Goal: Information Seeking & Learning: Check status

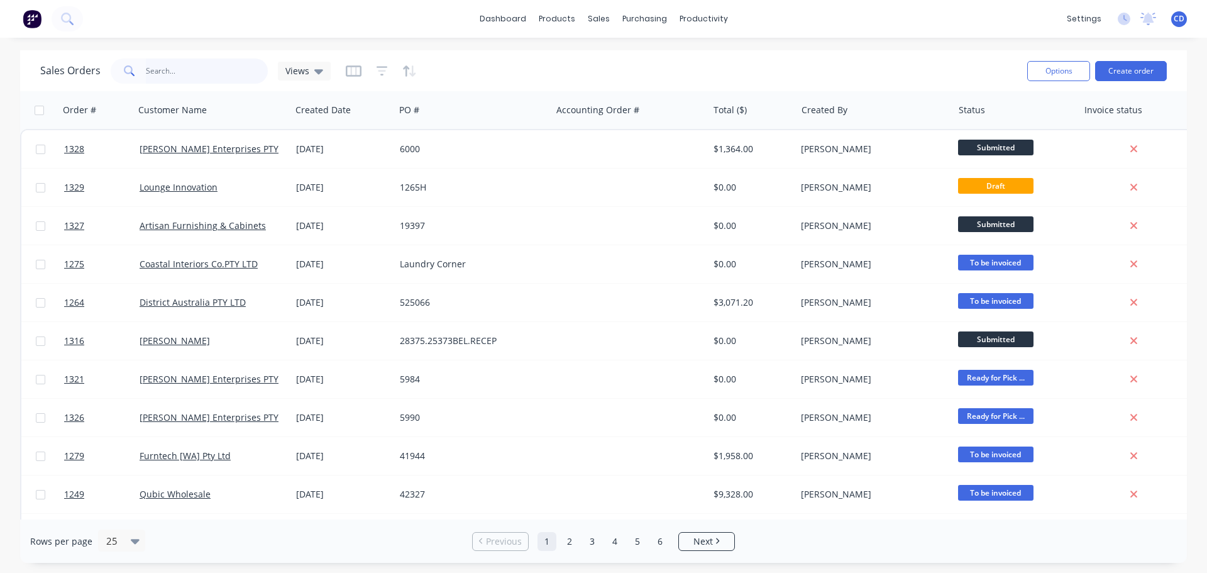
click at [201, 71] on input "text" at bounding box center [207, 70] width 123 height 25
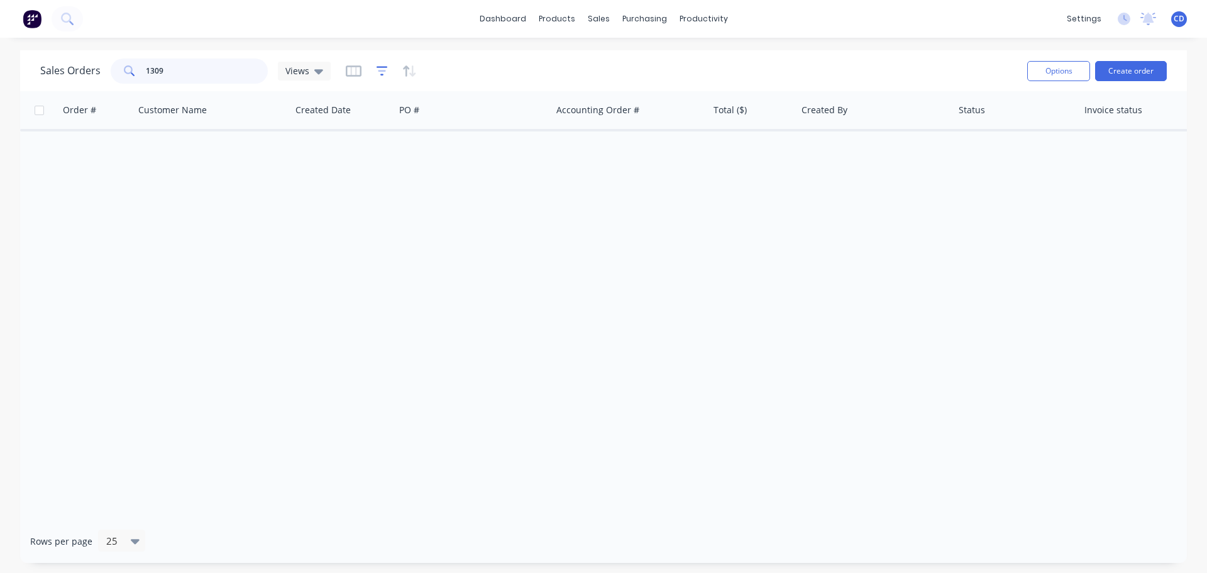
type input "1309"
click at [381, 71] on icon "button" at bounding box center [382, 71] width 8 height 2
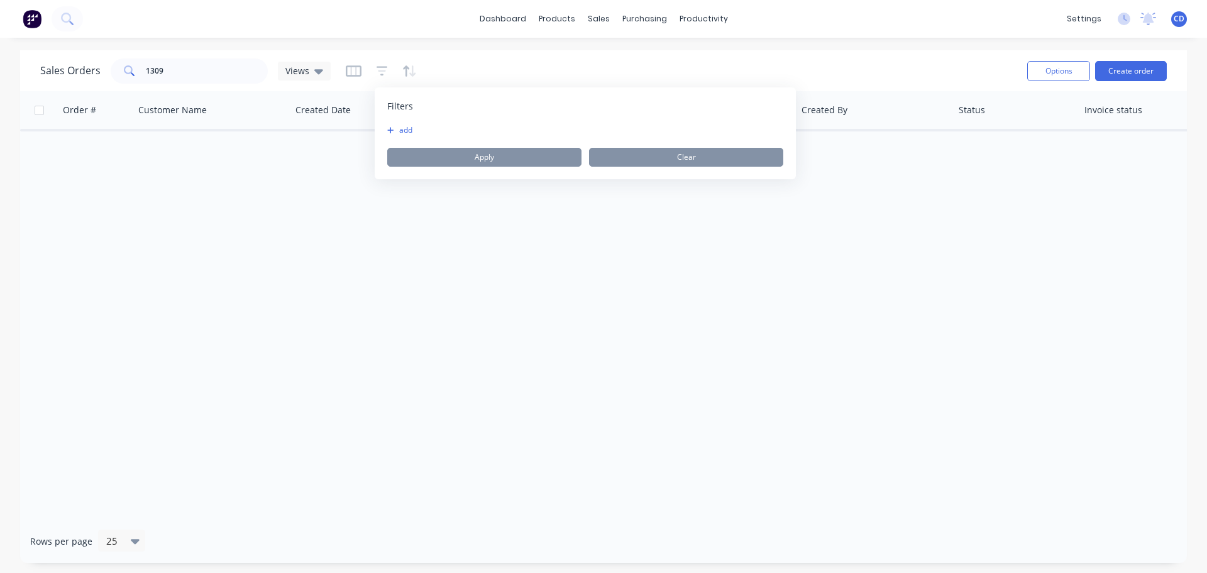
click at [409, 129] on button "add" at bounding box center [402, 130] width 31 height 10
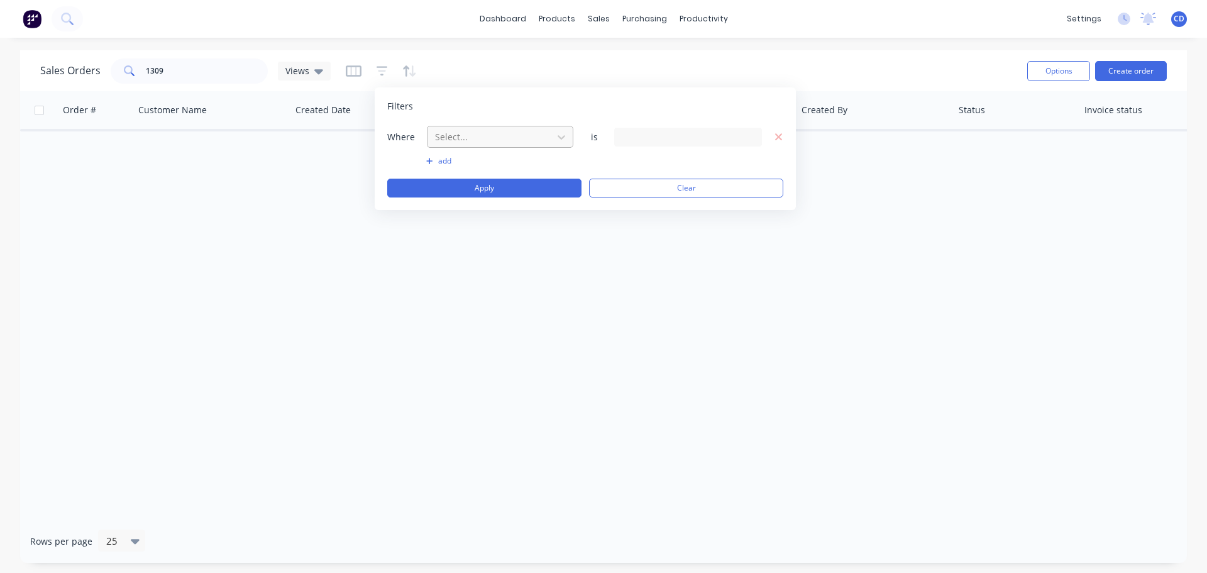
drag, startPoint x: 458, startPoint y: 131, endPoint x: 463, endPoint y: 136, distance: 7.6
click at [459, 131] on div at bounding box center [490, 137] width 113 height 16
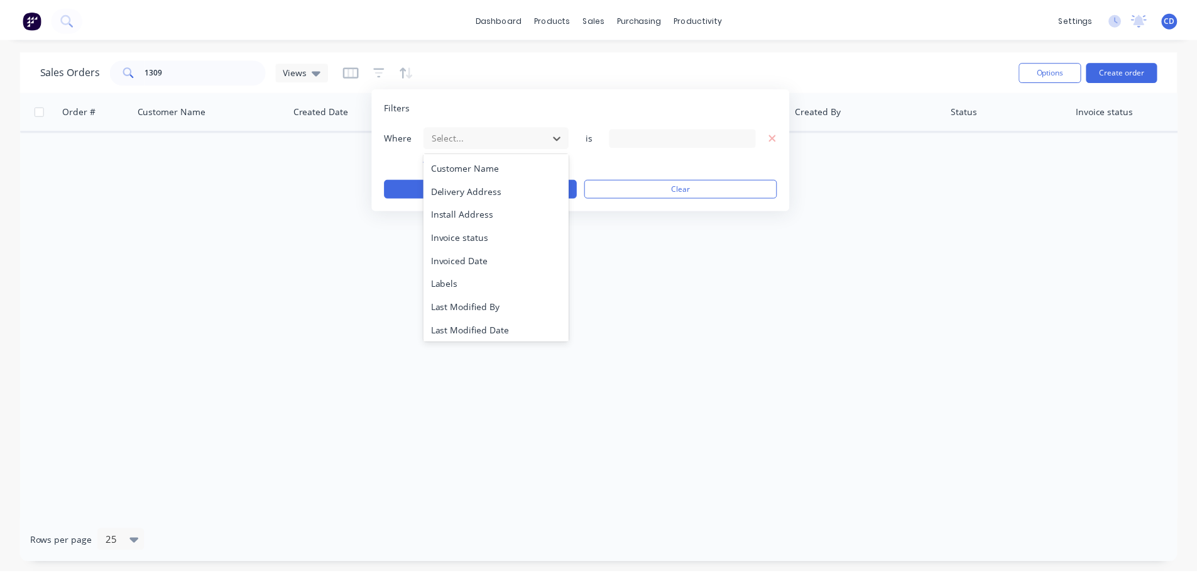
scroll to position [305, 0]
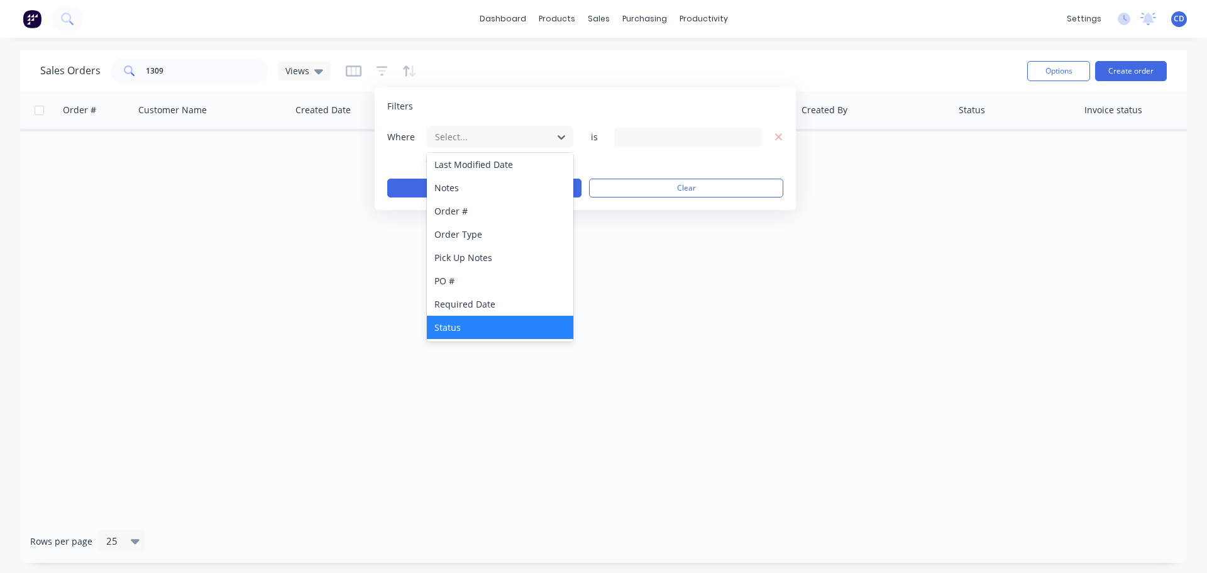
click at [468, 329] on div "Status" at bounding box center [500, 327] width 146 height 23
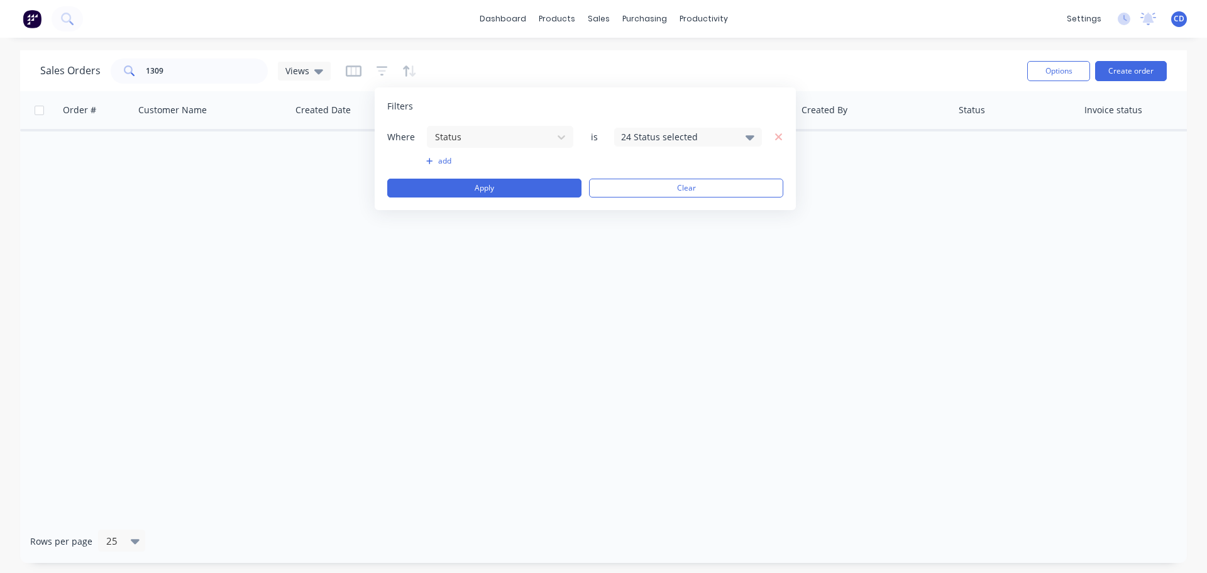
click at [633, 138] on div "24 Status selected" at bounding box center [678, 136] width 114 height 13
click at [640, 206] on div at bounding box center [634, 206] width 25 height 25
click at [545, 224] on div "Order # Customer Name Created Date PO # Accounting Order # Total ($) Created By…" at bounding box center [603, 305] width 1167 height 428
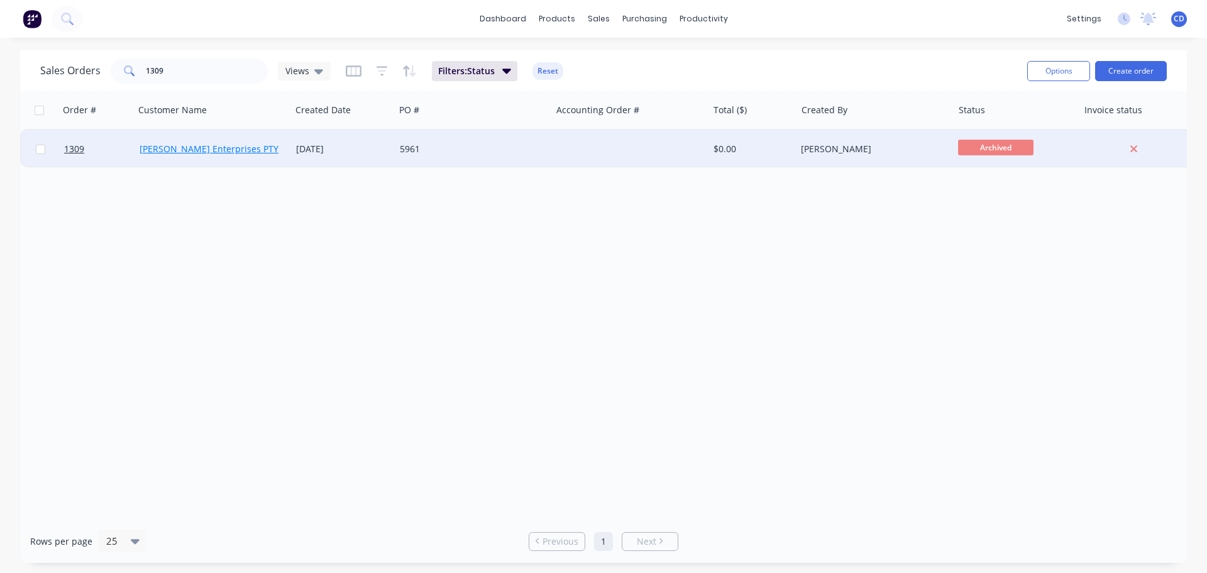
click at [204, 145] on link "[PERSON_NAME] Enterprises PTY LTD" at bounding box center [218, 149] width 157 height 12
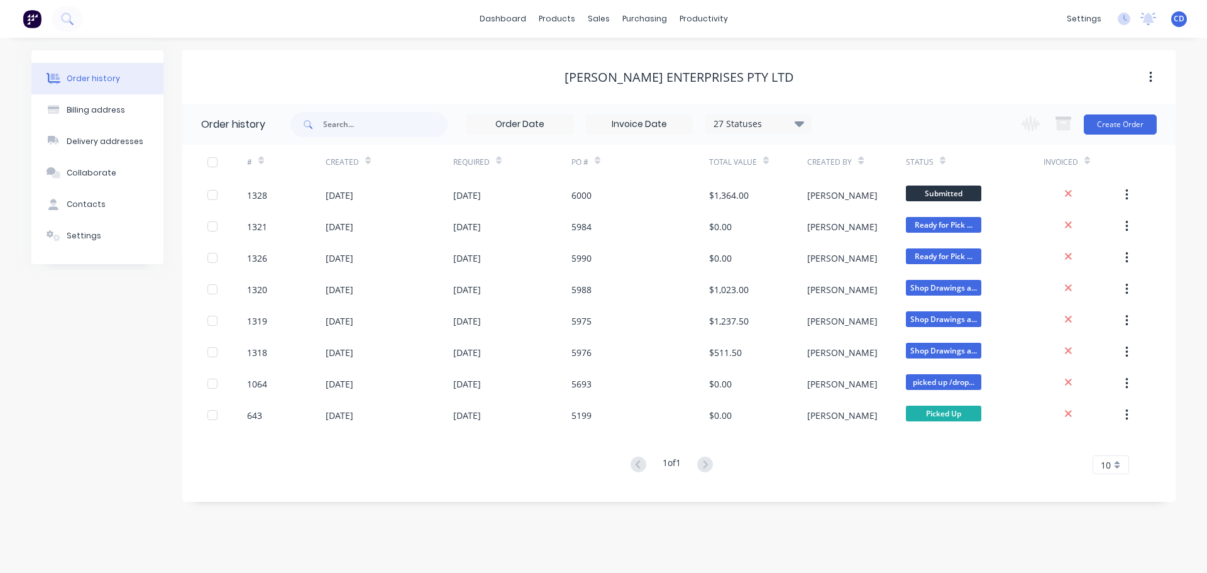
click at [759, 124] on div "27 Statuses" at bounding box center [759, 124] width 106 height 14
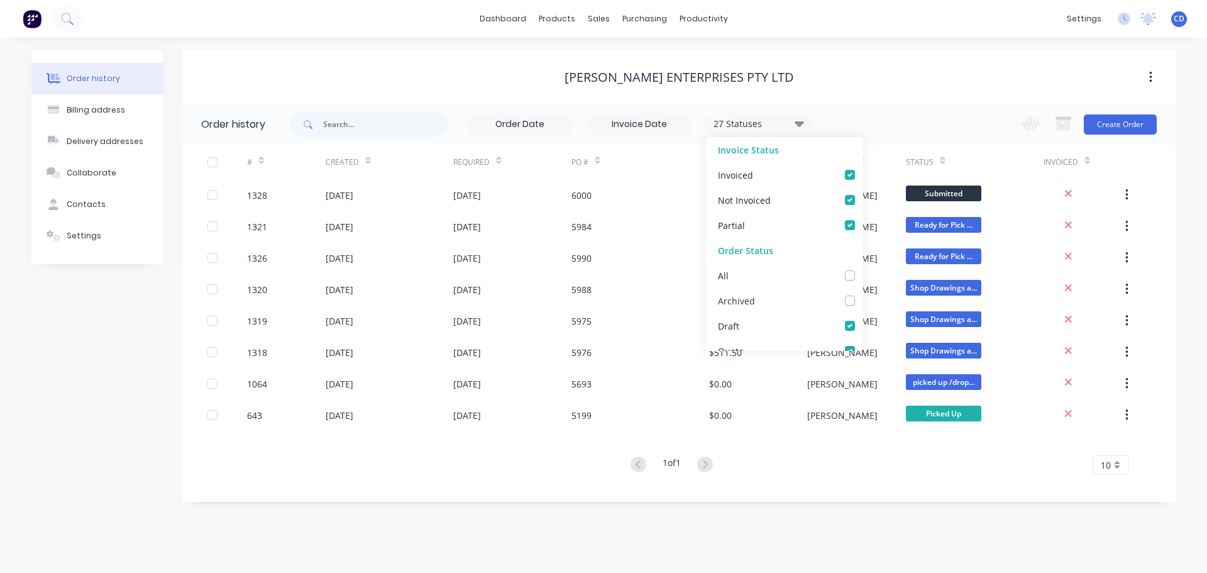
click at [862, 294] on label at bounding box center [862, 294] width 0 height 0
click at [862, 300] on input "checkbox" at bounding box center [867, 300] width 10 height 12
checkbox input "true"
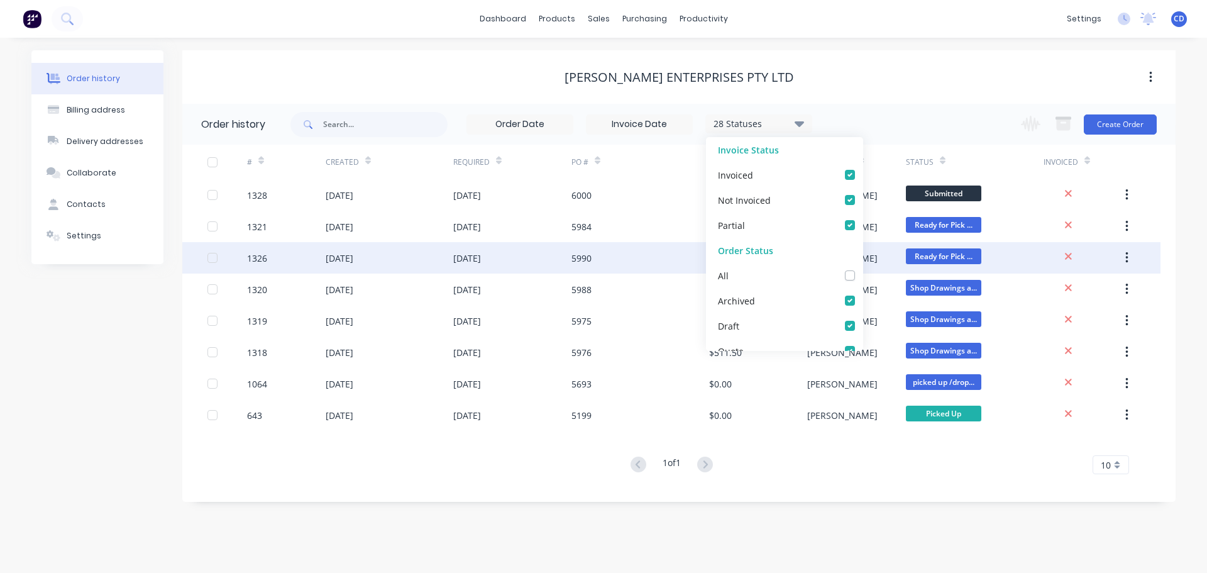
click at [470, 268] on div "[DATE]" at bounding box center [512, 257] width 118 height 31
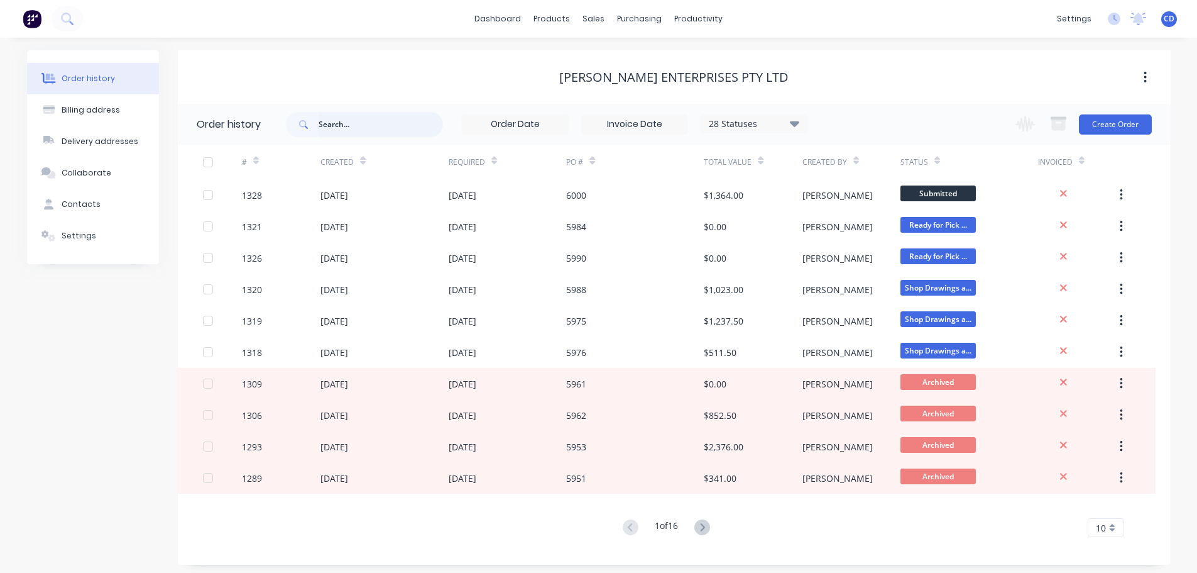
click at [365, 123] on input "text" at bounding box center [381, 124] width 124 height 25
type input "1309"
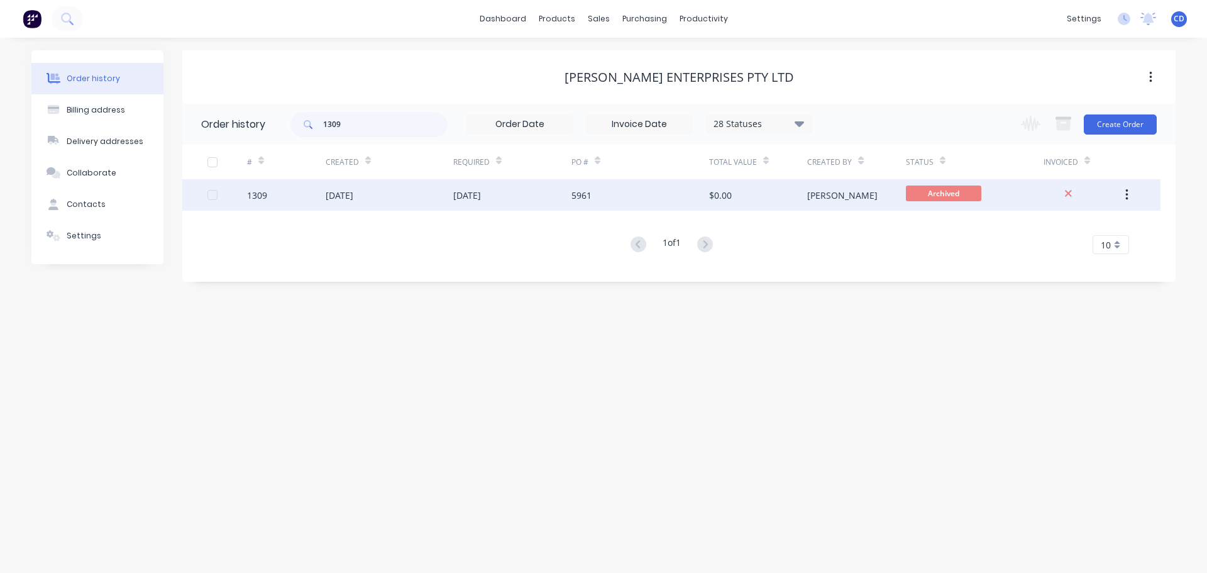
click at [354, 204] on div "[DATE]" at bounding box center [390, 194] width 128 height 31
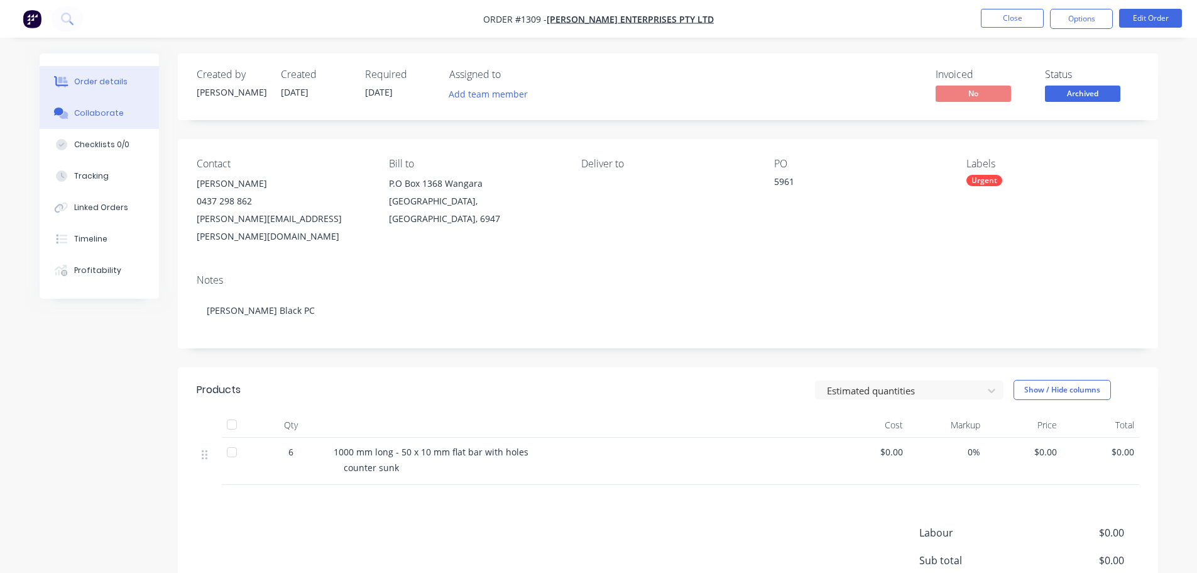
click at [111, 115] on div "Collaborate" at bounding box center [99, 112] width 50 height 11
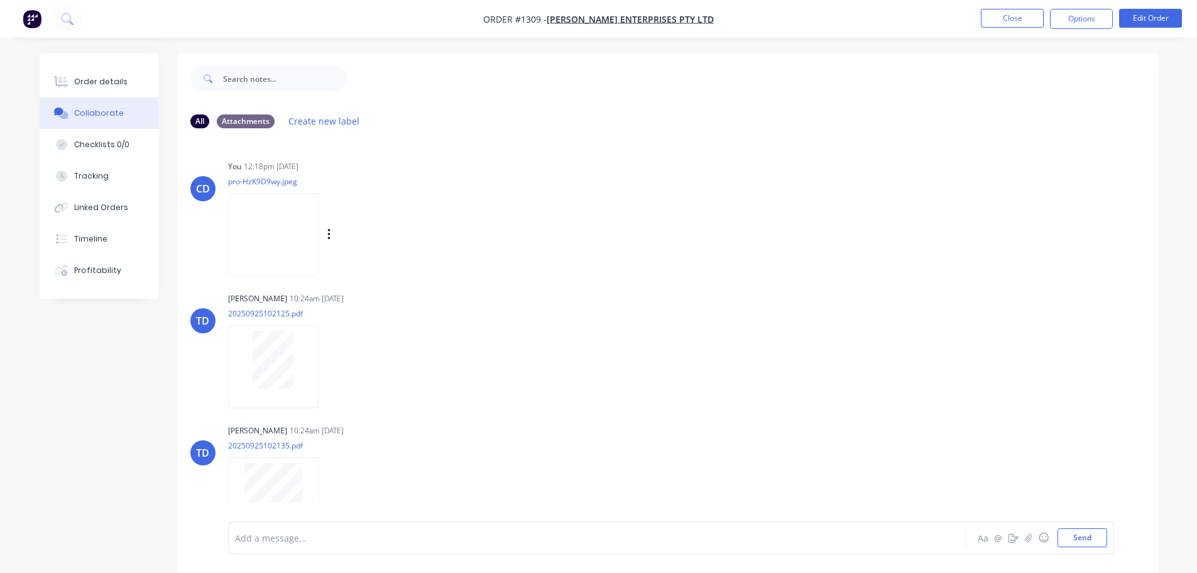
click at [287, 236] on img at bounding box center [273, 234] width 91 height 82
click at [1030, 18] on button "Close" at bounding box center [1012, 18] width 63 height 19
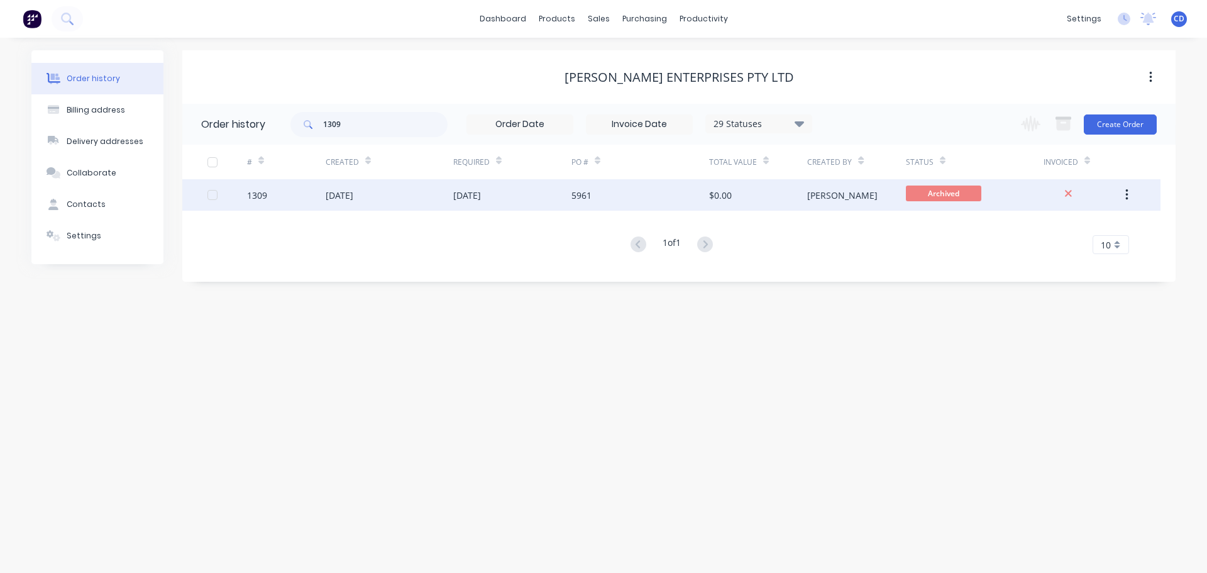
click at [353, 200] on div "[DATE]" at bounding box center [340, 195] width 28 height 13
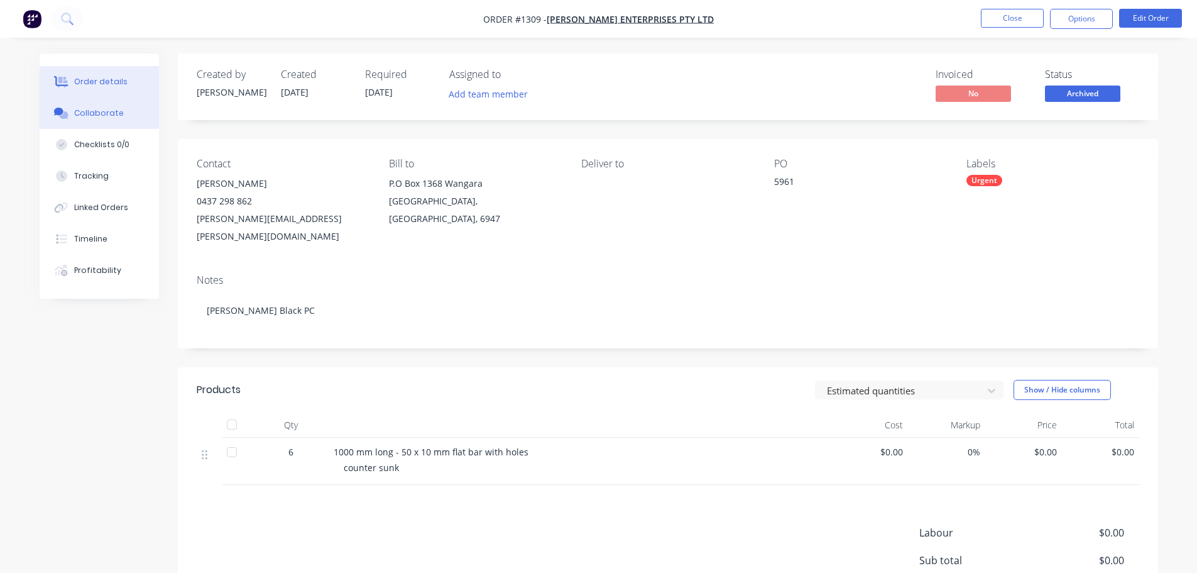
click at [112, 112] on div "Collaborate" at bounding box center [99, 112] width 50 height 11
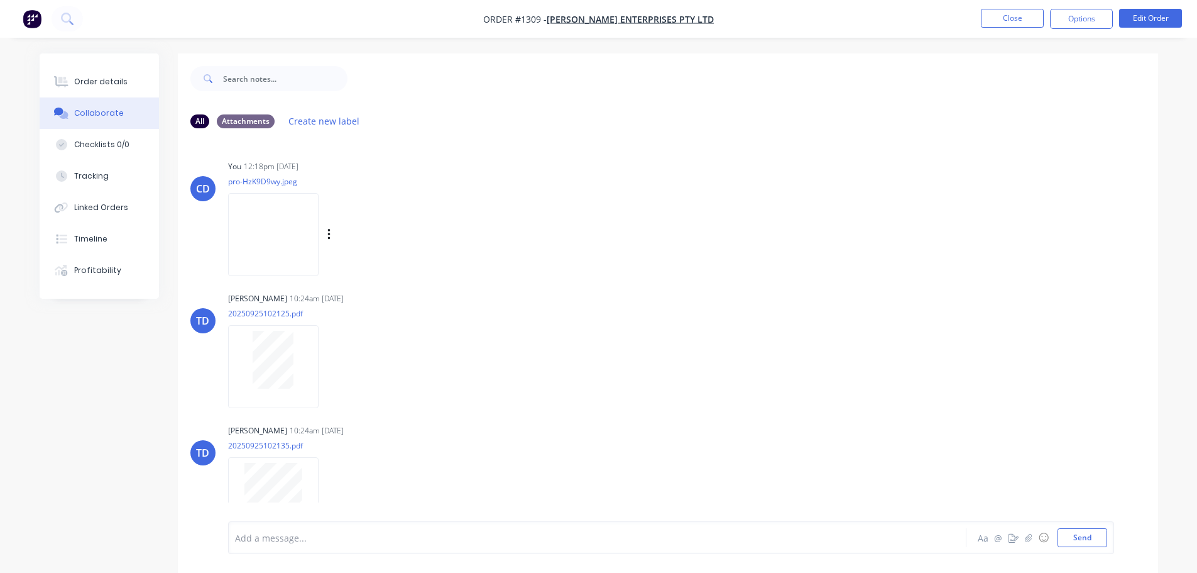
click at [262, 220] on img at bounding box center [273, 234] width 91 height 82
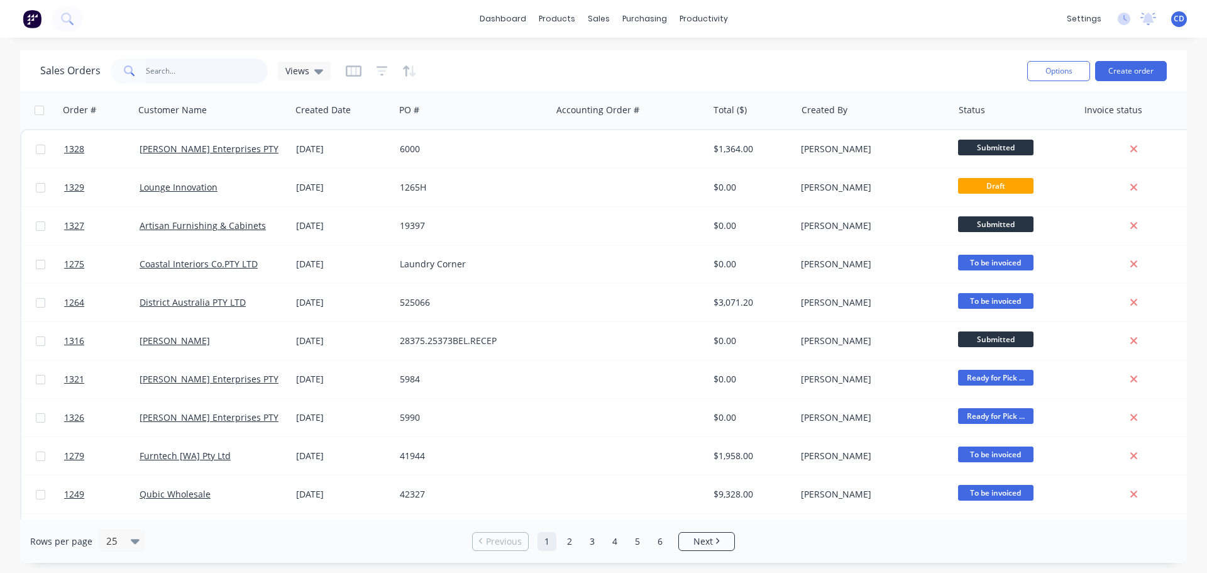
click at [228, 73] on input "text" at bounding box center [207, 70] width 123 height 25
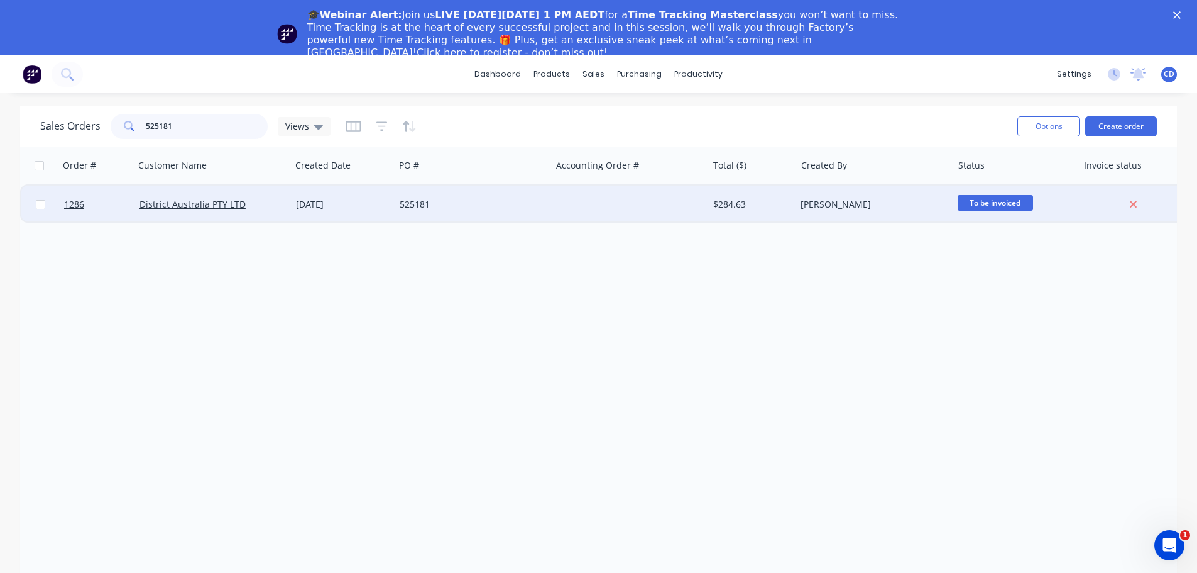
type input "525181"
click at [229, 212] on div "District Australia PTY LTD" at bounding box center [213, 204] width 157 height 38
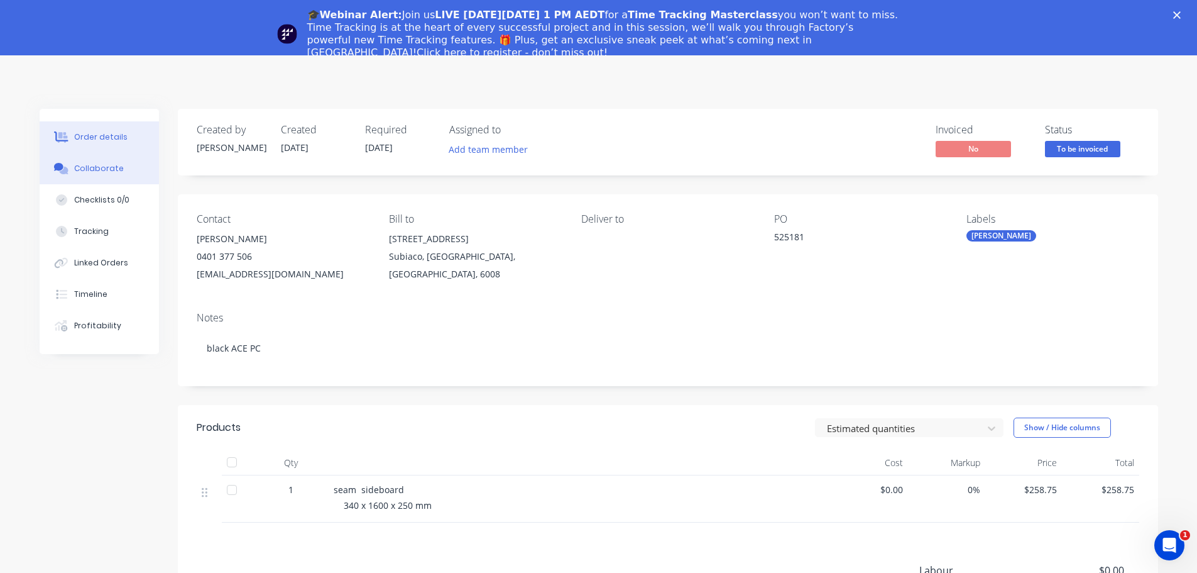
click at [104, 174] on button "Collaborate" at bounding box center [99, 168] width 119 height 31
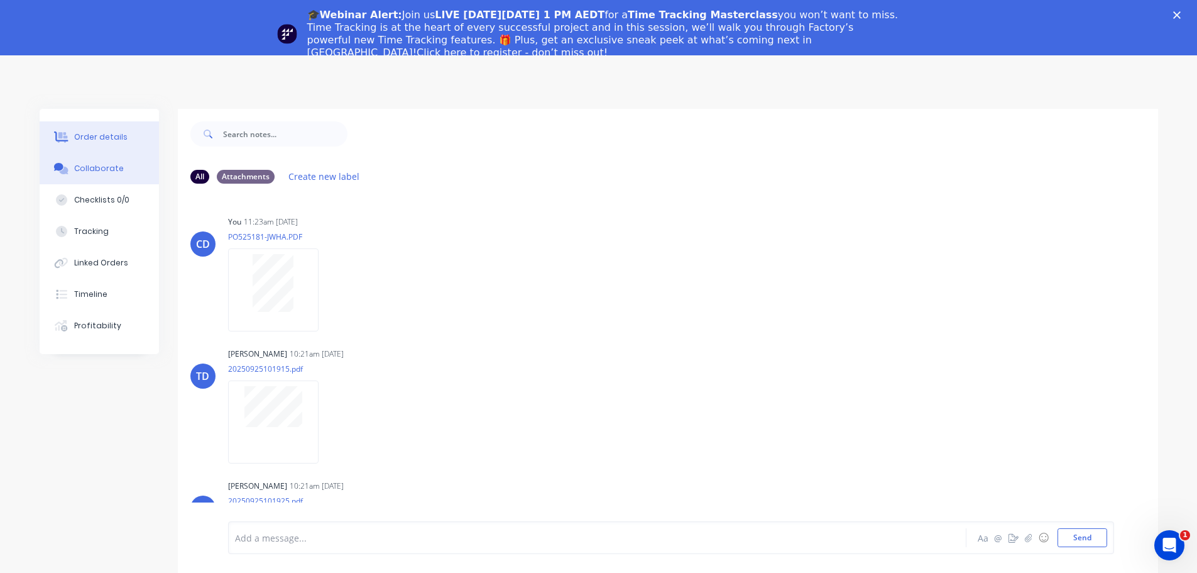
click at [92, 138] on div "Order details" at bounding box center [100, 136] width 53 height 11
click at [1181, 14] on polygon "Close" at bounding box center [1178, 15] width 8 height 8
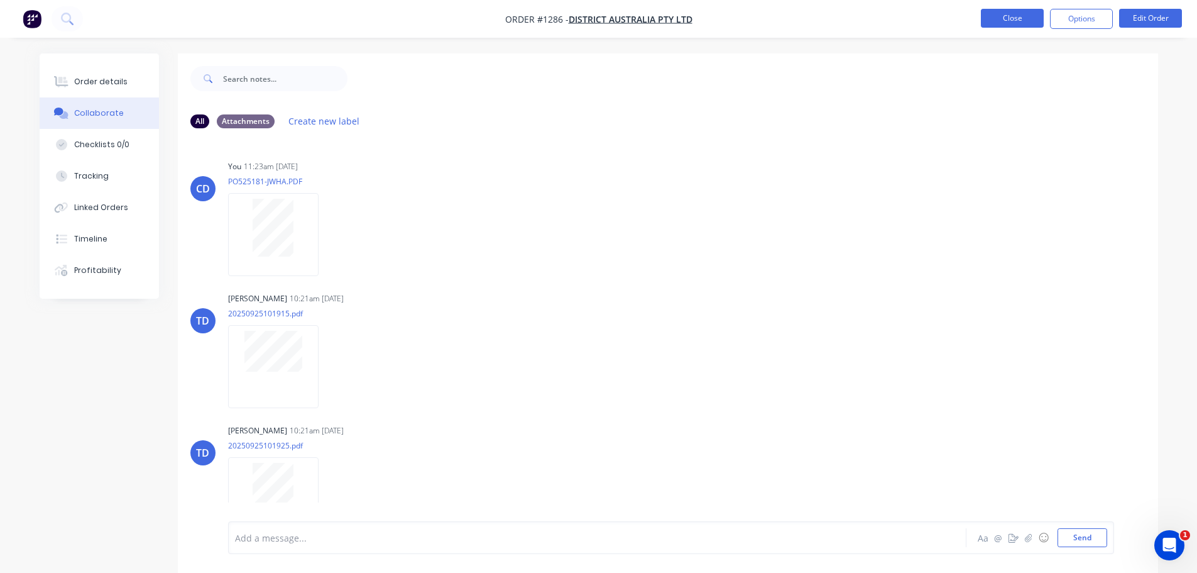
click at [1028, 21] on button "Close" at bounding box center [1012, 18] width 63 height 19
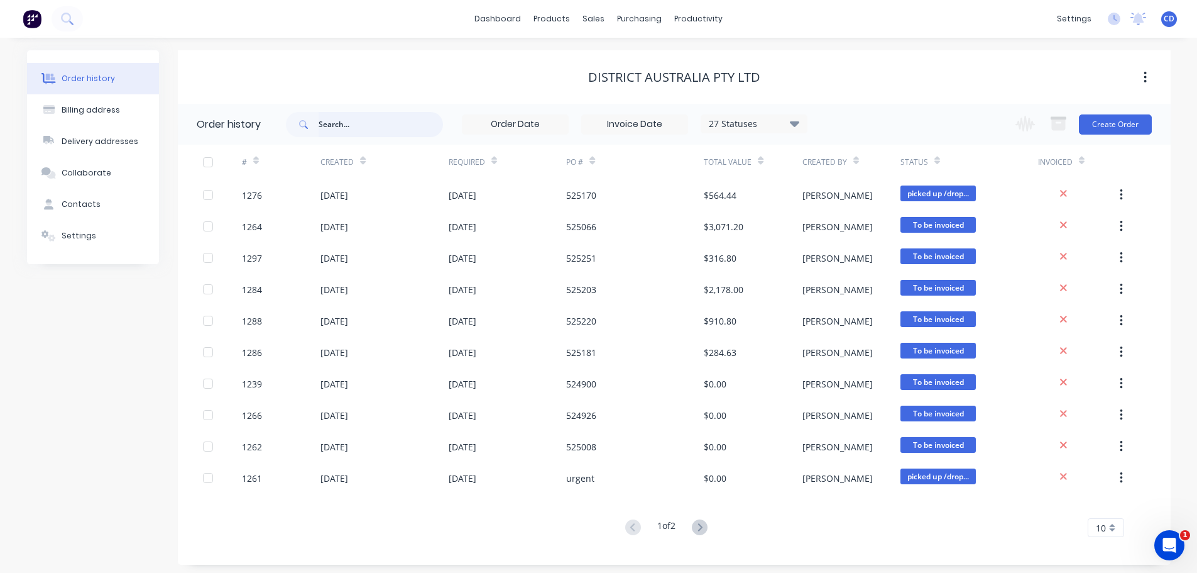
click at [380, 129] on input "text" at bounding box center [381, 124] width 124 height 25
type input "1259"
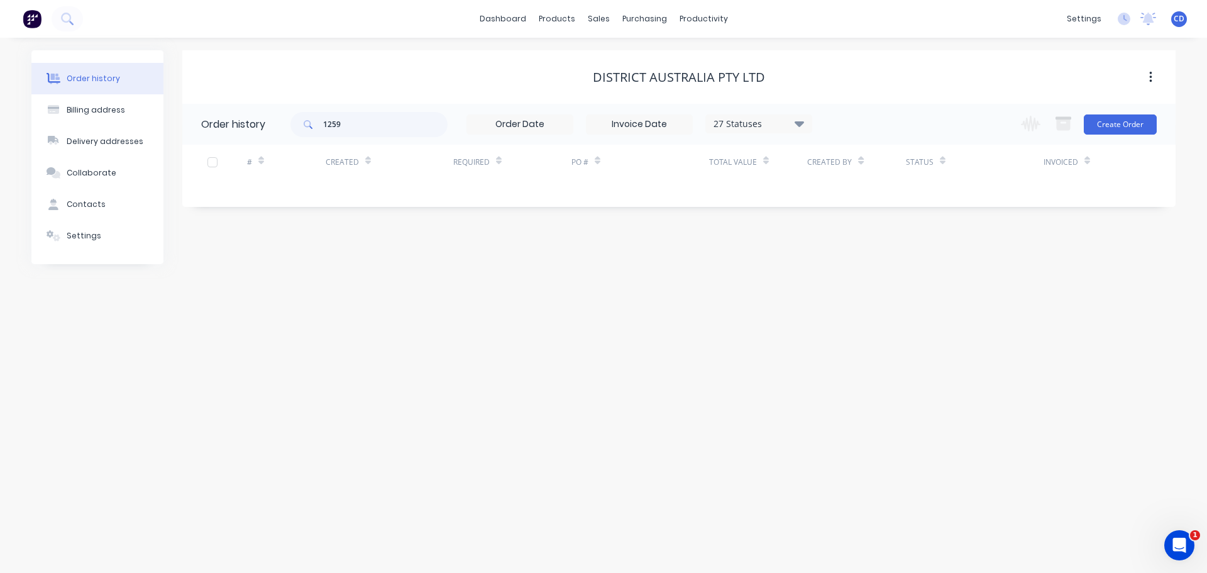
click at [786, 129] on div "27 Statuses" at bounding box center [759, 124] width 106 height 14
click at [862, 268] on label at bounding box center [862, 268] width 0 height 0
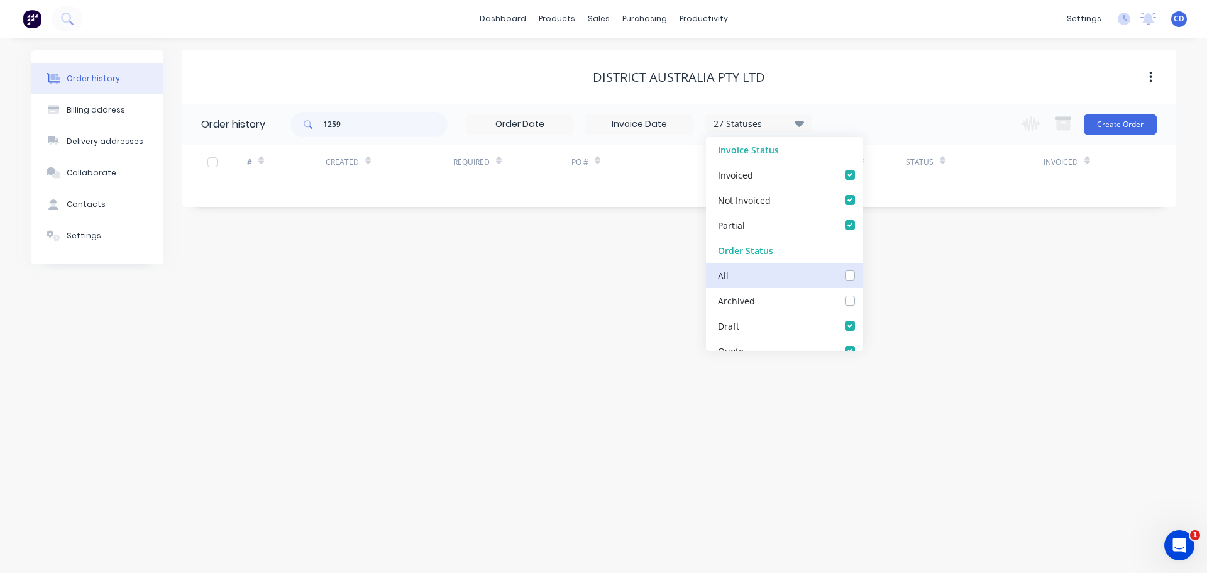
click at [862, 275] on input "checkbox" at bounding box center [867, 274] width 10 height 12
checkbox input "true"
click at [547, 296] on div "Order history Billing address Delivery addresses Collaborate Contacts Settings …" at bounding box center [603, 305] width 1207 height 535
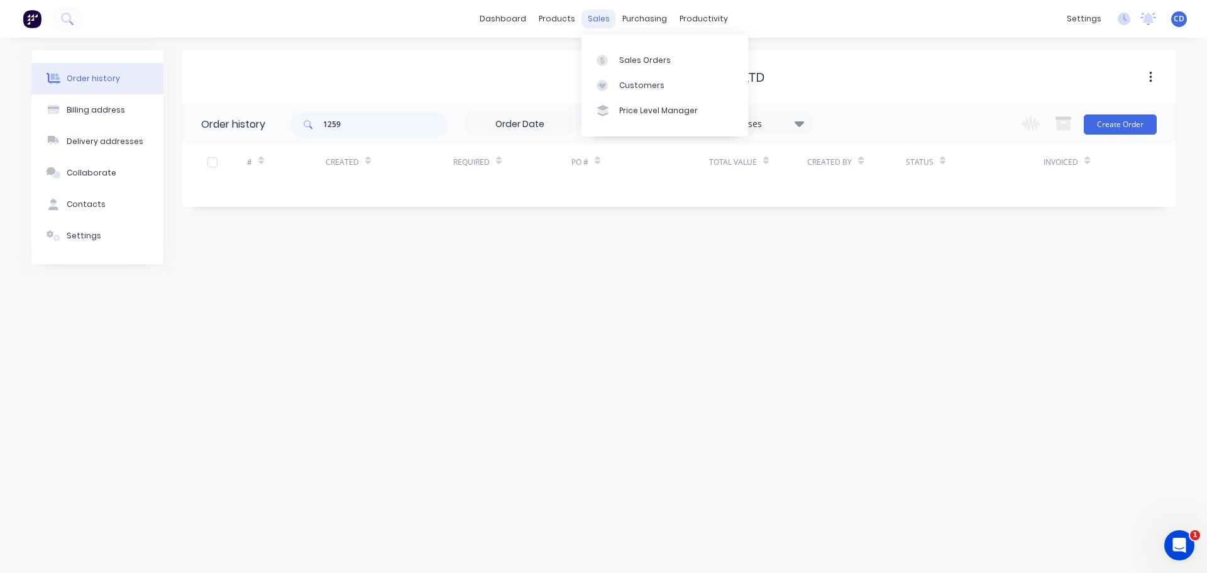
click at [593, 19] on div "sales" at bounding box center [598, 18] width 35 height 19
click at [630, 62] on div "Sales Orders" at bounding box center [645, 60] width 52 height 11
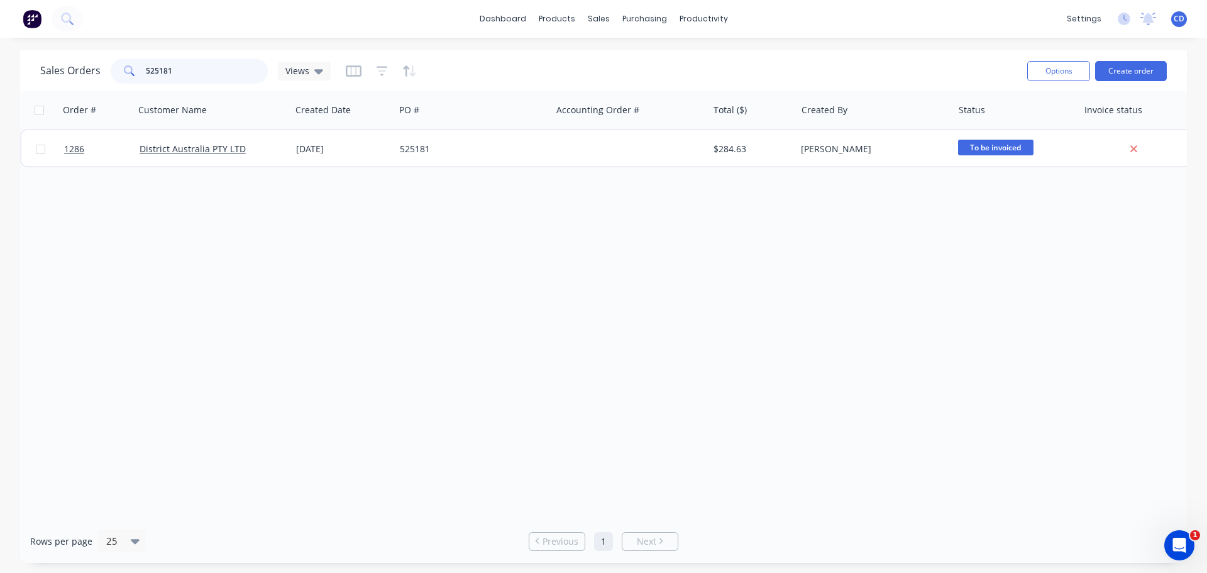
click at [146, 68] on input "525181" at bounding box center [207, 70] width 123 height 25
click at [258, 64] on input "1259" at bounding box center [207, 70] width 123 height 25
type input "1"
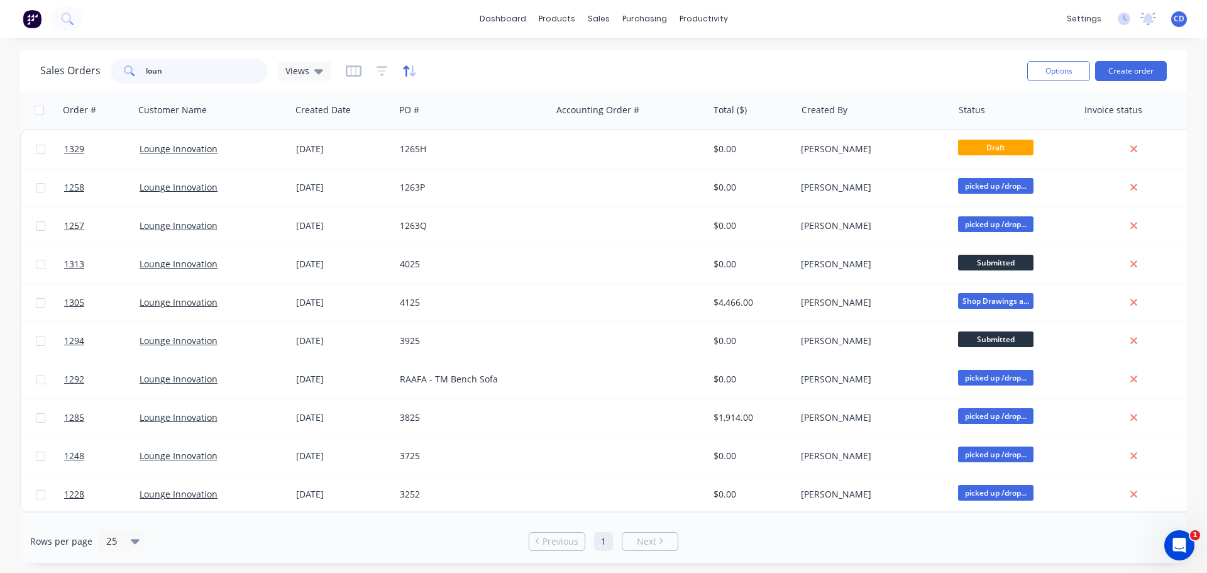
type input "loun"
click at [411, 68] on icon "button" at bounding box center [412, 70] width 6 height 11
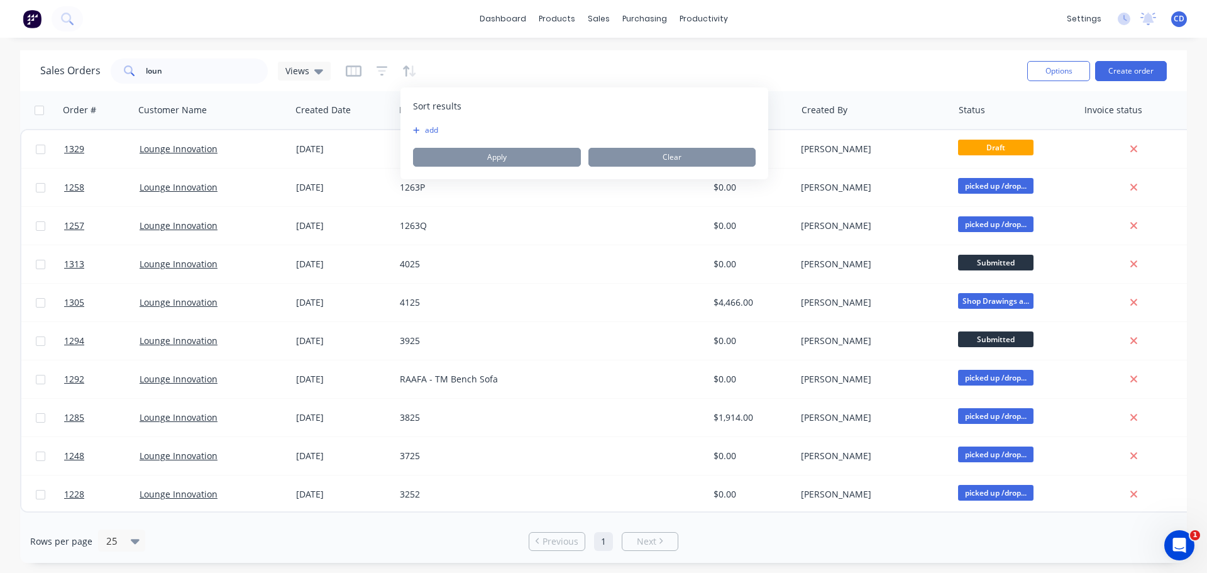
click at [429, 129] on button "add" at bounding box center [421, 130] width 16 height 10
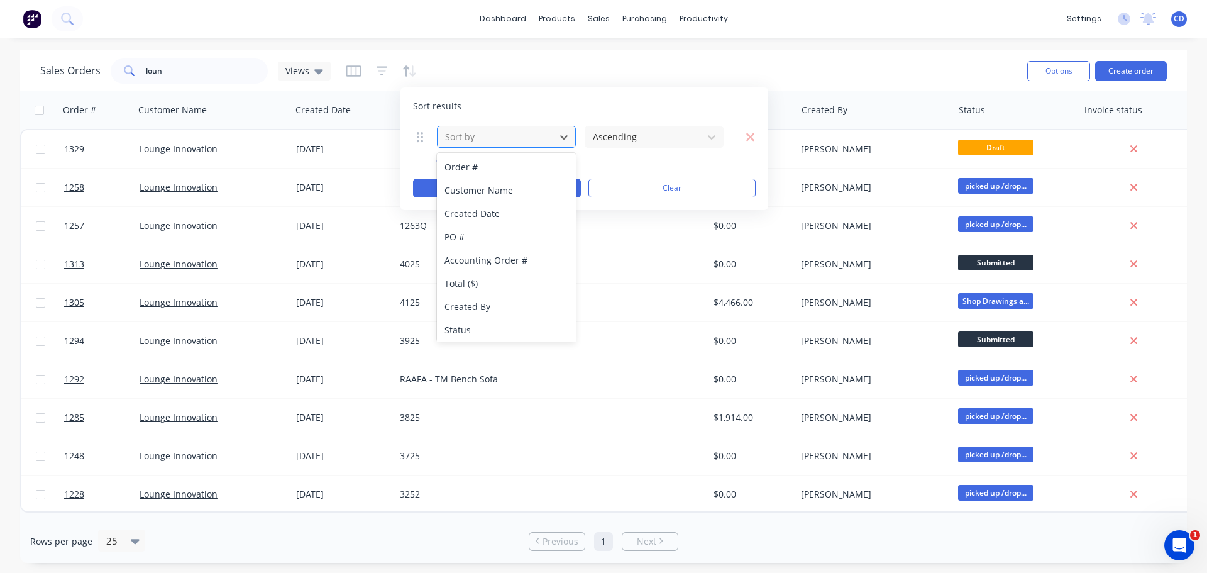
click at [498, 138] on div at bounding box center [496, 137] width 105 height 16
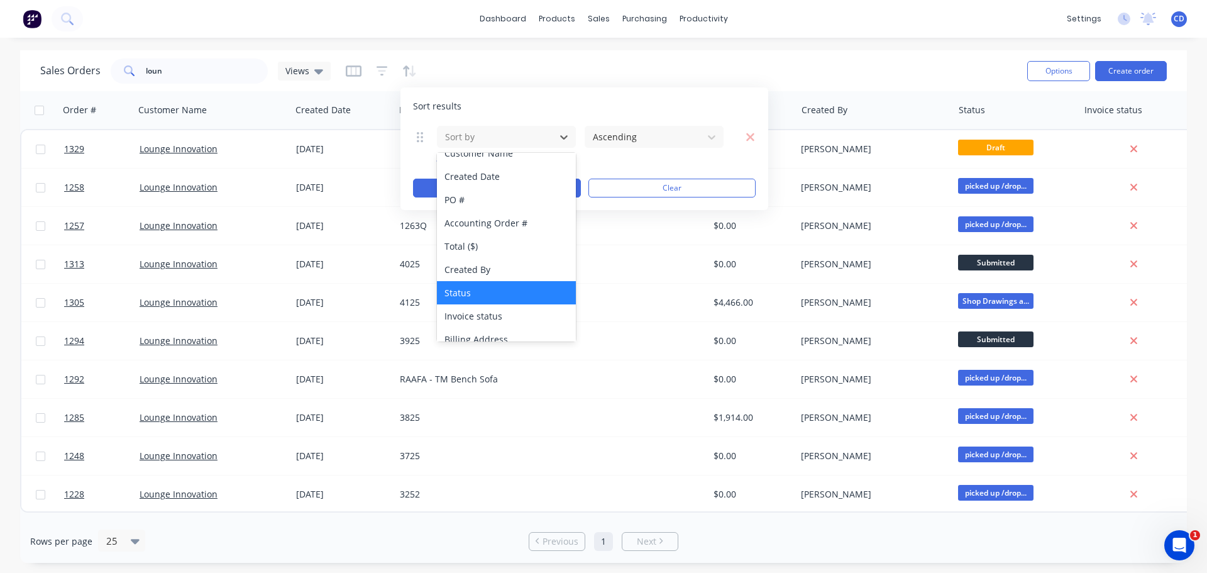
click at [469, 292] on div "Status" at bounding box center [506, 292] width 139 height 23
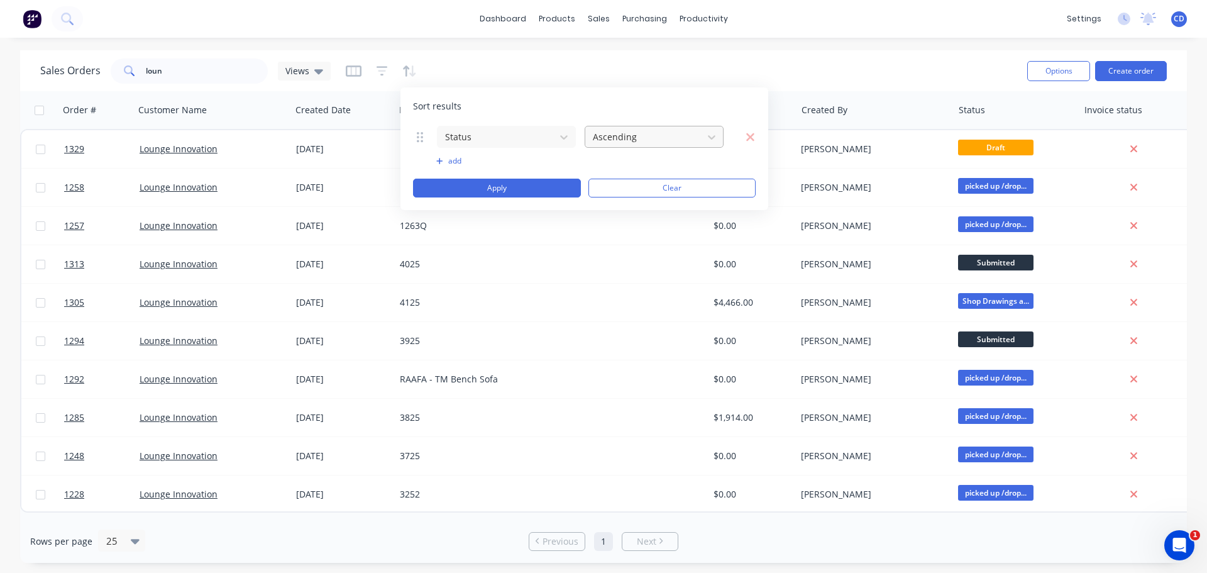
click at [689, 140] on div at bounding box center [643, 137] width 105 height 16
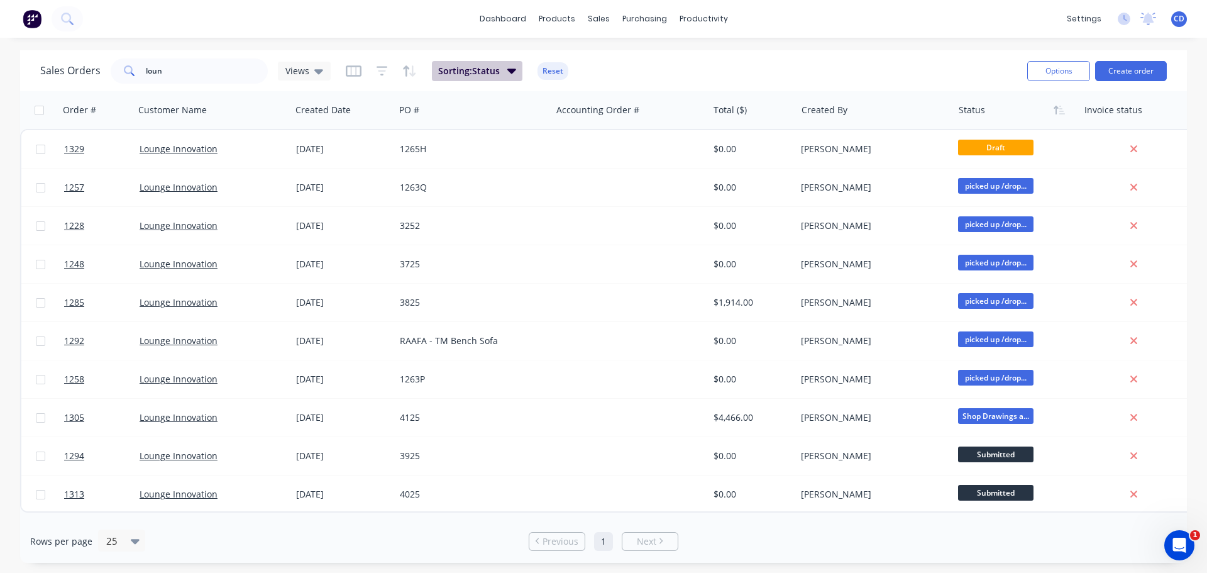
click at [505, 79] on button "Sorting: Status" at bounding box center [477, 71] width 91 height 20
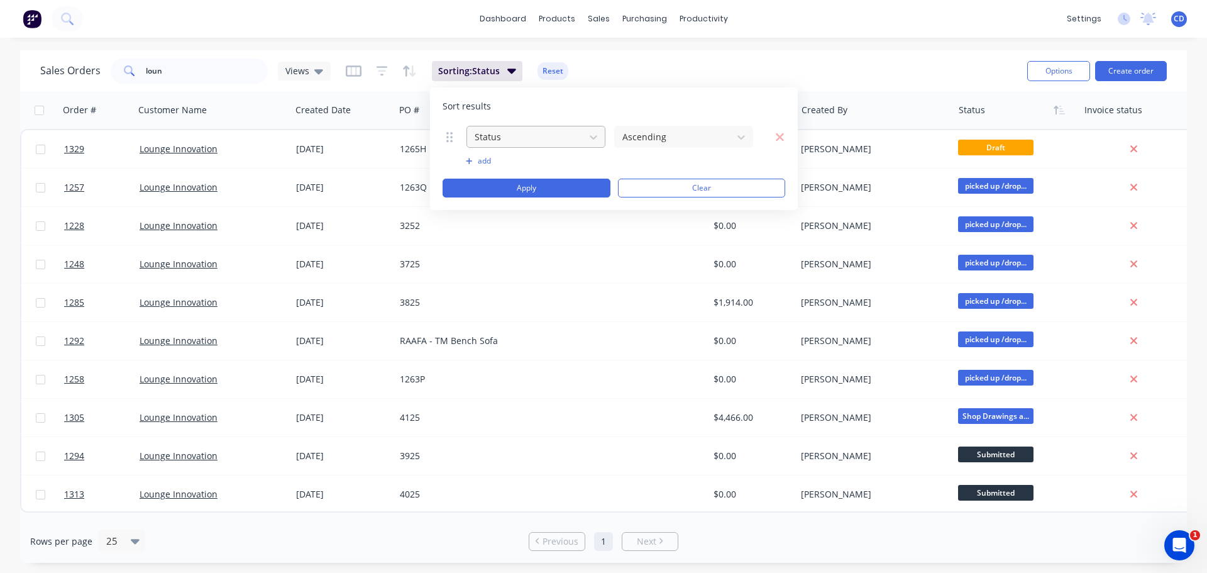
click at [526, 131] on div at bounding box center [525, 137] width 105 height 16
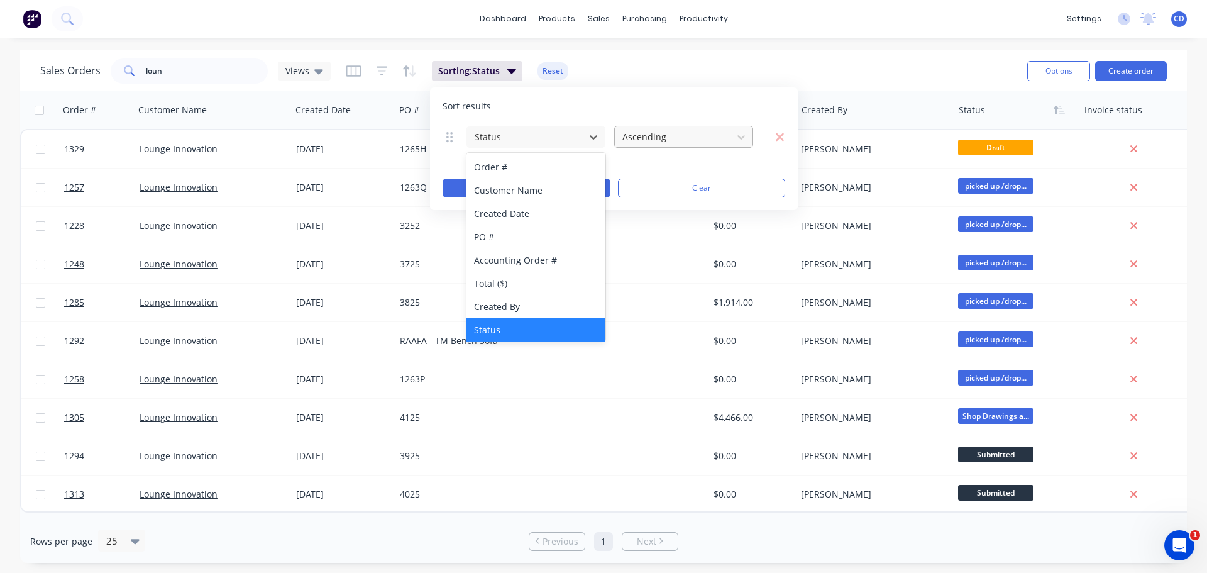
click at [690, 133] on div at bounding box center [673, 137] width 105 height 16
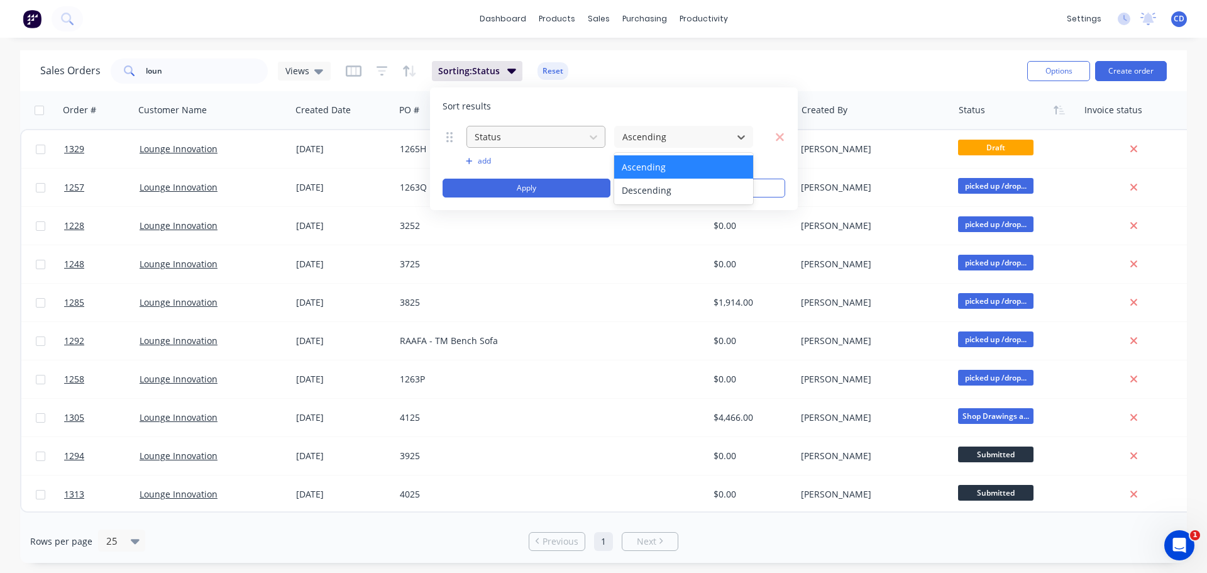
click at [537, 141] on div at bounding box center [525, 137] width 105 height 16
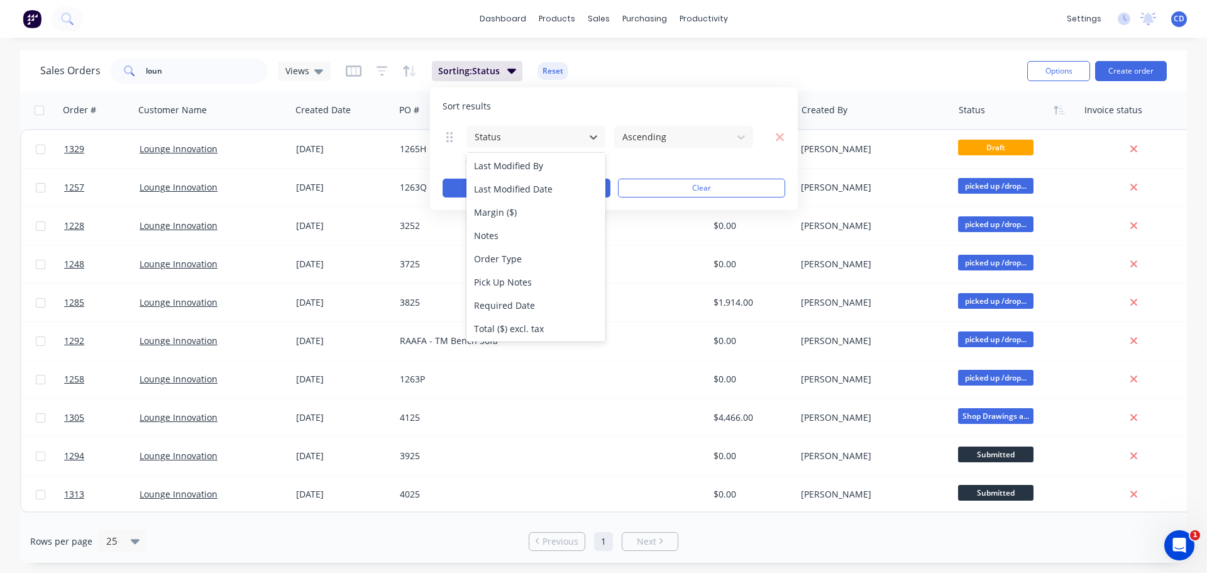
scroll to position [351, 0]
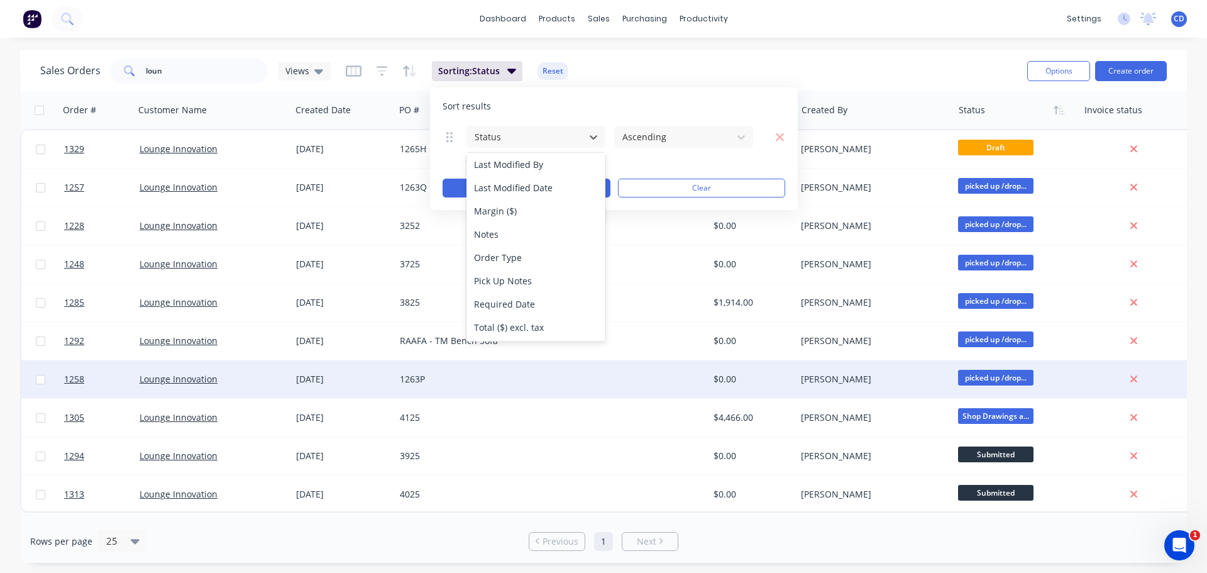
click at [537, 388] on div "1263P" at bounding box center [473, 379] width 157 height 38
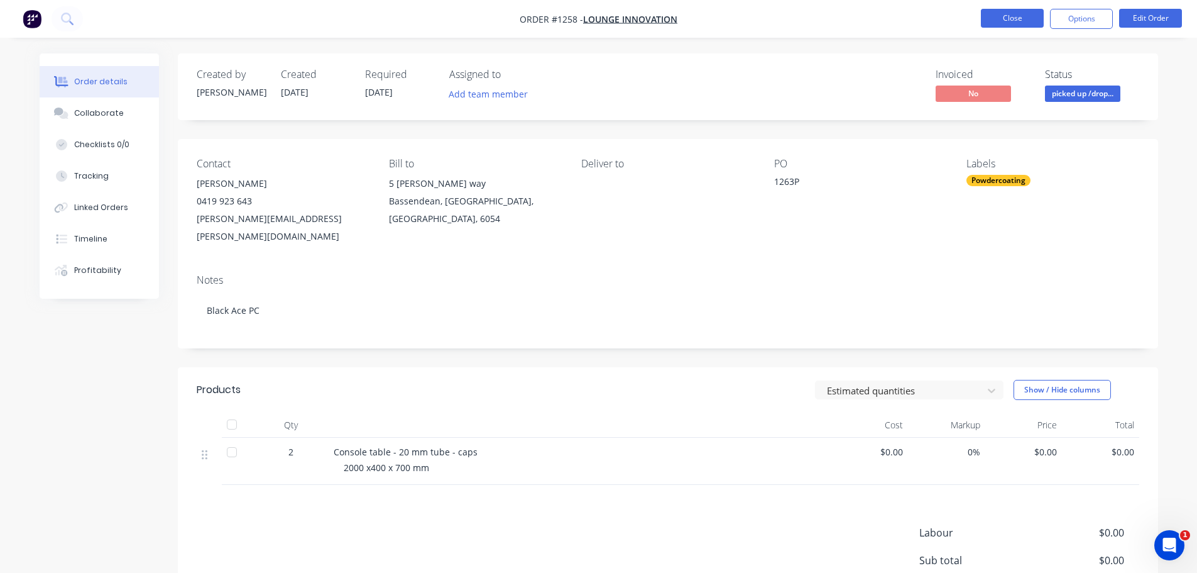
click at [1008, 27] on button "Close" at bounding box center [1012, 18] width 63 height 19
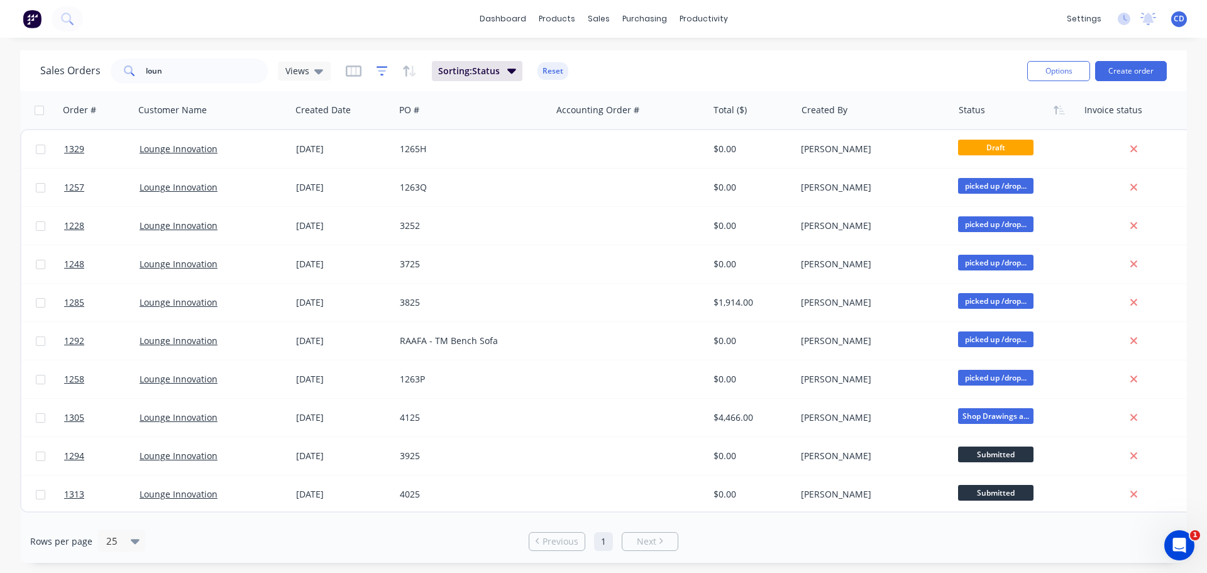
click at [382, 75] on icon "button" at bounding box center [382, 71] width 11 height 13
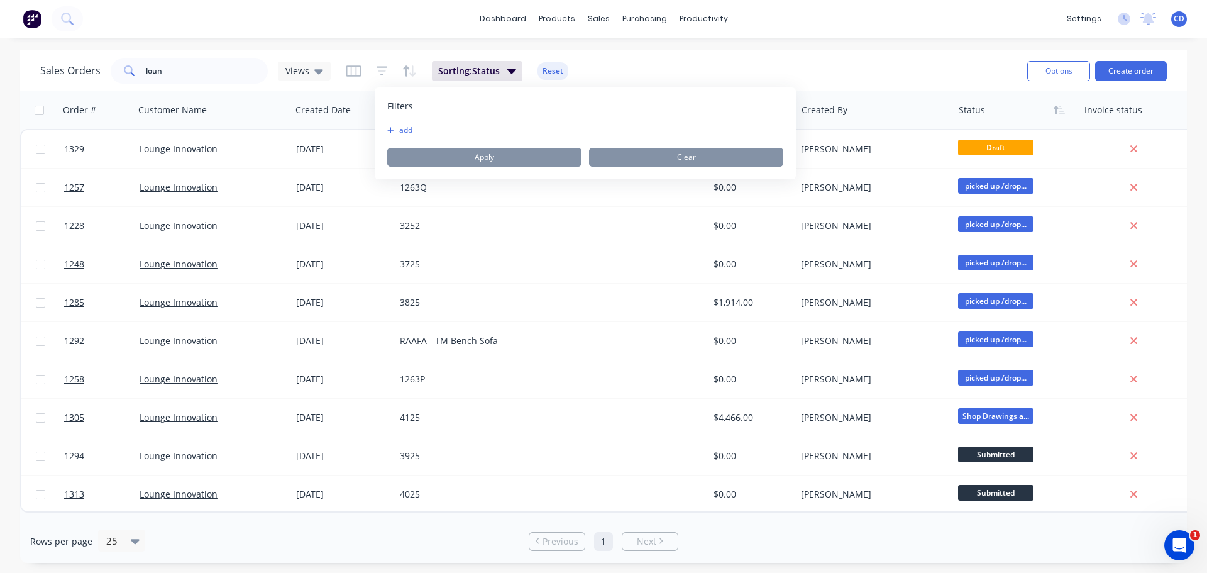
click at [411, 131] on button "add" at bounding box center [402, 130] width 31 height 10
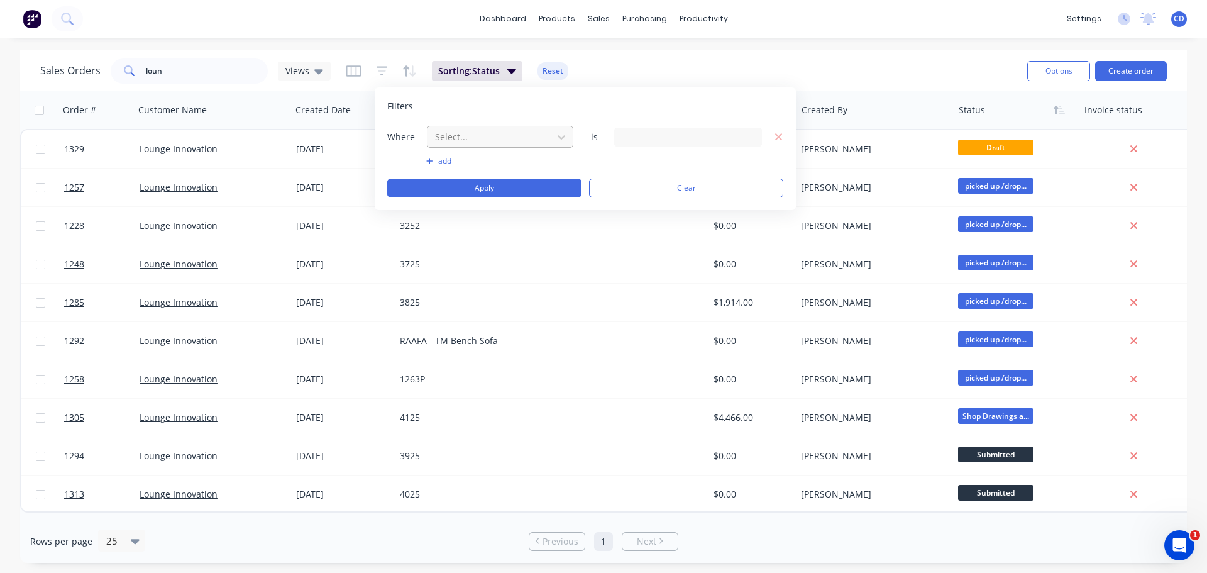
click at [495, 140] on div at bounding box center [490, 137] width 113 height 16
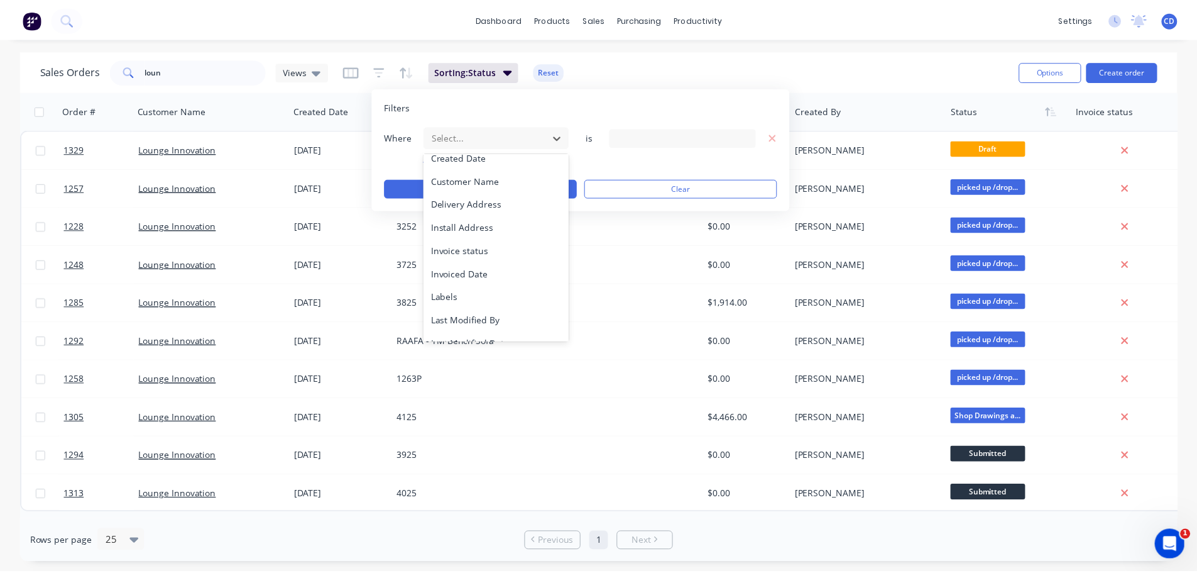
scroll to position [305, 0]
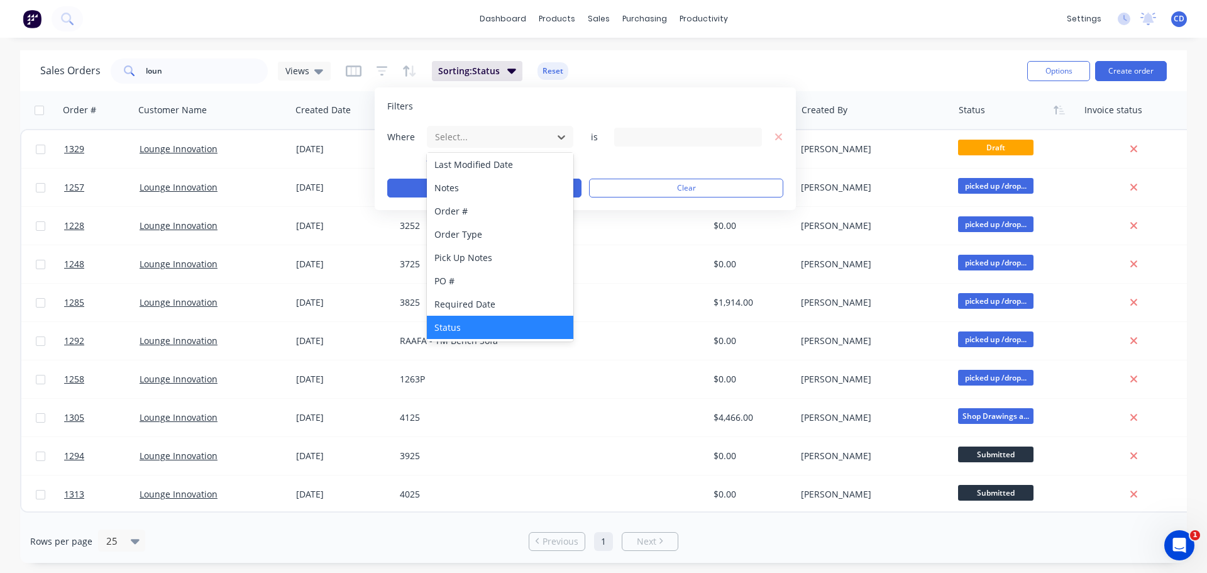
click at [452, 328] on div "Status" at bounding box center [500, 327] width 146 height 23
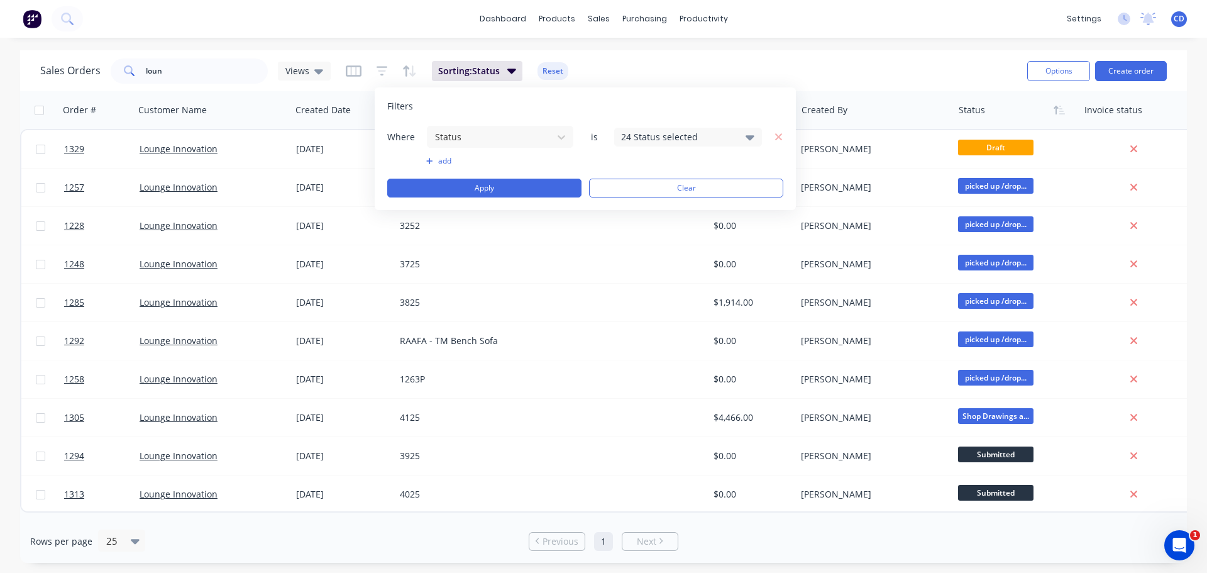
click at [726, 132] on div "24 Status selected" at bounding box center [678, 136] width 114 height 13
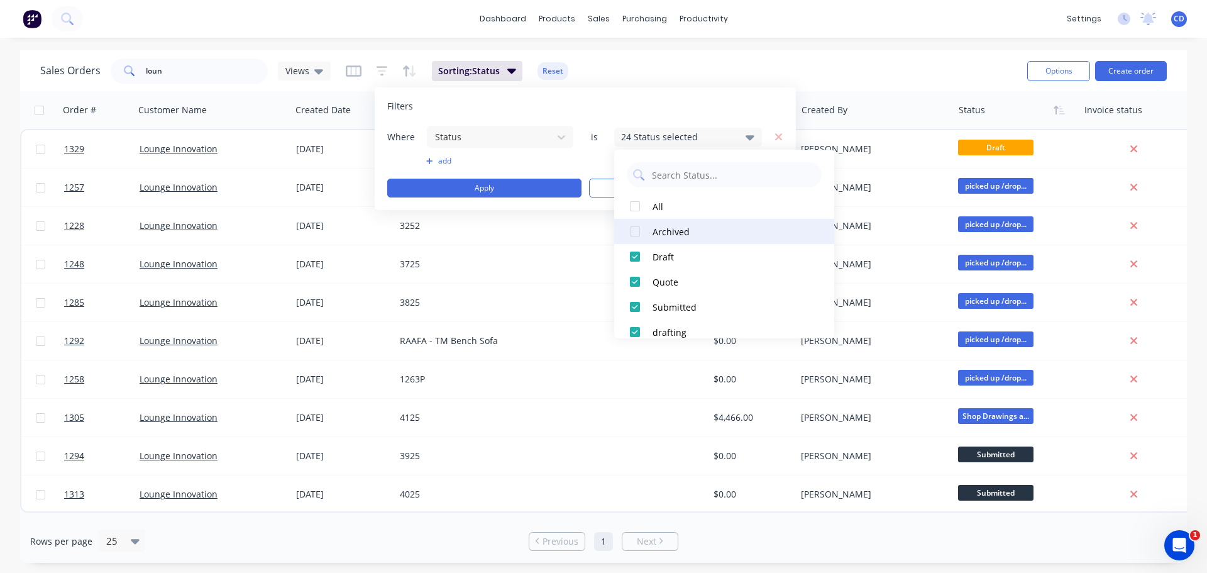
click at [635, 232] on div at bounding box center [634, 231] width 25 height 25
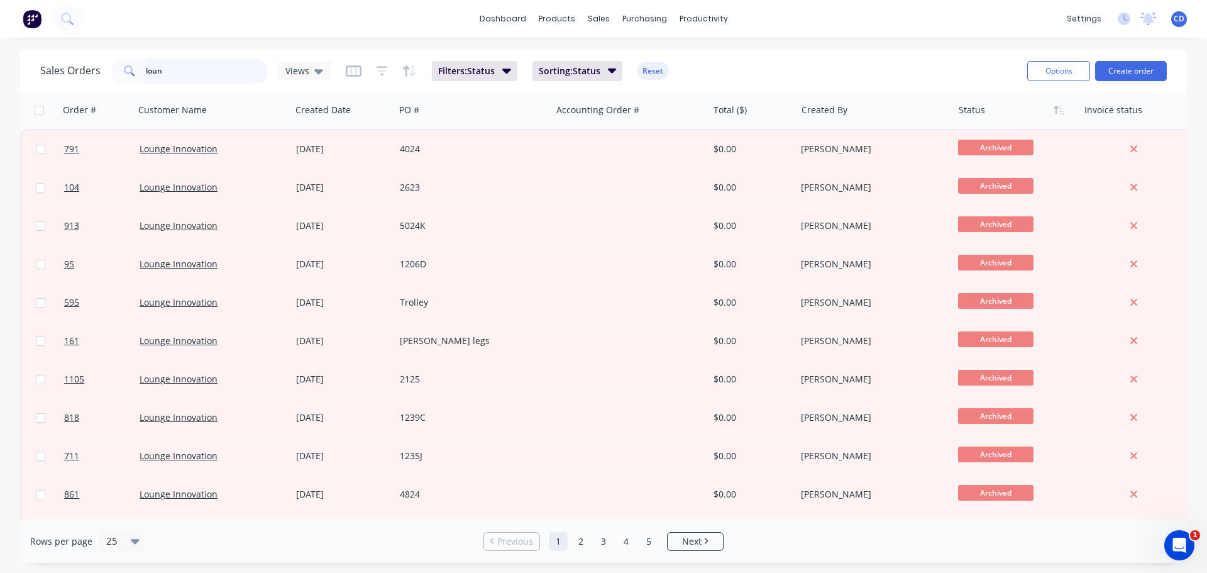
click at [211, 80] on input "loun" at bounding box center [207, 70] width 123 height 25
type input "l"
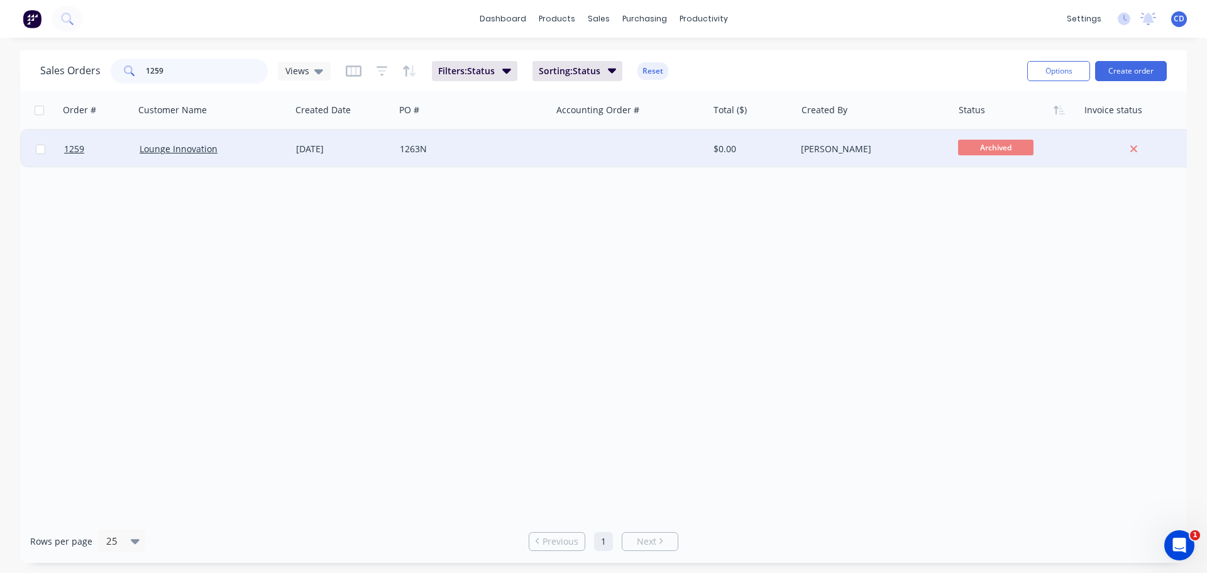
type input "1259"
click at [208, 155] on div "Lounge Innovation" at bounding box center [213, 149] width 157 height 38
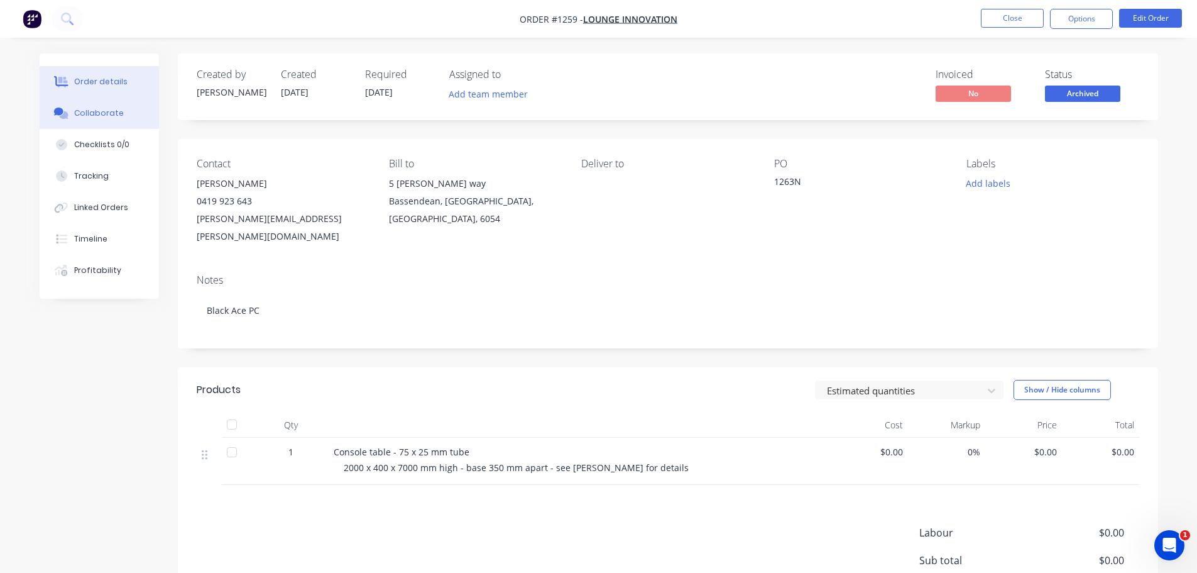
click at [87, 121] on button "Collaborate" at bounding box center [99, 112] width 119 height 31
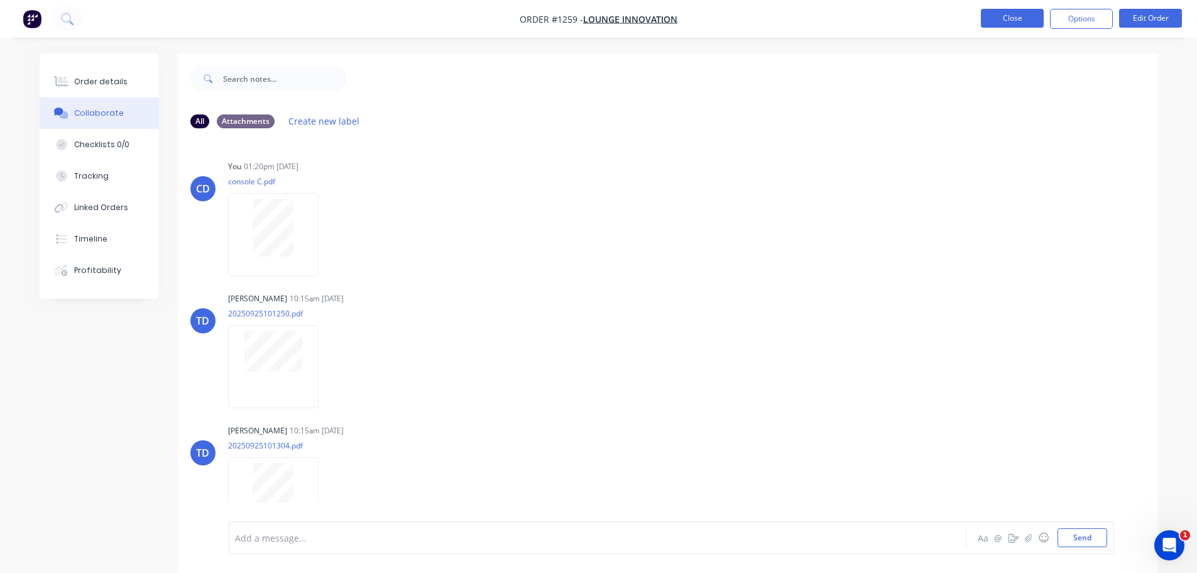
click at [998, 14] on button "Close" at bounding box center [1012, 18] width 63 height 19
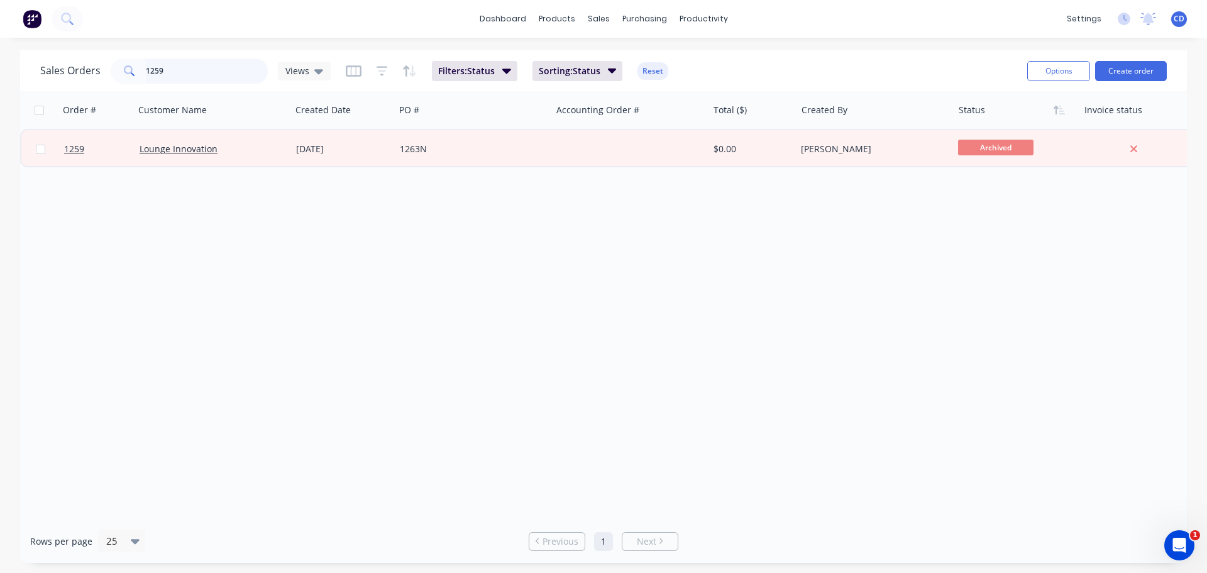
click at [219, 80] on input "1259" at bounding box center [207, 70] width 123 height 25
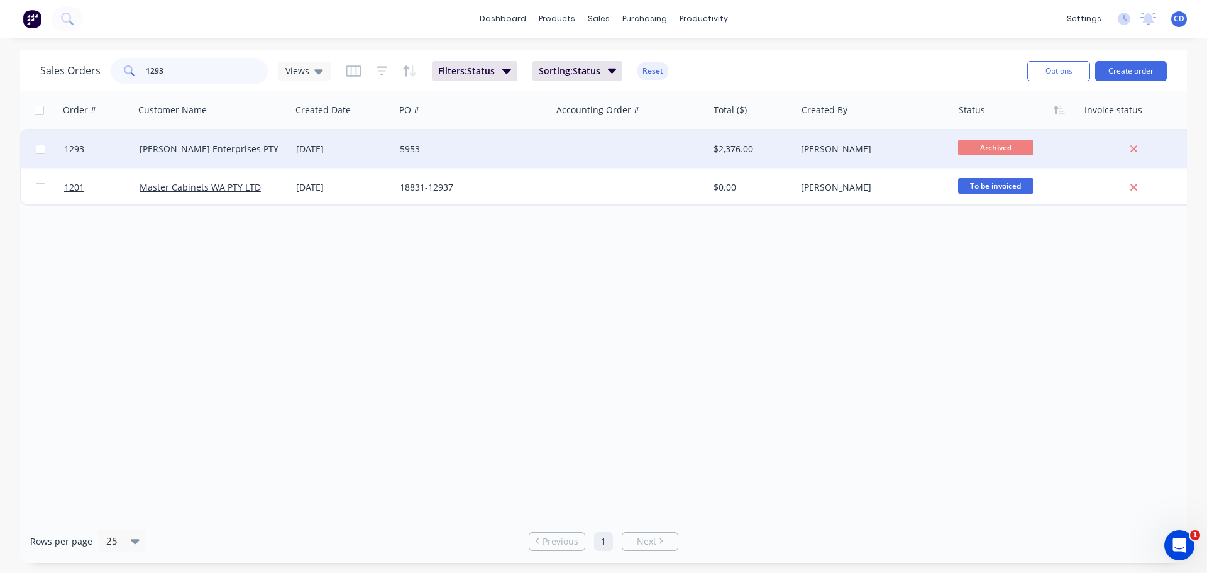
type input "1293"
click at [255, 145] on div "[PERSON_NAME] Enterprises PTY LTD" at bounding box center [210, 149] width 140 height 13
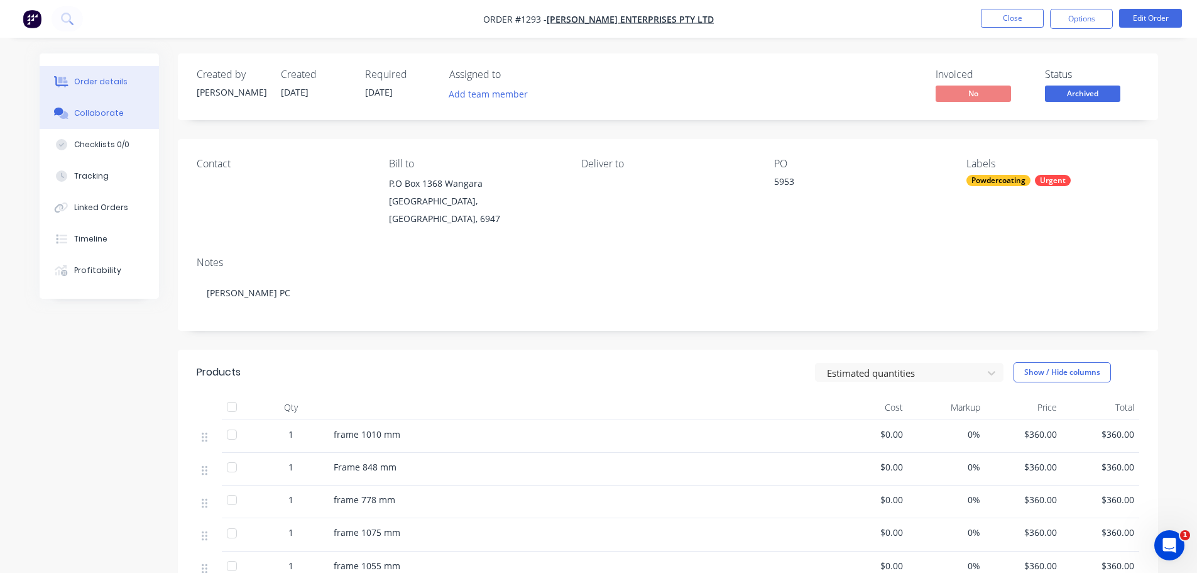
click at [96, 114] on div "Collaborate" at bounding box center [99, 112] width 50 height 11
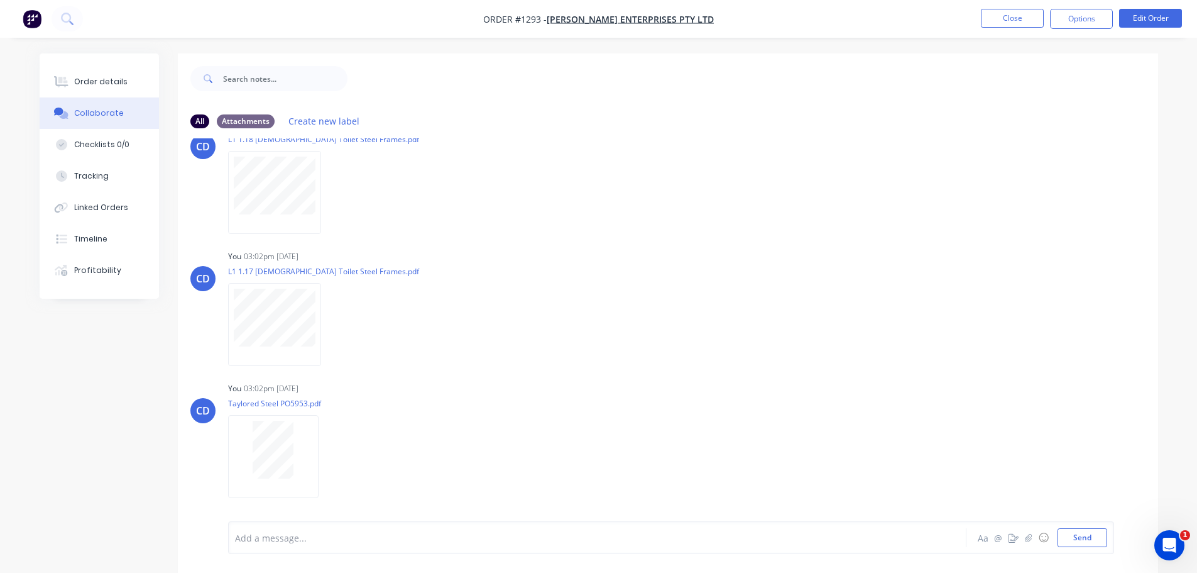
scroll to position [289, 0]
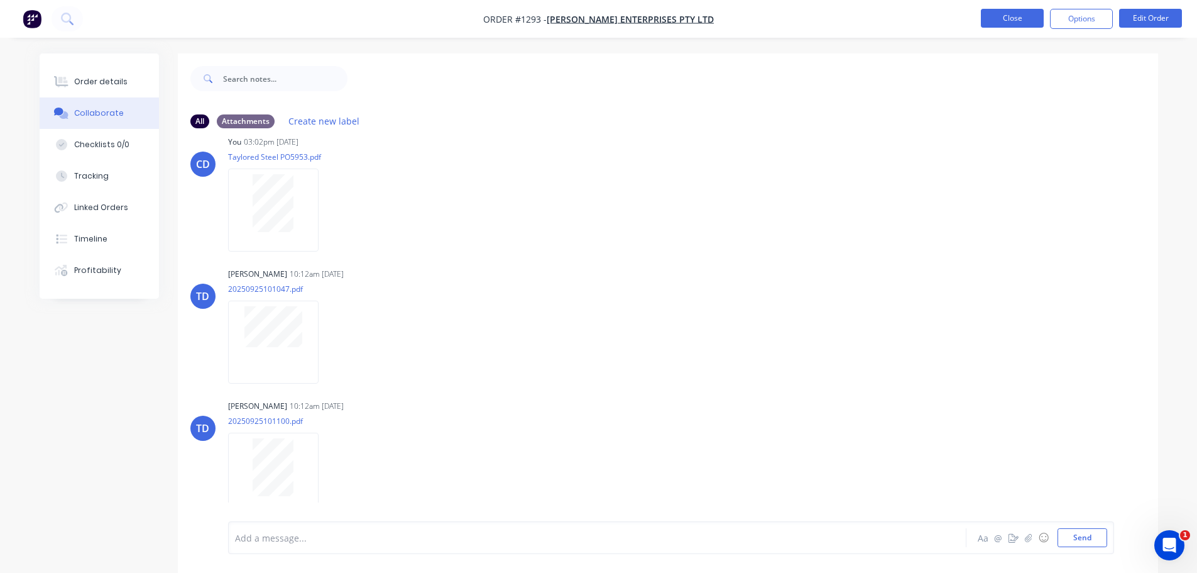
click at [984, 26] on button "Close" at bounding box center [1012, 18] width 63 height 19
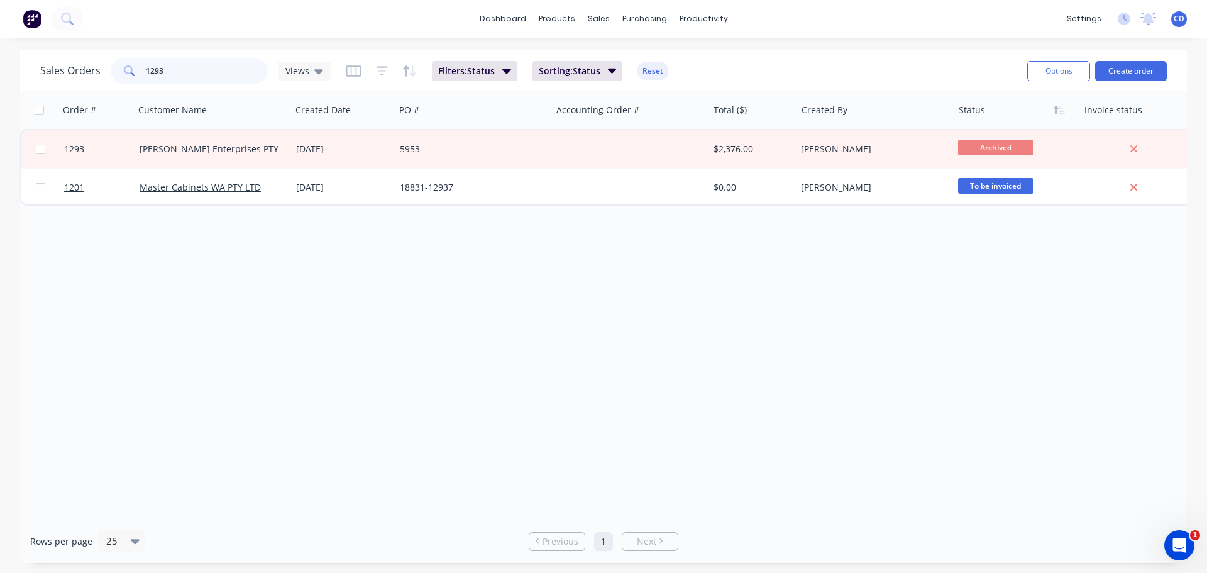
click at [227, 73] on input "1293" at bounding box center [207, 70] width 123 height 25
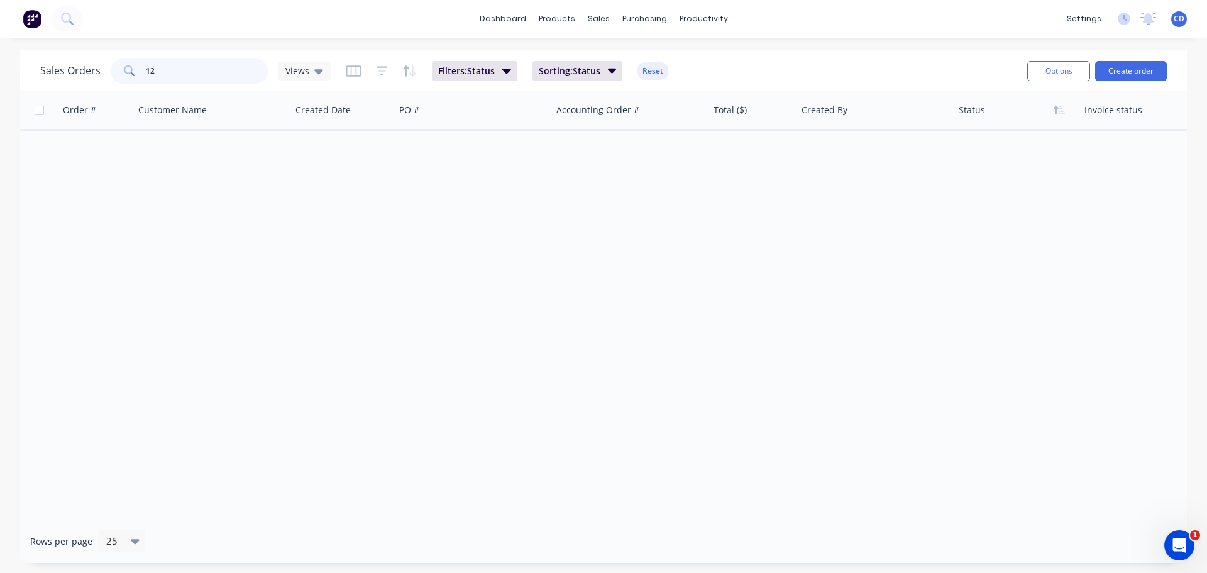
type input "1"
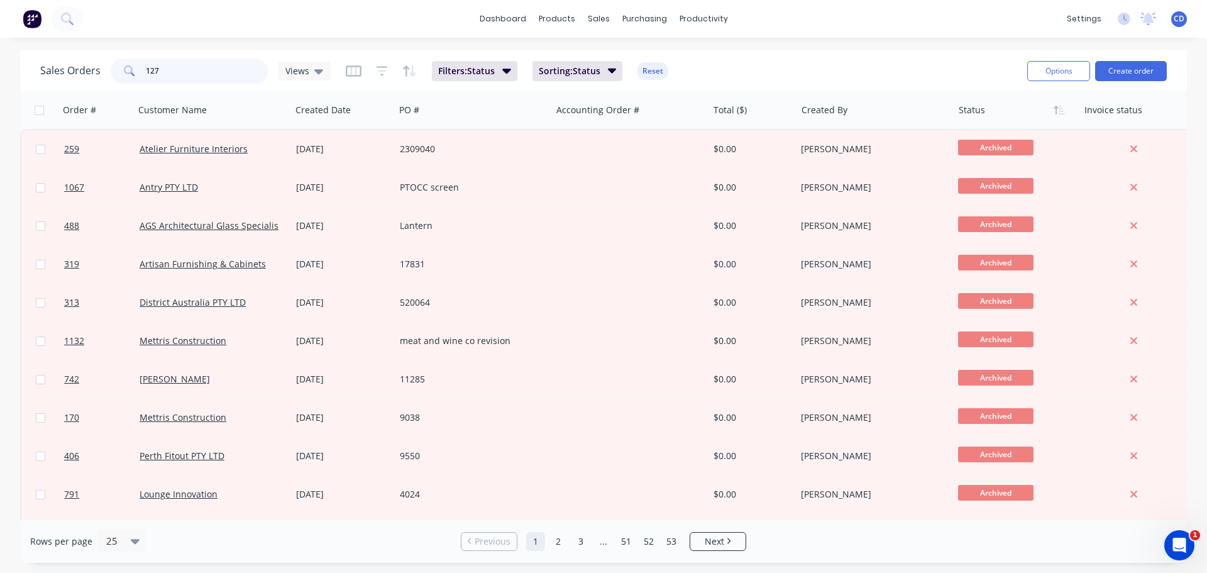
type input "1270"
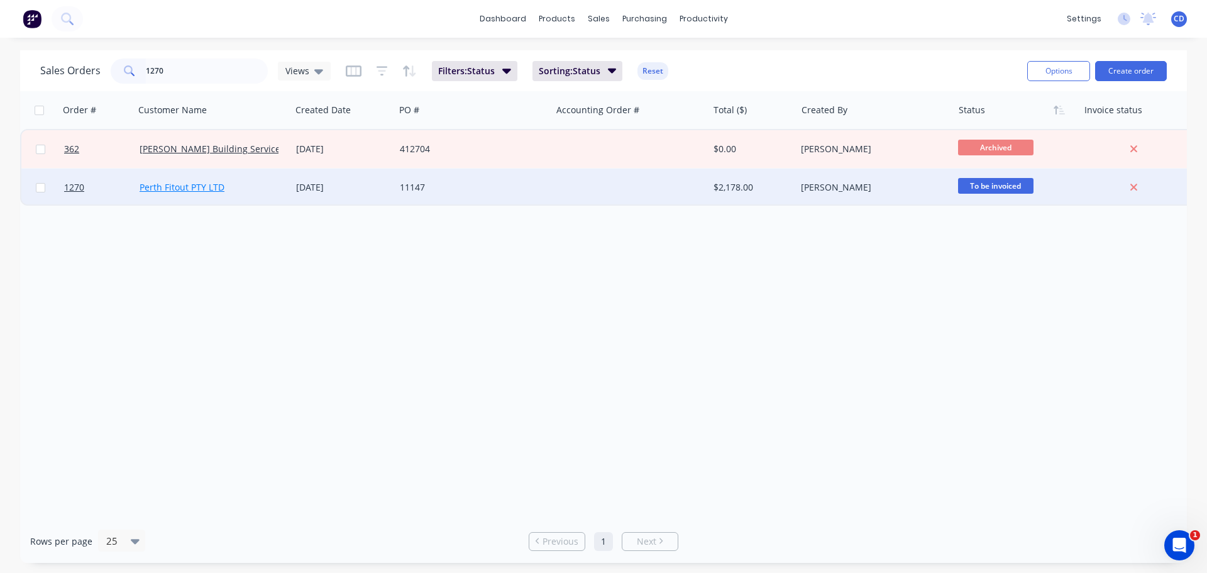
click at [212, 187] on link "Perth Fitout PTY LTD" at bounding box center [182, 187] width 85 height 12
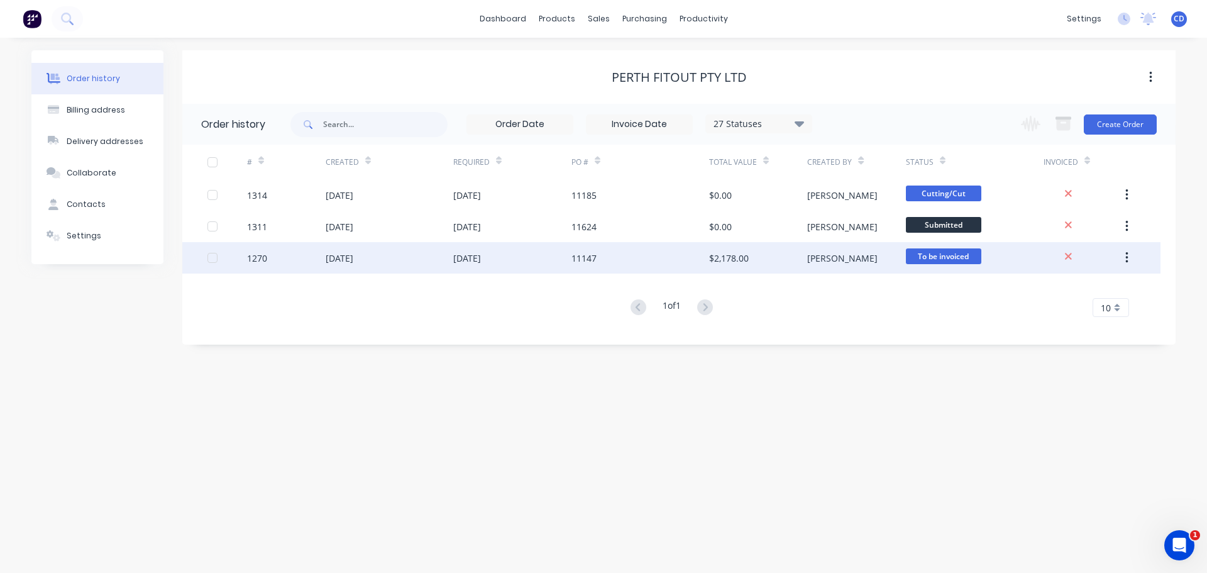
click at [326, 265] on div "[DATE]" at bounding box center [390, 257] width 128 height 31
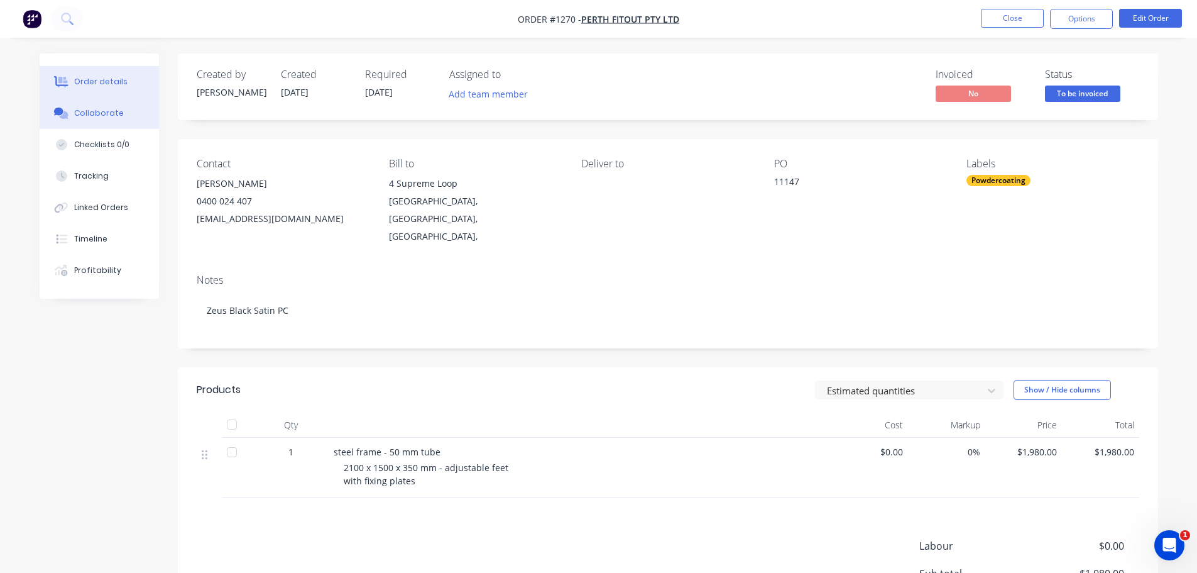
click at [129, 108] on button "Collaborate" at bounding box center [99, 112] width 119 height 31
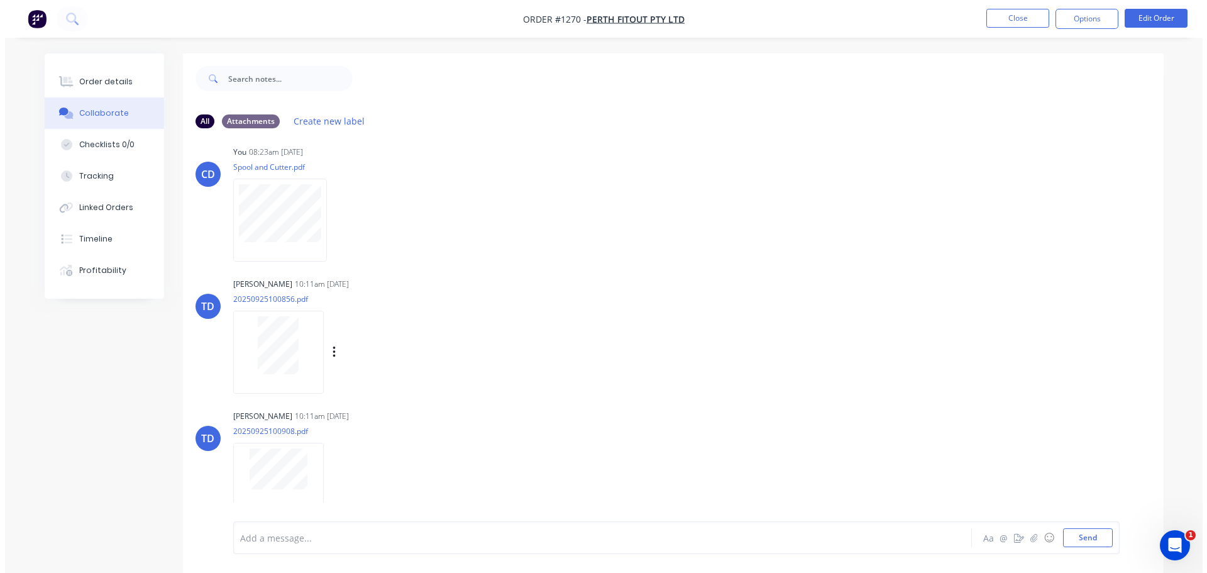
scroll to position [157, 0]
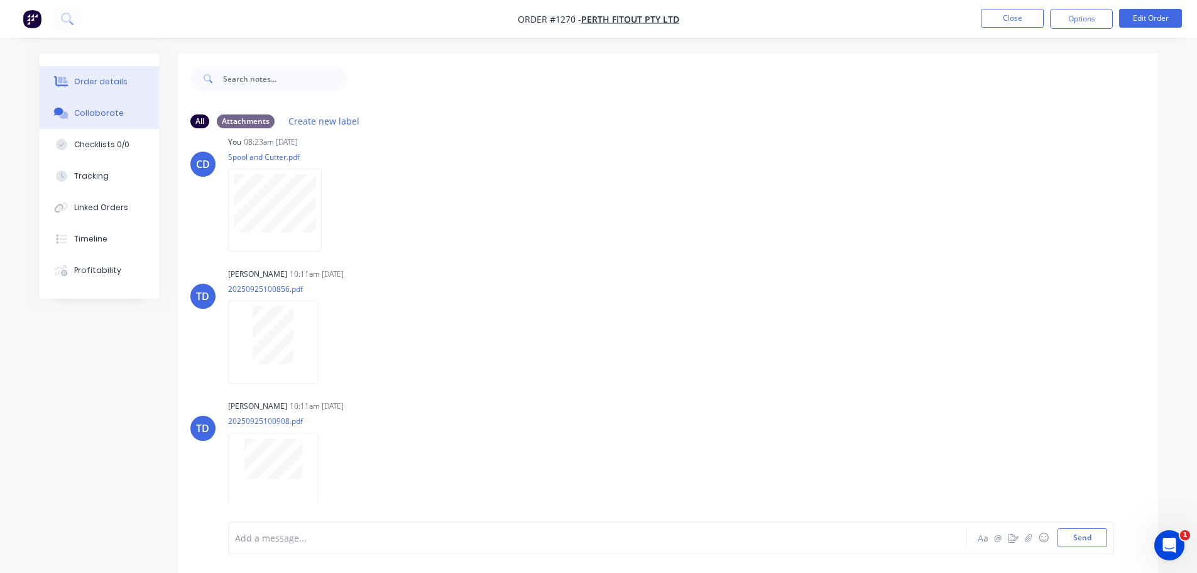
click at [123, 75] on button "Order details" at bounding box center [99, 81] width 119 height 31
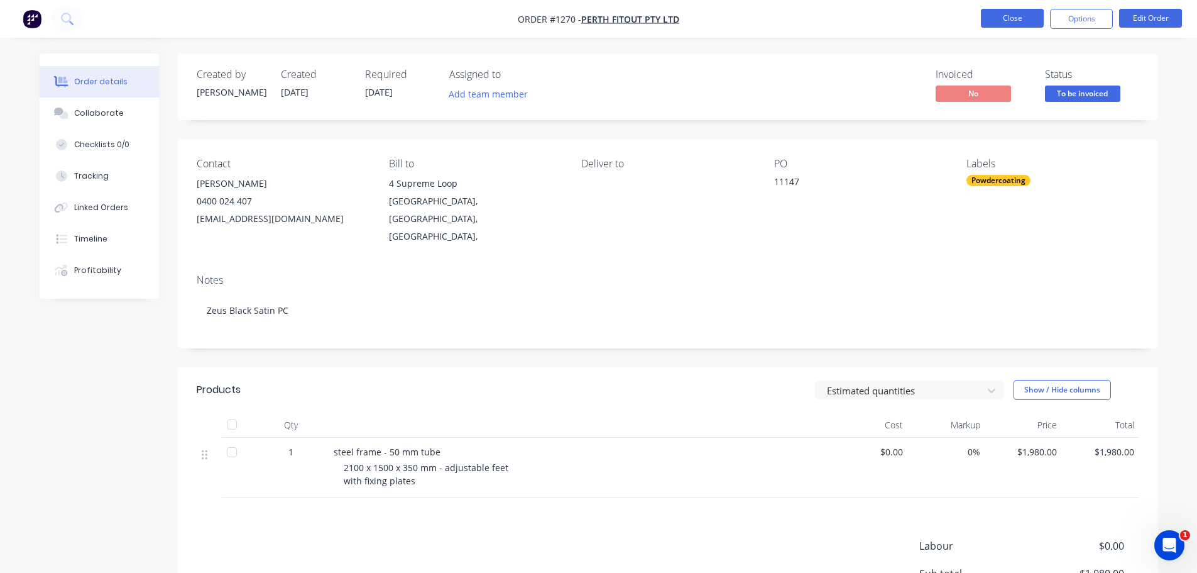
click at [1000, 15] on button "Close" at bounding box center [1012, 18] width 63 height 19
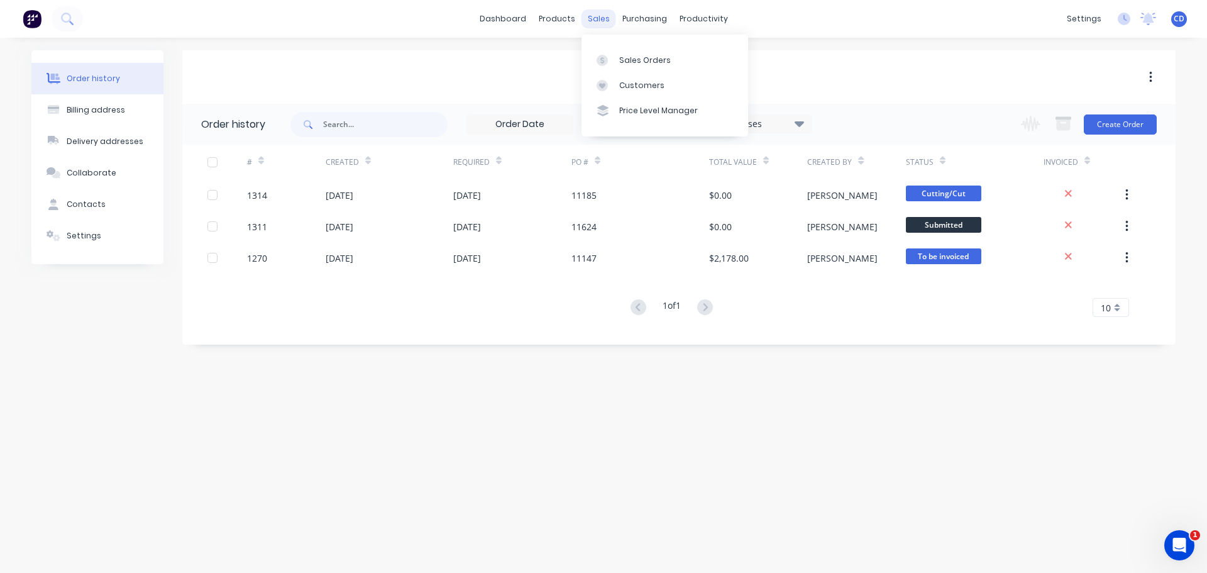
click at [597, 16] on div "sales" at bounding box center [598, 18] width 35 height 19
click at [641, 61] on div "Sales Orders" at bounding box center [645, 60] width 52 height 11
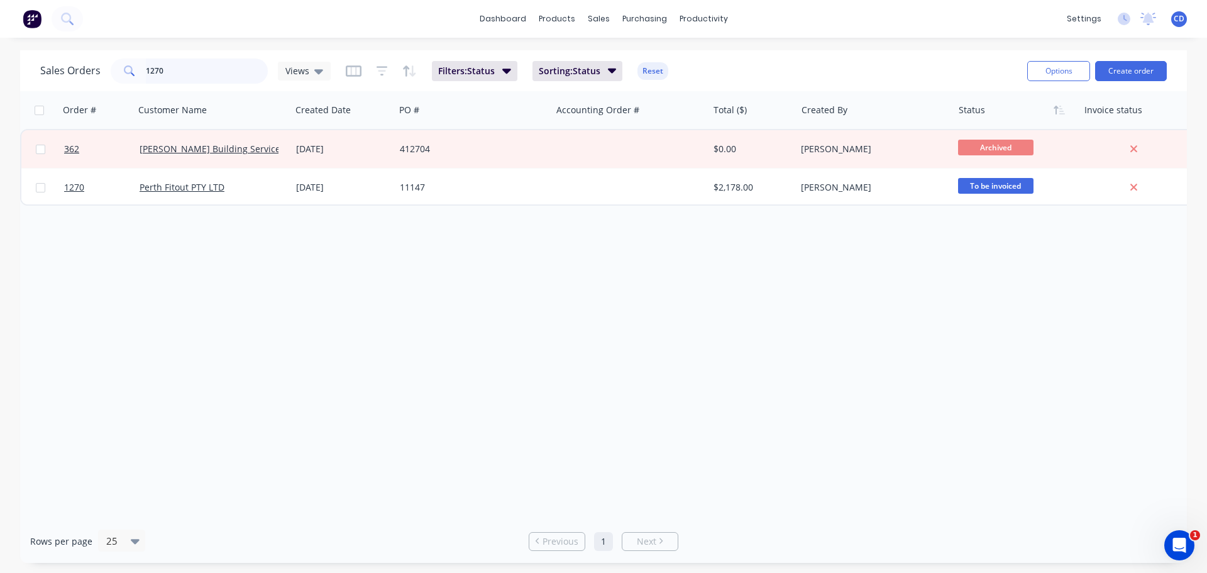
click at [208, 75] on input "1270" at bounding box center [207, 70] width 123 height 25
type input "1"
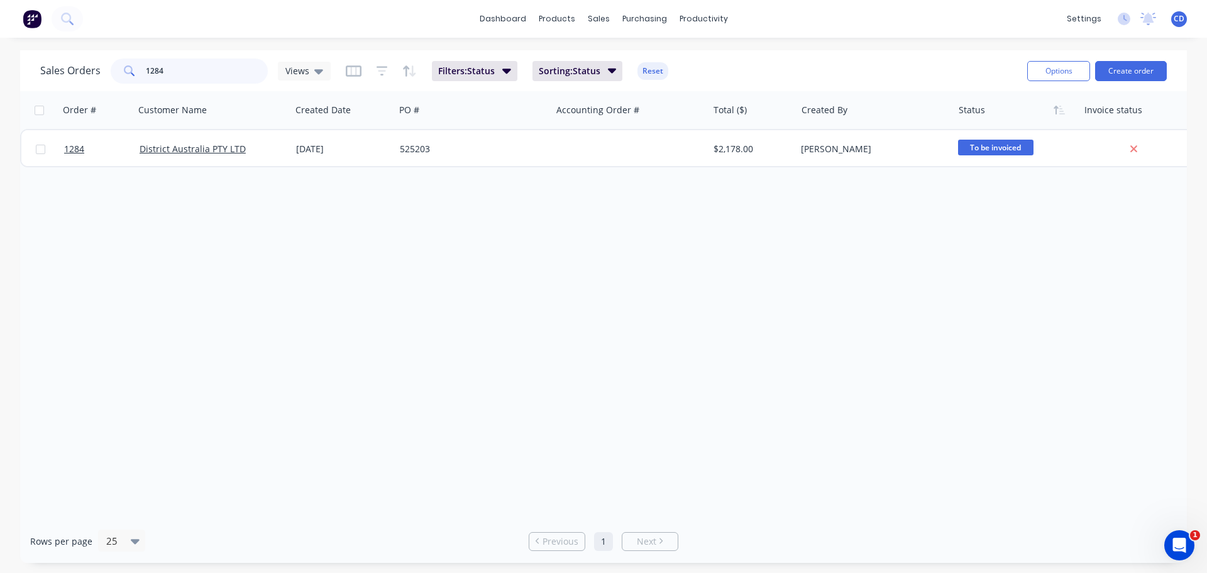
type input "1284"
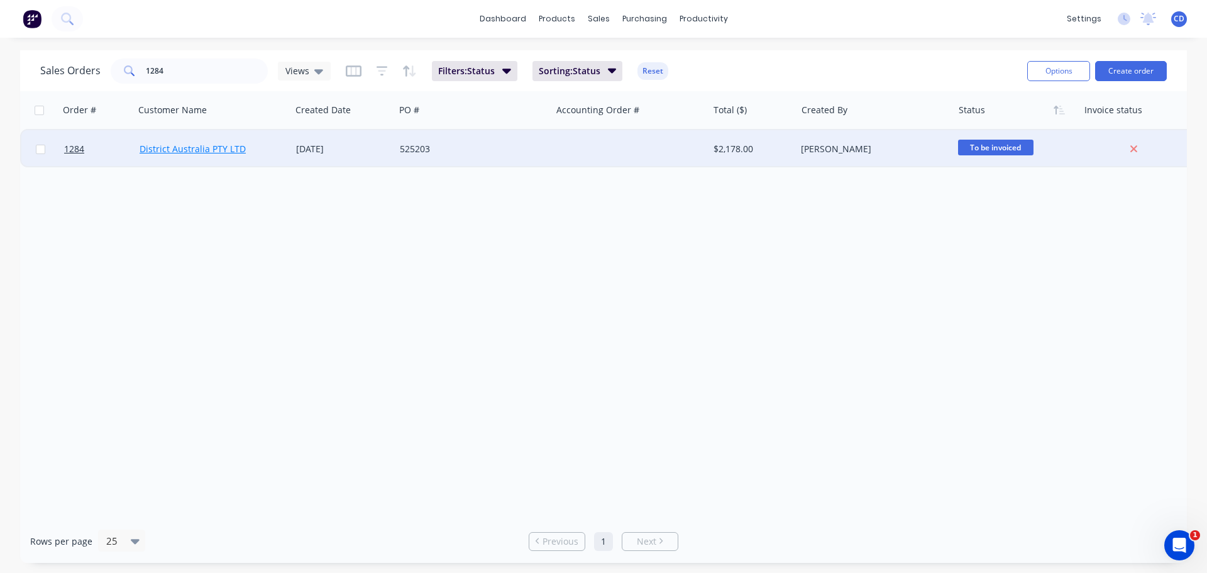
click at [158, 151] on link "District Australia PTY LTD" at bounding box center [193, 149] width 106 height 12
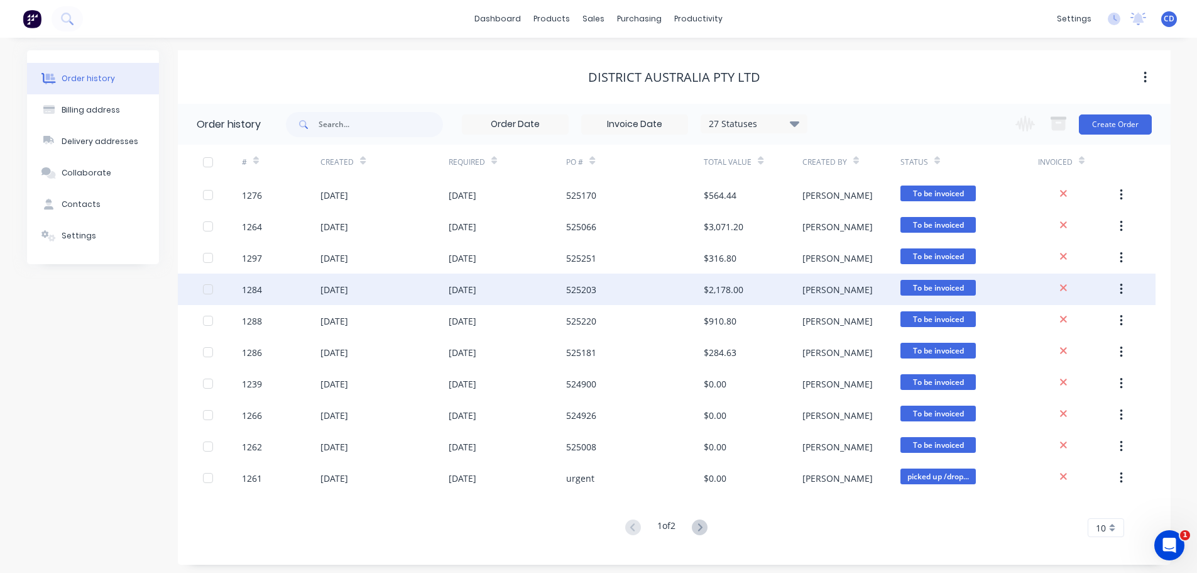
click at [338, 284] on div "[DATE]" at bounding box center [335, 289] width 28 height 13
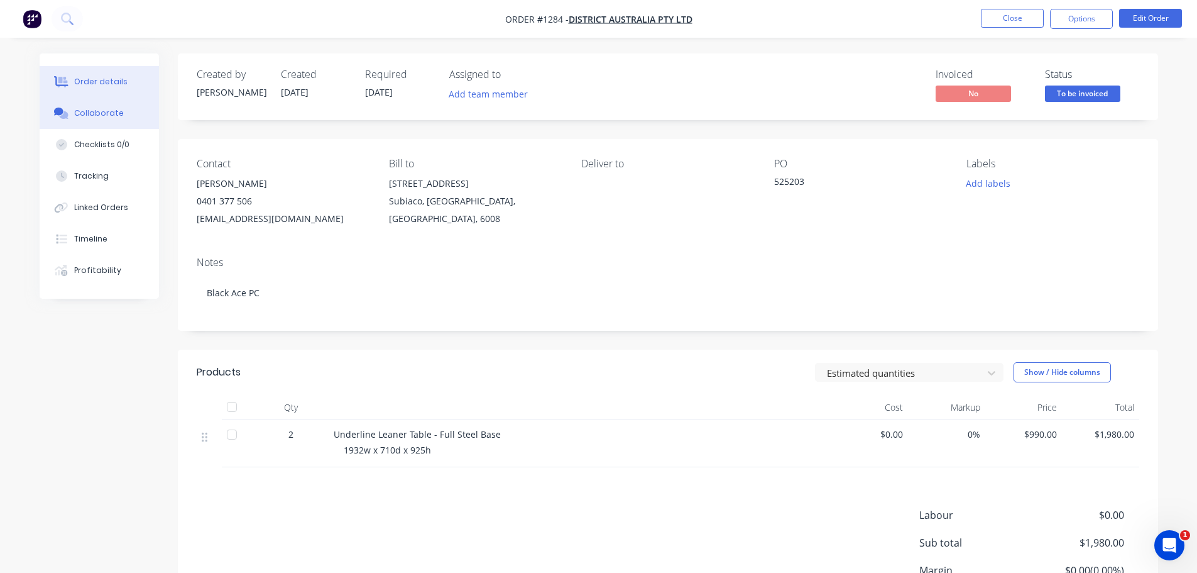
click at [108, 116] on div "Collaborate" at bounding box center [99, 112] width 50 height 11
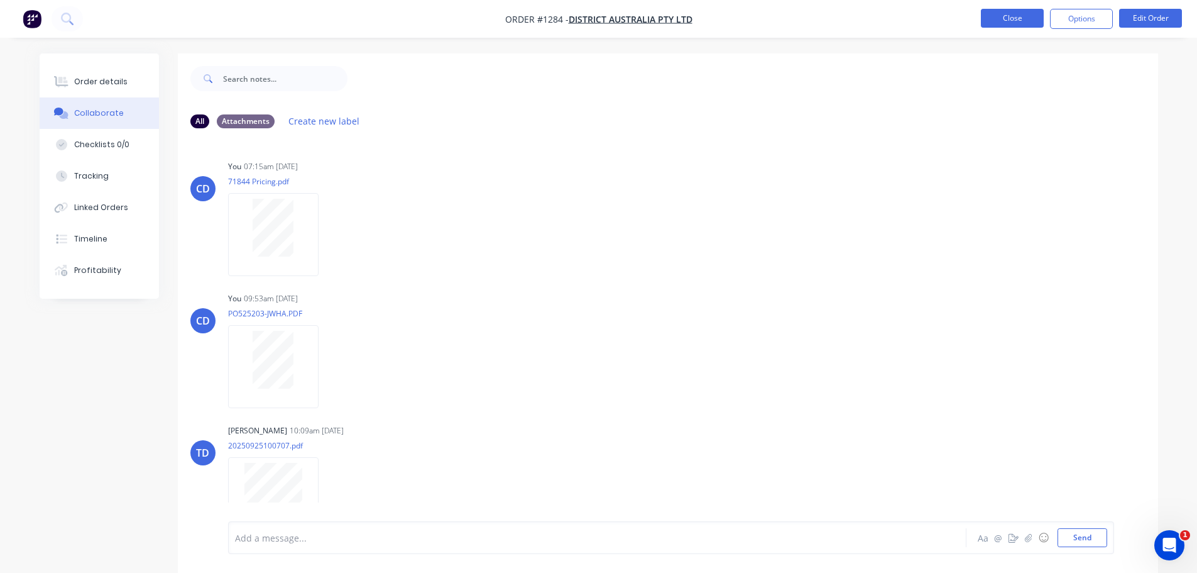
click at [1010, 16] on button "Close" at bounding box center [1012, 18] width 63 height 19
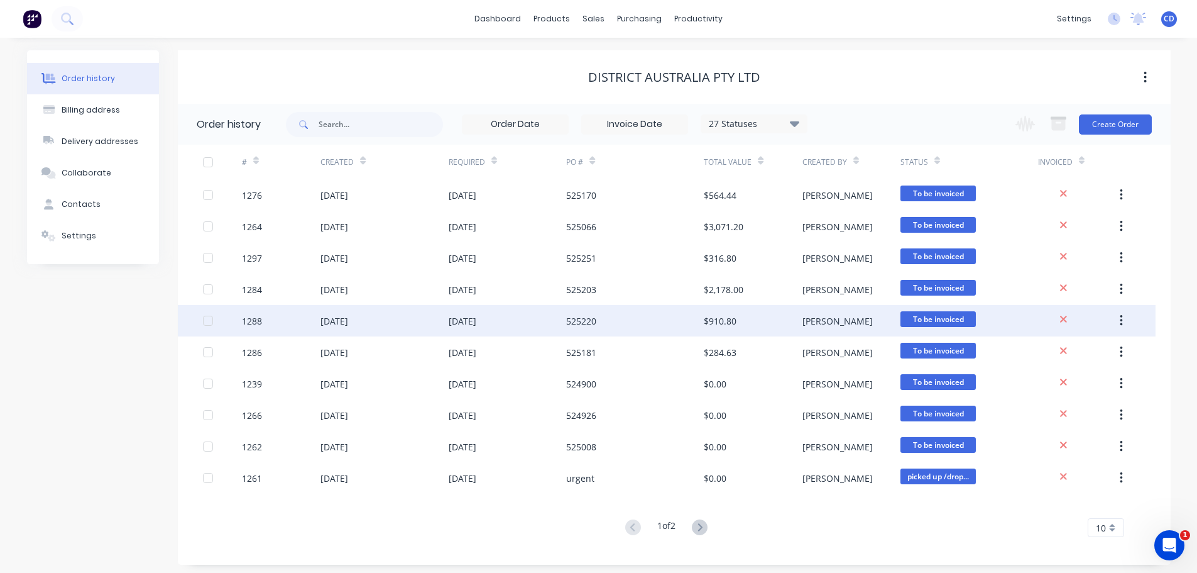
click at [279, 321] on div "1288" at bounding box center [281, 320] width 79 height 31
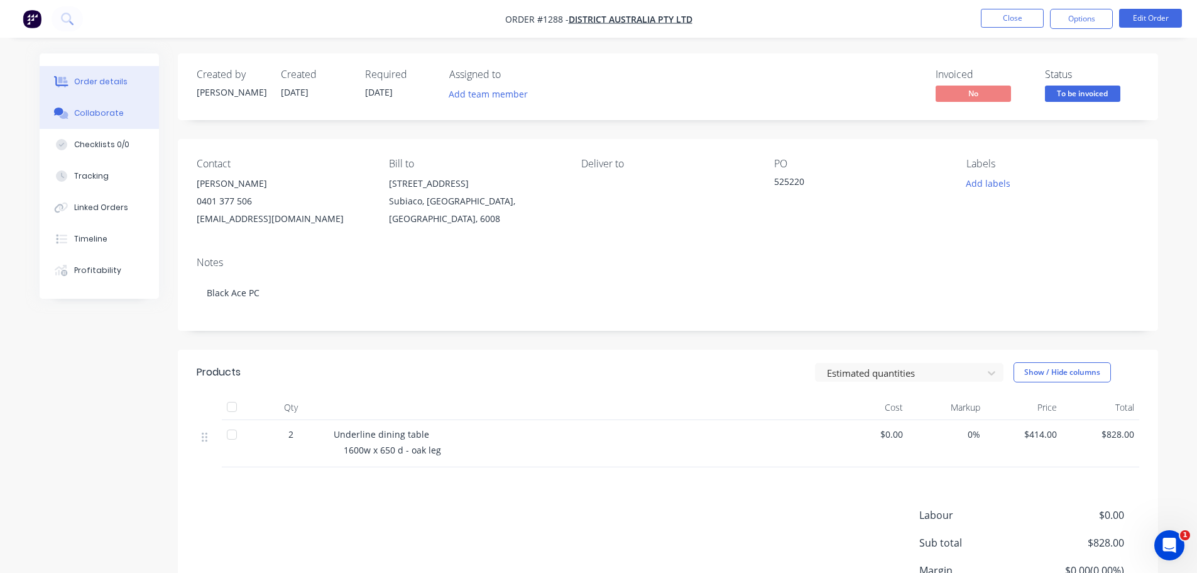
click at [83, 105] on button "Collaborate" at bounding box center [99, 112] width 119 height 31
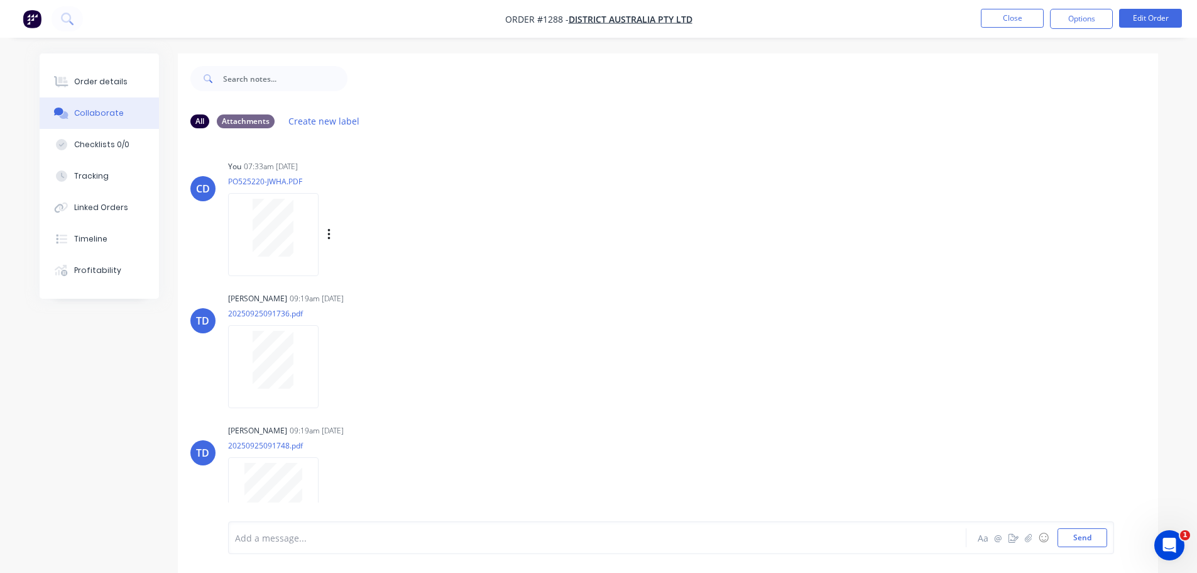
click at [308, 224] on div at bounding box center [273, 228] width 79 height 58
click at [1013, 23] on button "Close" at bounding box center [1012, 18] width 63 height 19
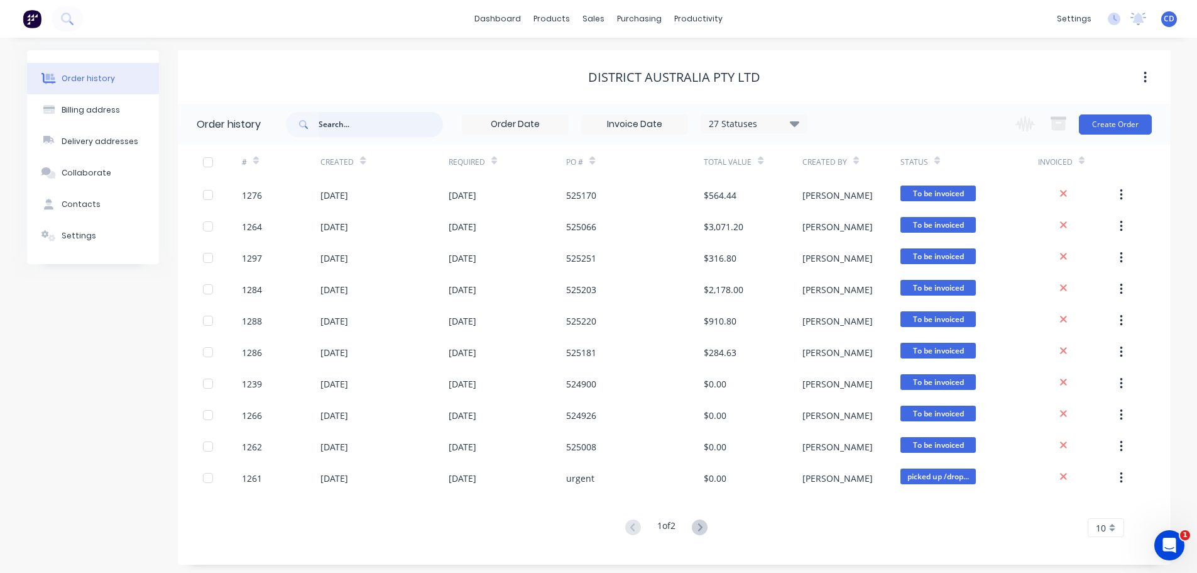
click at [357, 132] on input "text" at bounding box center [381, 124] width 124 height 25
click at [358, 131] on input "text" at bounding box center [381, 124] width 124 height 25
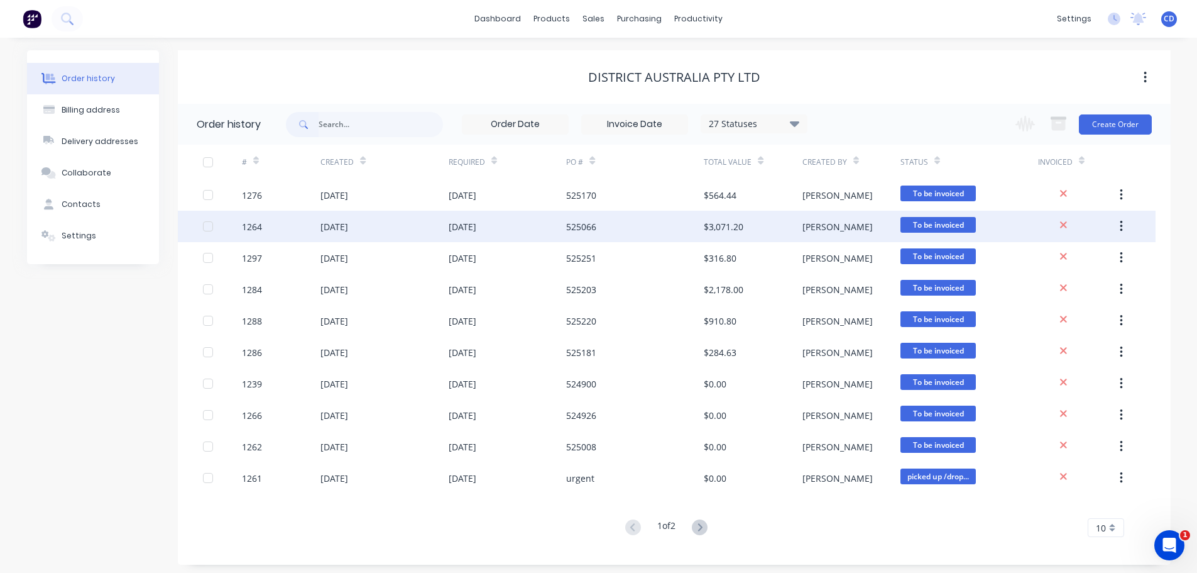
click at [286, 225] on div "1264" at bounding box center [281, 226] width 79 height 31
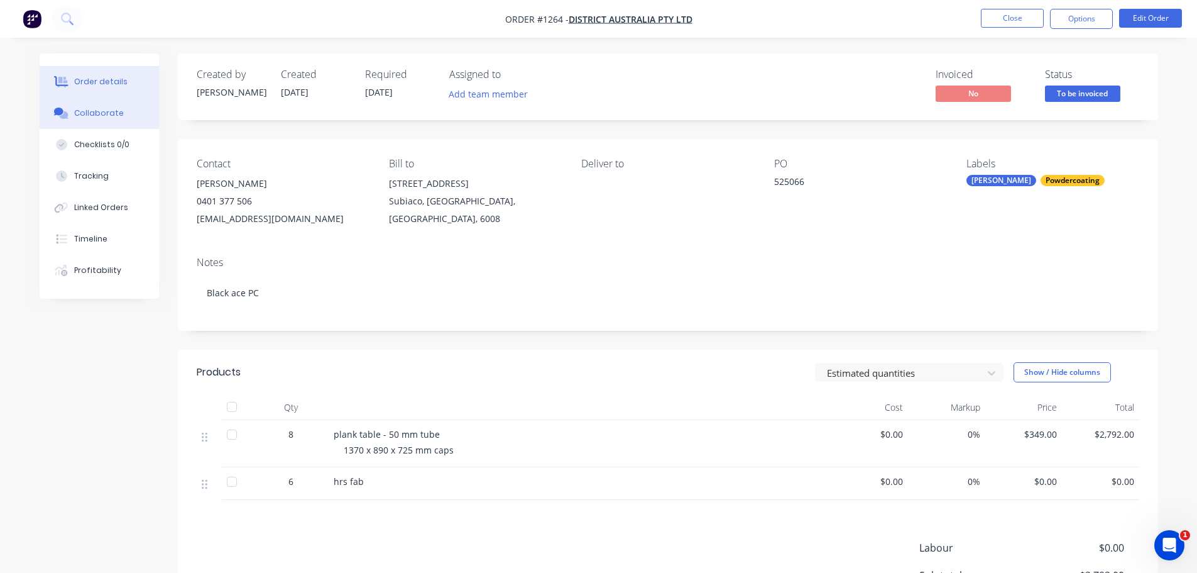
click at [119, 116] on div "Collaborate" at bounding box center [99, 112] width 50 height 11
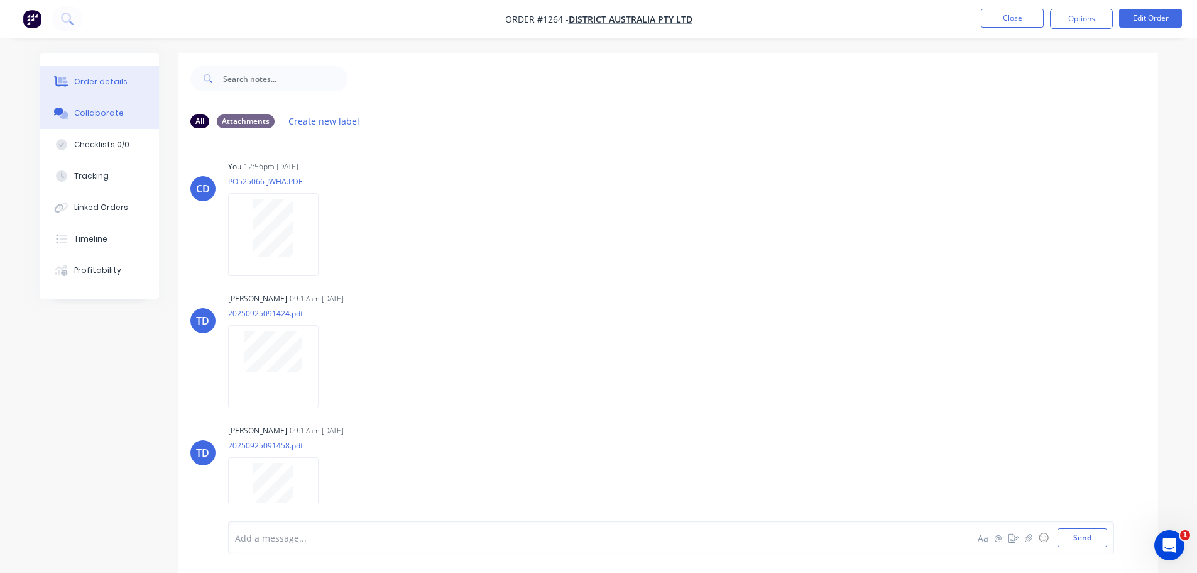
click at [121, 92] on button "Order details" at bounding box center [99, 81] width 119 height 31
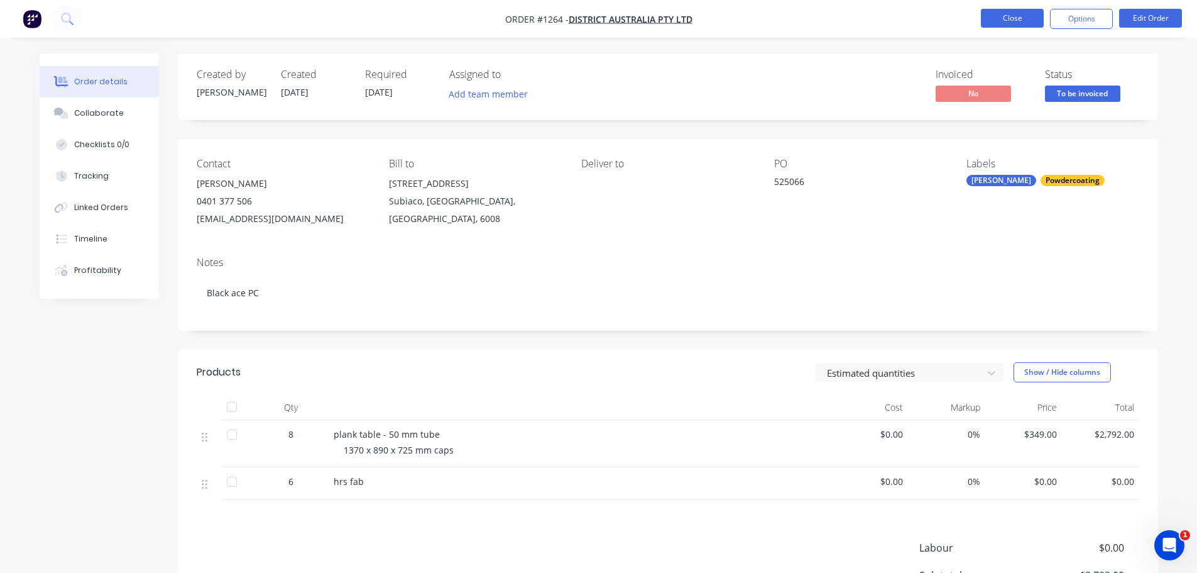
click at [1031, 11] on button "Close" at bounding box center [1012, 18] width 63 height 19
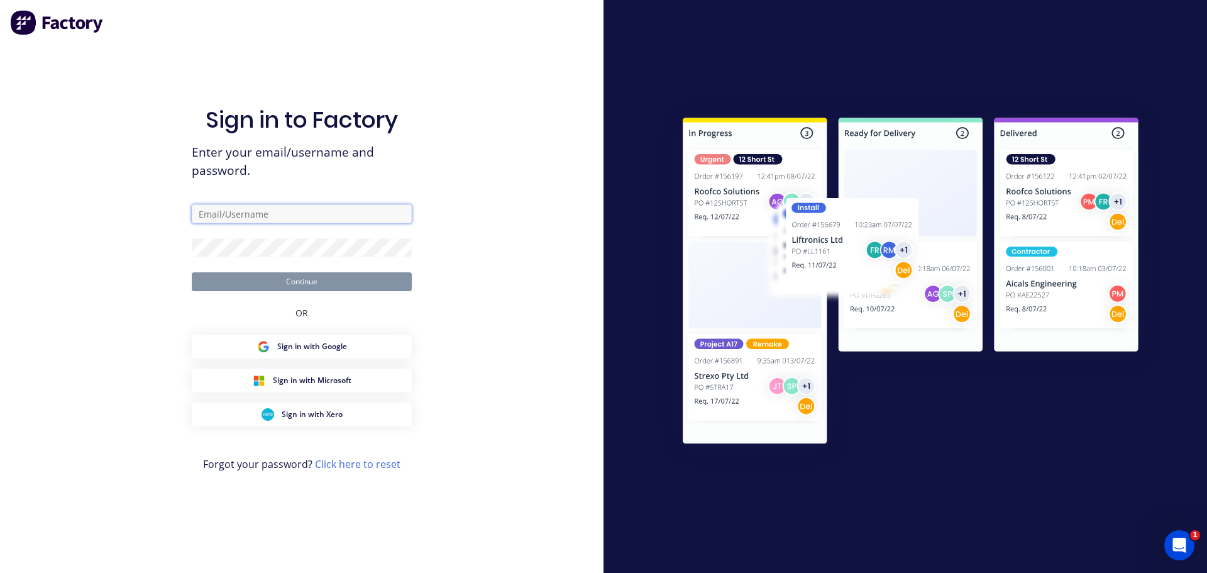
type input "[PERSON_NAME][EMAIL_ADDRESS][DOMAIN_NAME]"
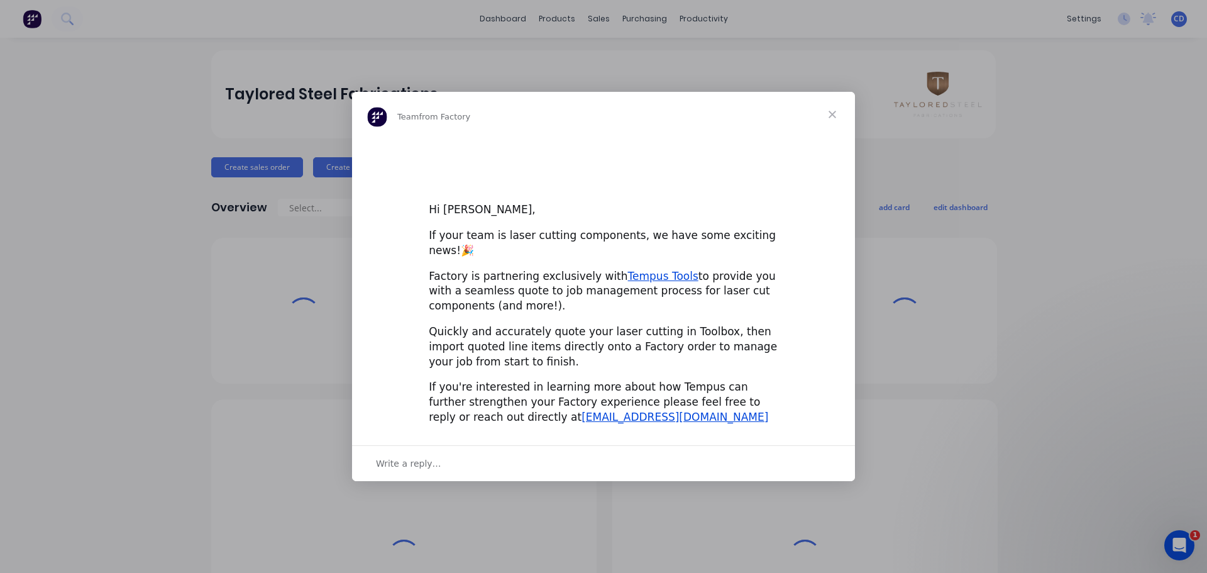
click at [627, 58] on div "Intercom messenger" at bounding box center [603, 286] width 1207 height 573
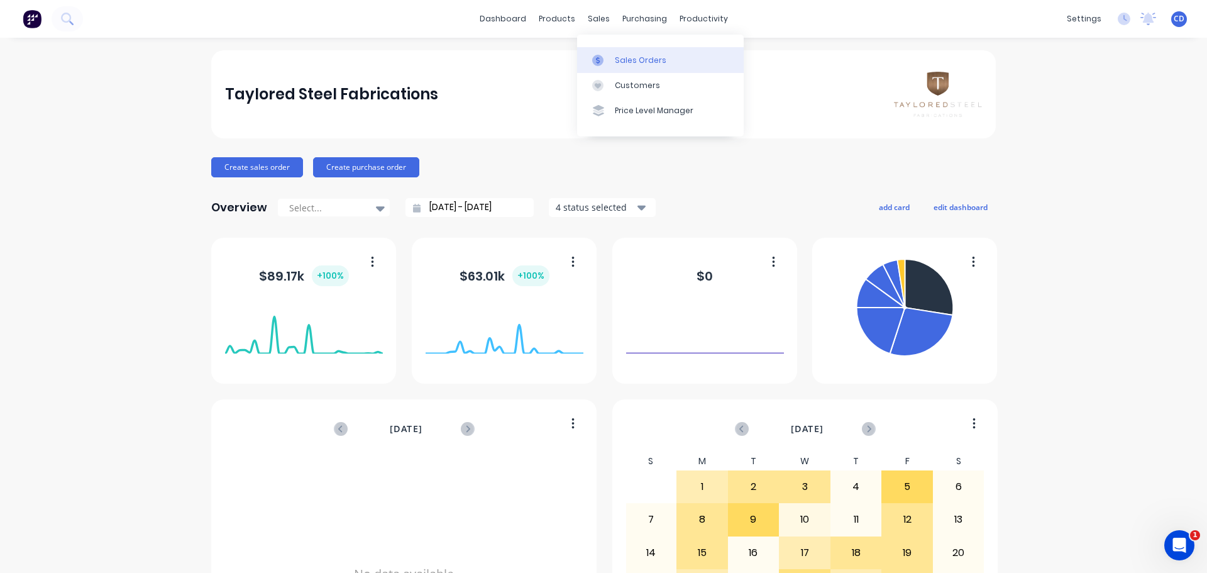
click at [623, 60] on div "Sales Orders" at bounding box center [641, 60] width 52 height 11
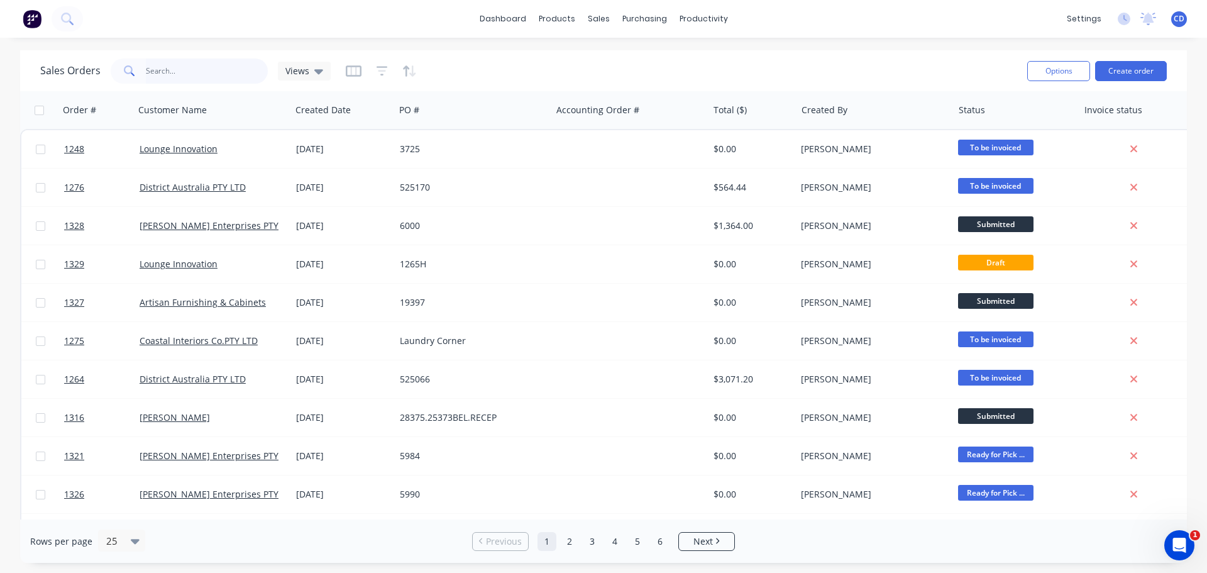
click at [202, 69] on input "text" at bounding box center [207, 70] width 123 height 25
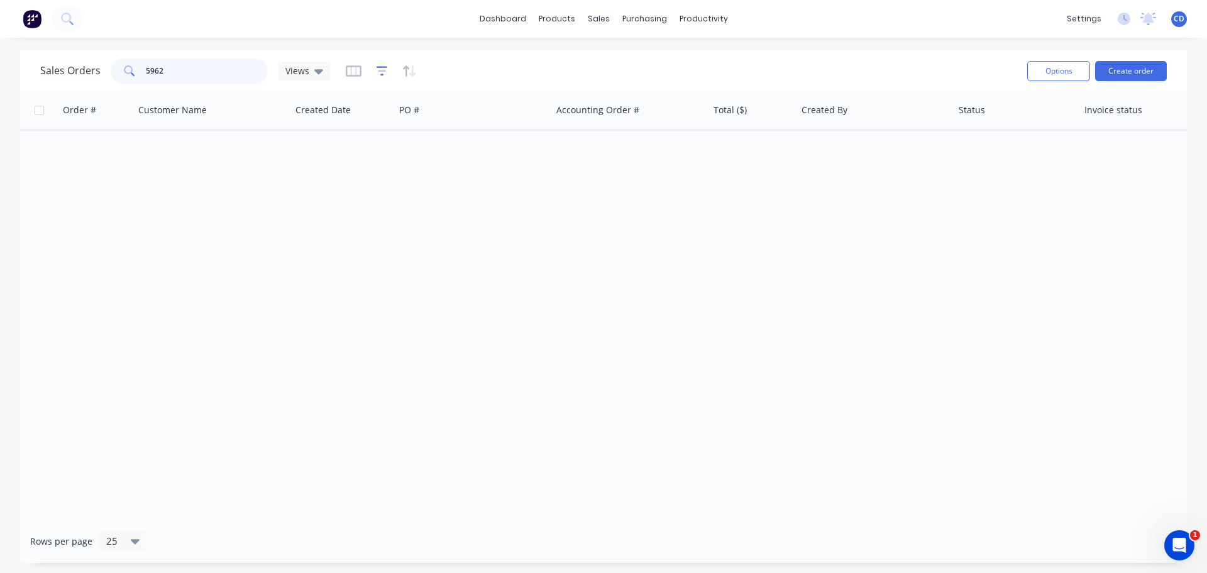
type input "5962"
click at [377, 69] on icon "button" at bounding box center [382, 71] width 11 height 13
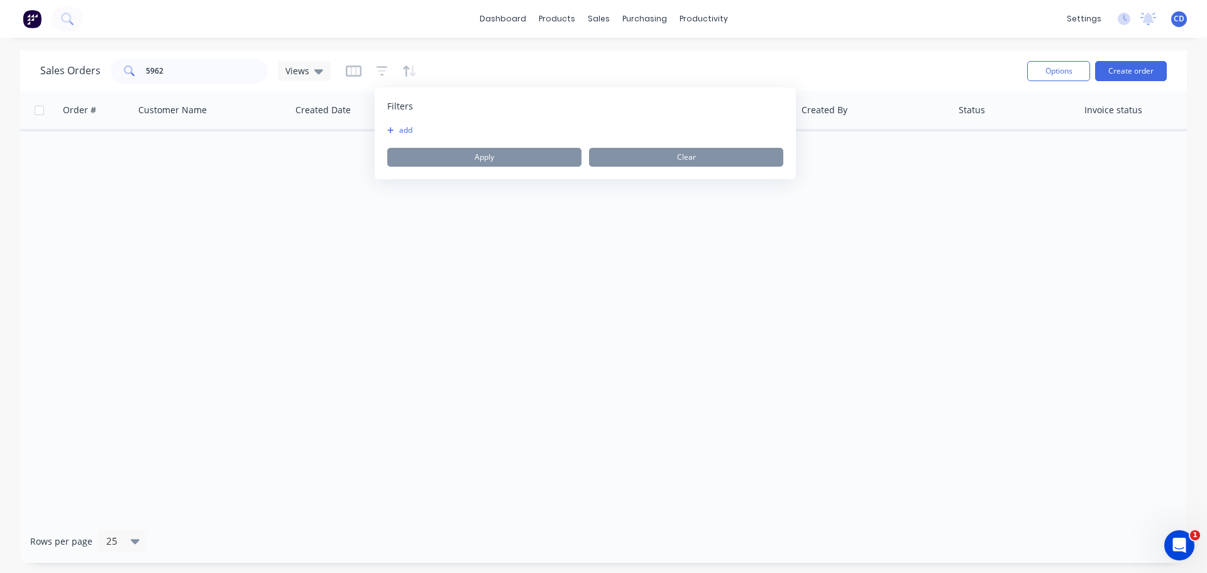
click at [397, 130] on button "add" at bounding box center [402, 130] width 31 height 10
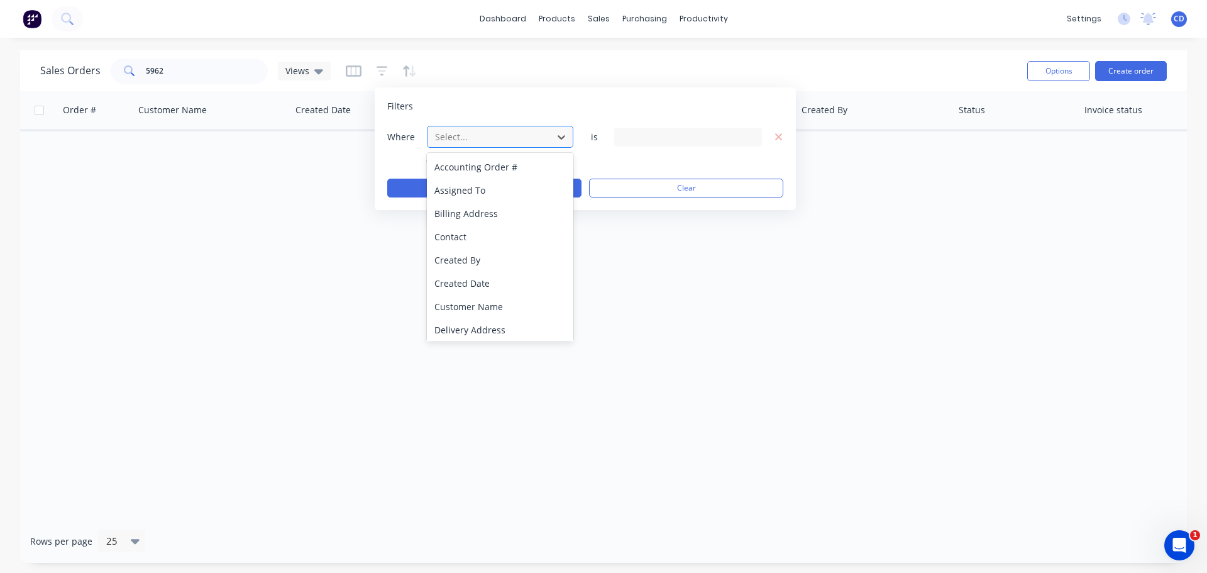
click at [450, 143] on div at bounding box center [490, 137] width 113 height 16
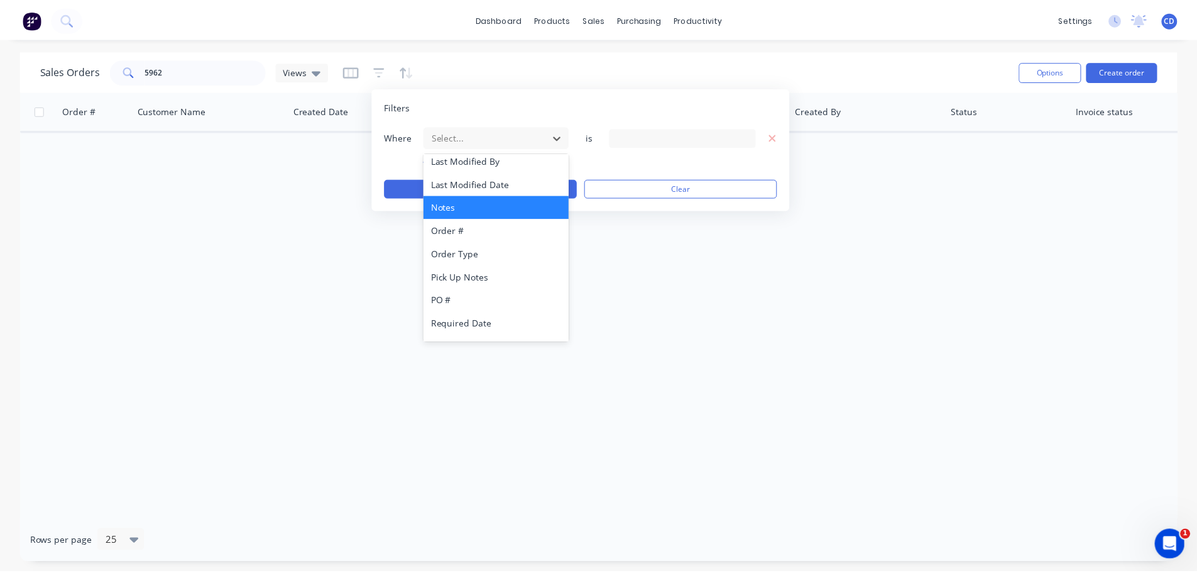
scroll to position [305, 0]
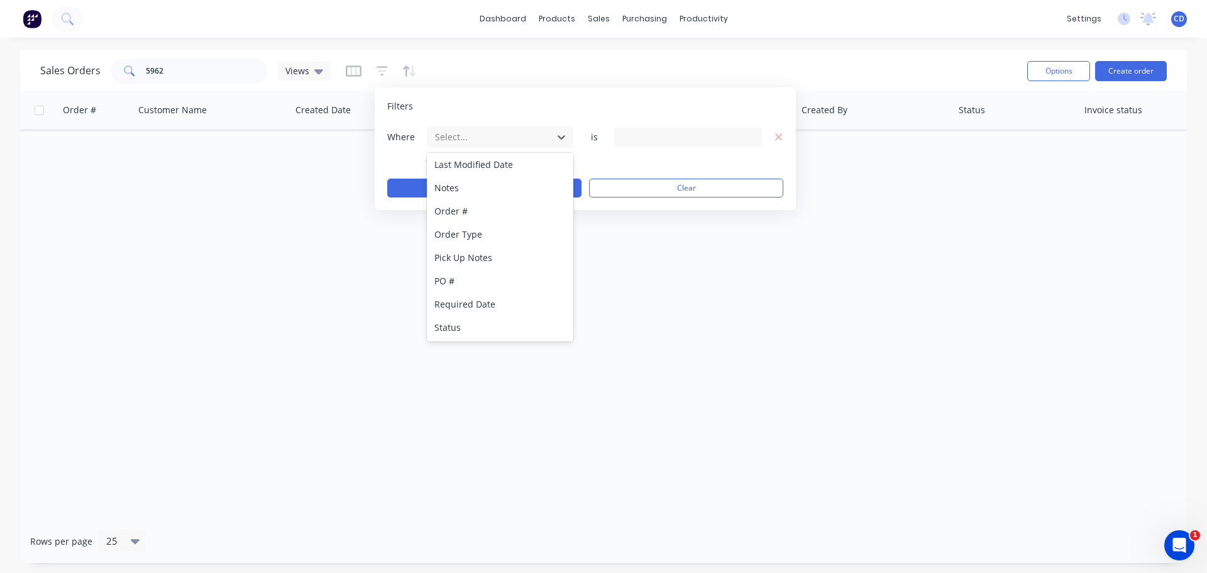
drag, startPoint x: 453, startPoint y: 328, endPoint x: 461, endPoint y: 321, distance: 10.7
click at [453, 328] on div "Status" at bounding box center [500, 327] width 146 height 23
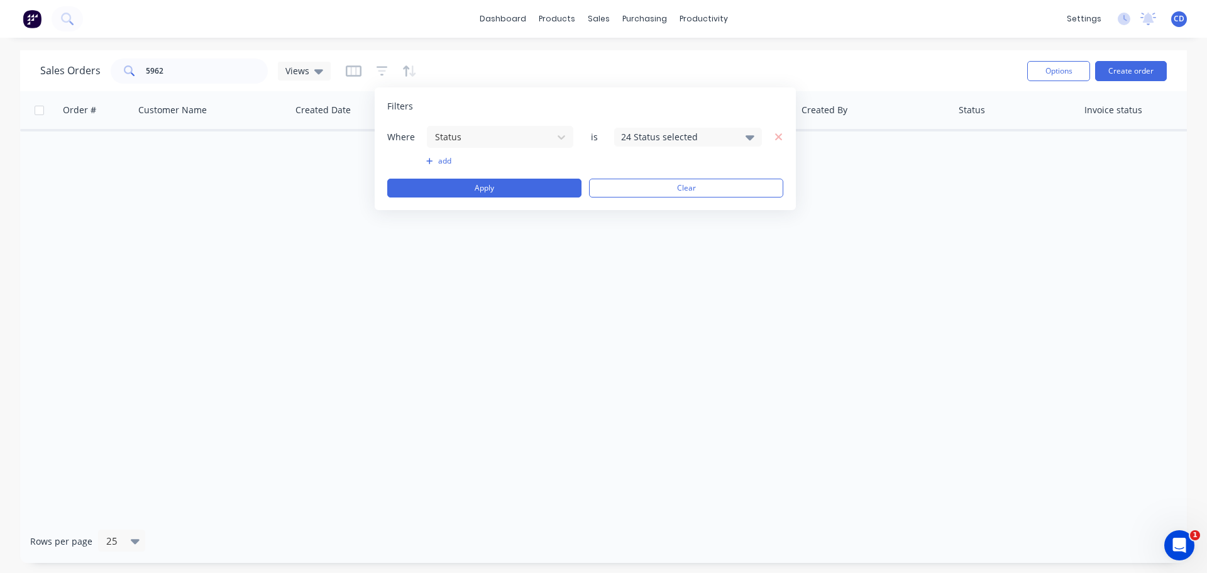
click at [679, 131] on div "24 Status selected" at bounding box center [678, 136] width 114 height 13
click at [656, 228] on div "Archived" at bounding box center [727, 231] width 151 height 13
click at [424, 298] on div "Order # Customer Name Created Date PO # Accounting Order # Total ($) Created By…" at bounding box center [603, 305] width 1167 height 428
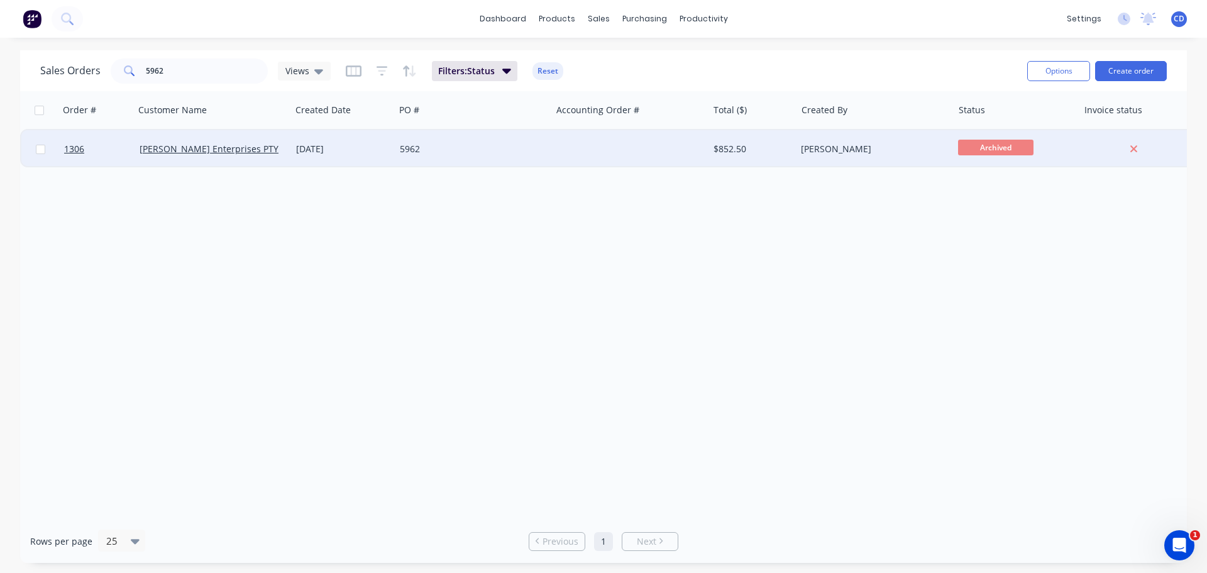
click at [277, 155] on div "[PERSON_NAME] Enterprises PTY LTD" at bounding box center [210, 149] width 140 height 13
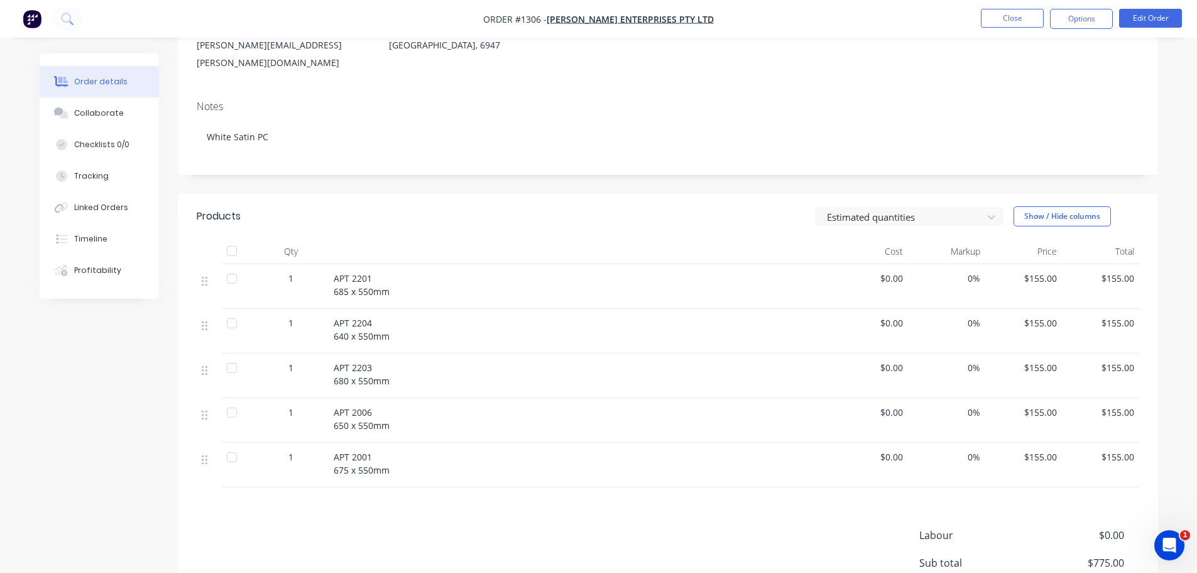
scroll to position [189, 0]
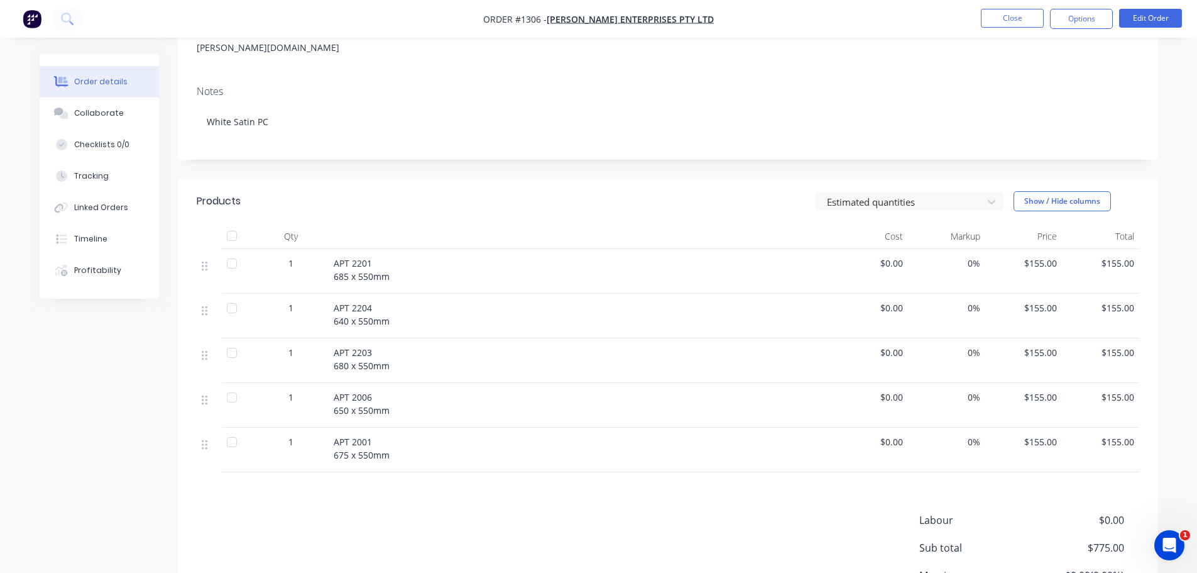
click at [334, 257] on span "APT 2201 685 x 550mm" at bounding box center [362, 269] width 56 height 25
drag, startPoint x: 357, startPoint y: 248, endPoint x: 385, endPoint y: 262, distance: 31.8
click at [385, 262] on div "APT 2201 685 x 550mm" at bounding box center [580, 271] width 503 height 45
copy span "APT 2201 685 x 550mm"
click at [330, 302] on div "APT 2204 640 x 550mm" at bounding box center [580, 316] width 503 height 45
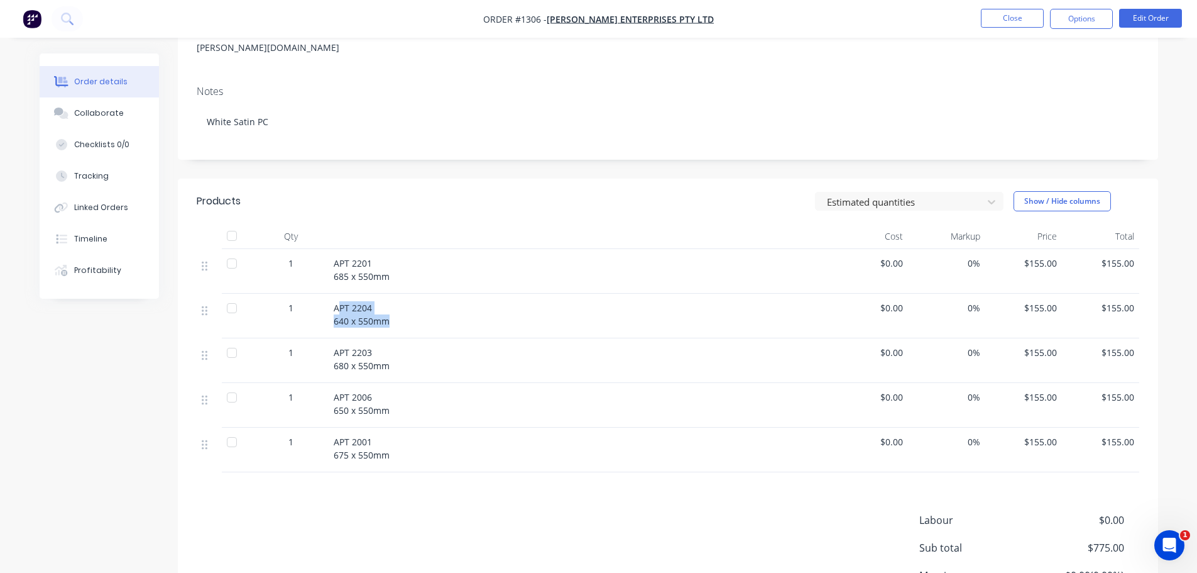
drag, startPoint x: 337, startPoint y: 285, endPoint x: 419, endPoint y: 300, distance: 83.0
click at [419, 301] on div "APT 2204 640 x 550mm" at bounding box center [580, 314] width 493 height 26
click at [349, 302] on span "APT 2204 640 x 550mm" at bounding box center [362, 314] width 56 height 25
drag, startPoint x: 366, startPoint y: 294, endPoint x: 391, endPoint y: 304, distance: 26.7
click at [391, 304] on div "APT 2204 640 x 550mm" at bounding box center [580, 316] width 503 height 45
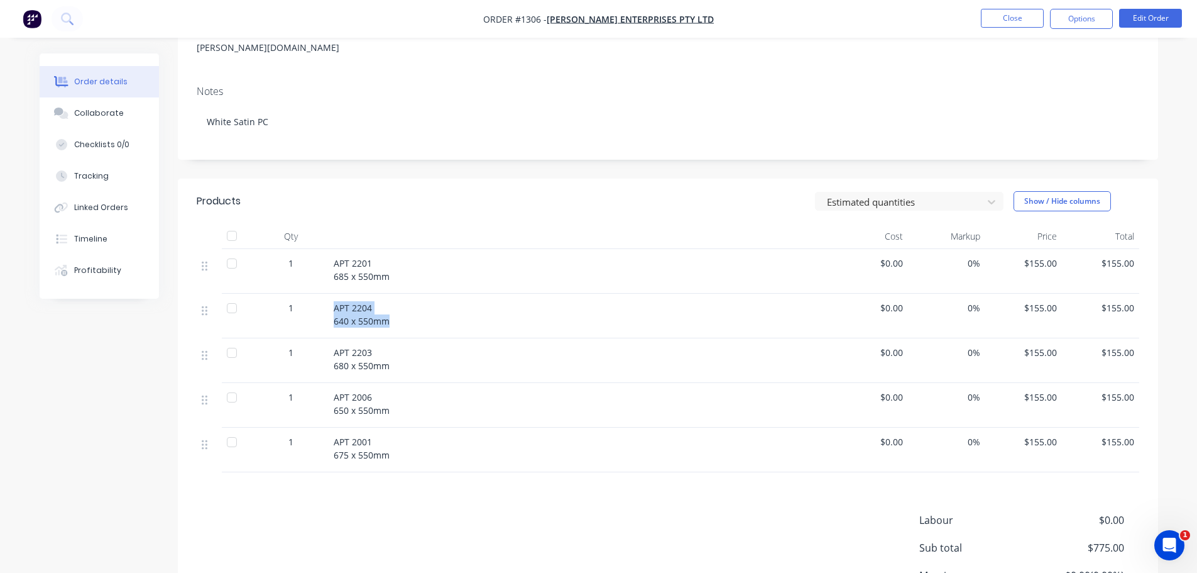
copy span "APT 2204 640 x 550mm"
drag, startPoint x: 341, startPoint y: 335, endPoint x: 386, endPoint y: 344, distance: 46.2
click at [404, 346] on div "APT 2203 680 x 550mm" at bounding box center [580, 359] width 493 height 26
copy span "APT 2203 680 x 550mm"
drag, startPoint x: 382, startPoint y: 387, endPoint x: 342, endPoint y: 385, distance: 39.7
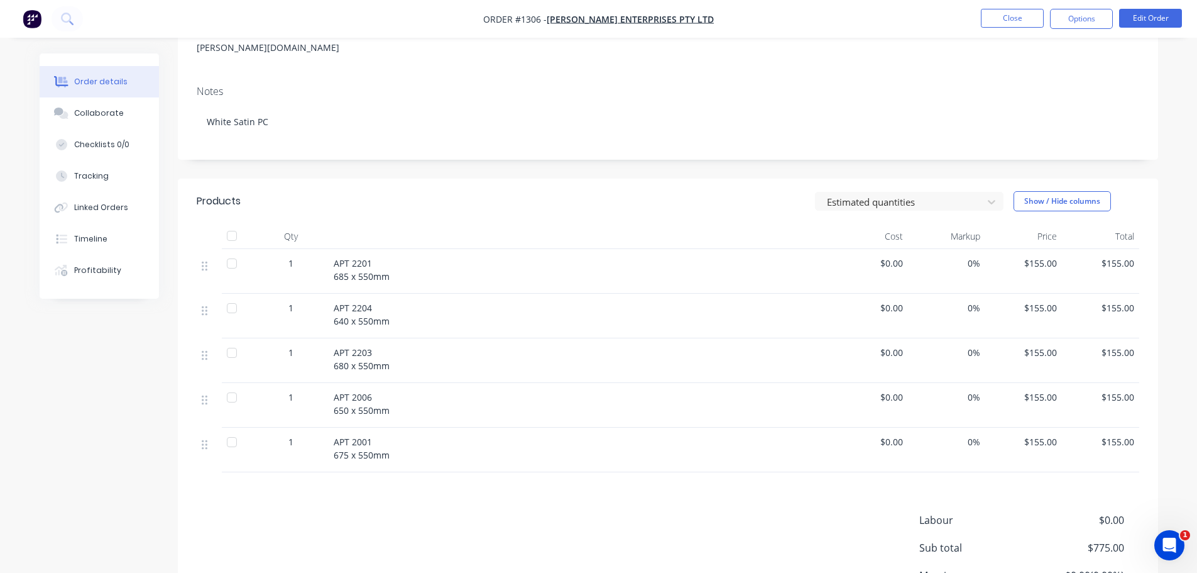
click at [380, 391] on span "APT 2006 650 x 550mm" at bounding box center [362, 403] width 56 height 25
drag, startPoint x: 334, startPoint y: 378, endPoint x: 405, endPoint y: 391, distance: 71.5
click at [405, 391] on div "APT 2006 650 x 550mm" at bounding box center [580, 403] width 493 height 26
copy span "APT 2006 650 x 550mm"
drag, startPoint x: 367, startPoint y: 415, endPoint x: 359, endPoint y: 418, distance: 8.5
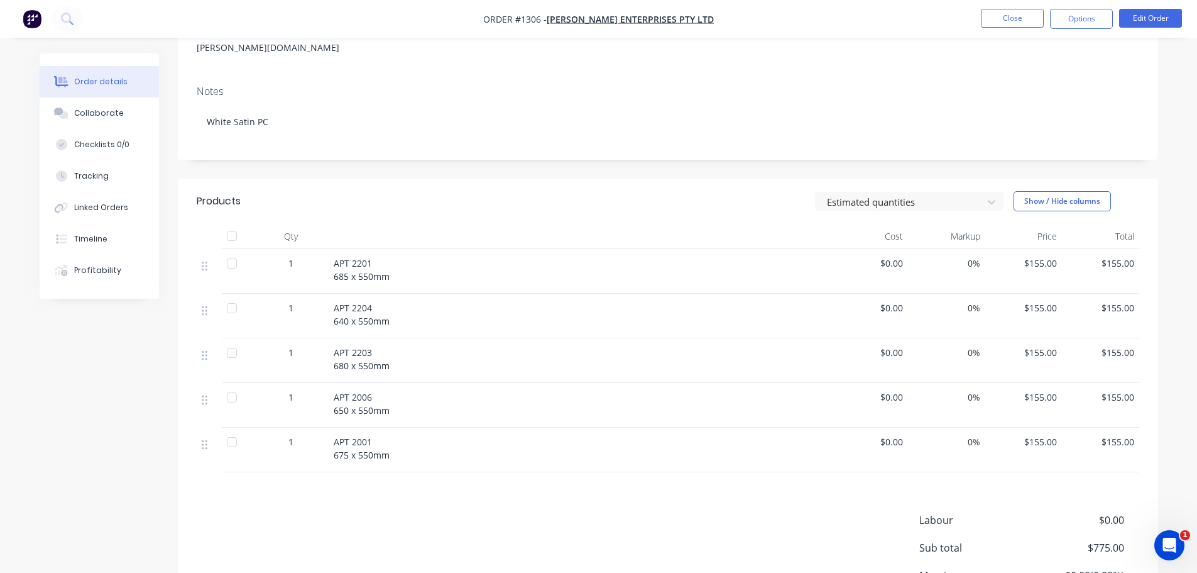
click at [366, 427] on div "APT 2001 675 x 550mm" at bounding box center [580, 449] width 503 height 45
drag, startPoint x: 330, startPoint y: 420, endPoint x: 417, endPoint y: 432, distance: 88.2
click at [417, 432] on div "APT 2001 675 x 550mm" at bounding box center [580, 449] width 503 height 45
copy span "APT 2001 675 x 550mm"
click at [1001, 23] on button "Close" at bounding box center [1012, 18] width 63 height 19
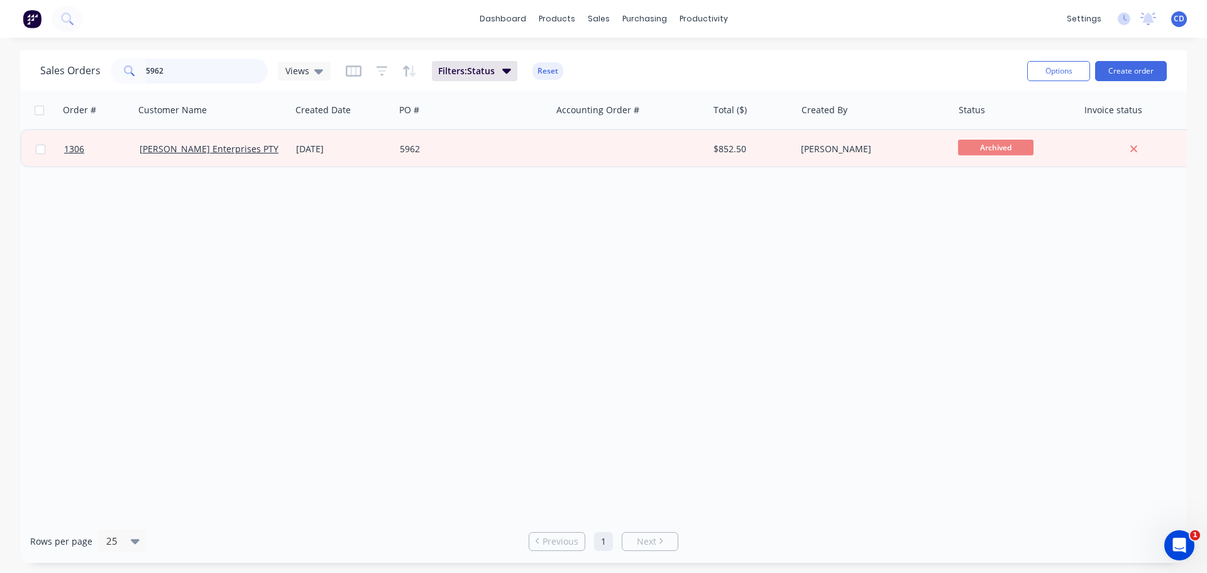
click at [192, 74] on input "5962" at bounding box center [207, 70] width 123 height 25
type input "5"
type input "1289"
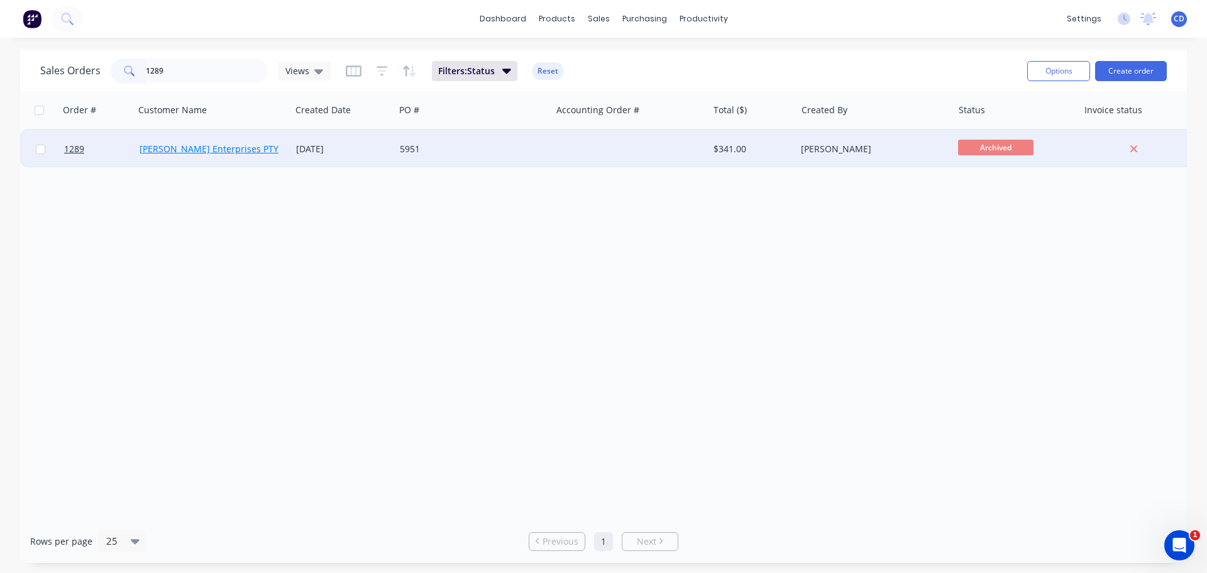
click at [187, 145] on link "[PERSON_NAME] Enterprises PTY LTD" at bounding box center [218, 149] width 157 height 12
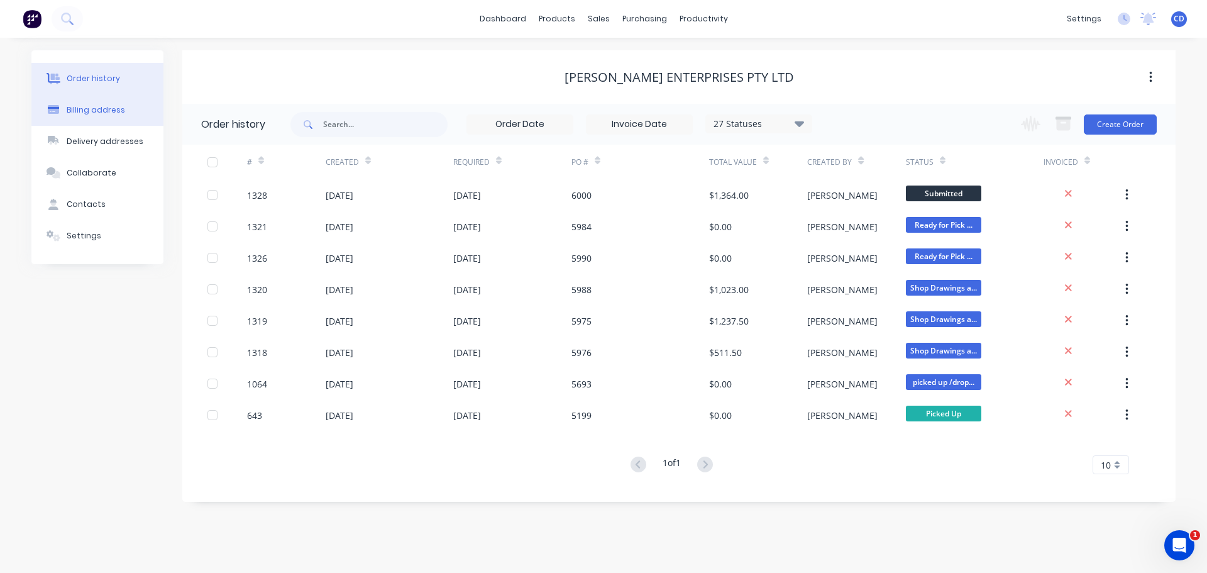
click at [119, 103] on button "Billing address" at bounding box center [97, 109] width 132 height 31
select select "AU"
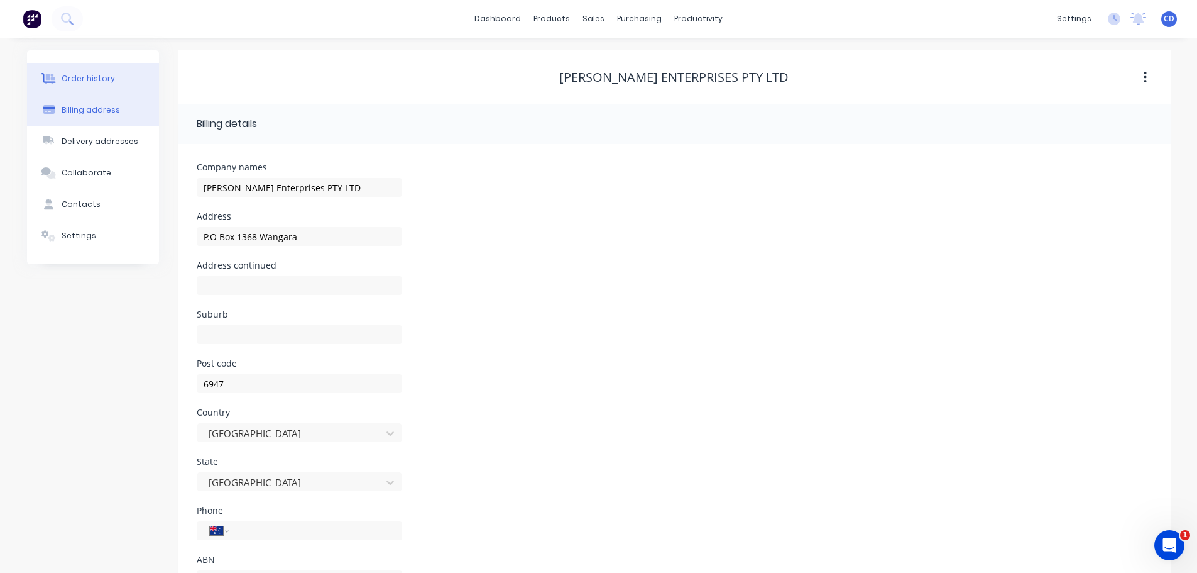
click at [99, 80] on div "Order history" at bounding box center [88, 78] width 53 height 11
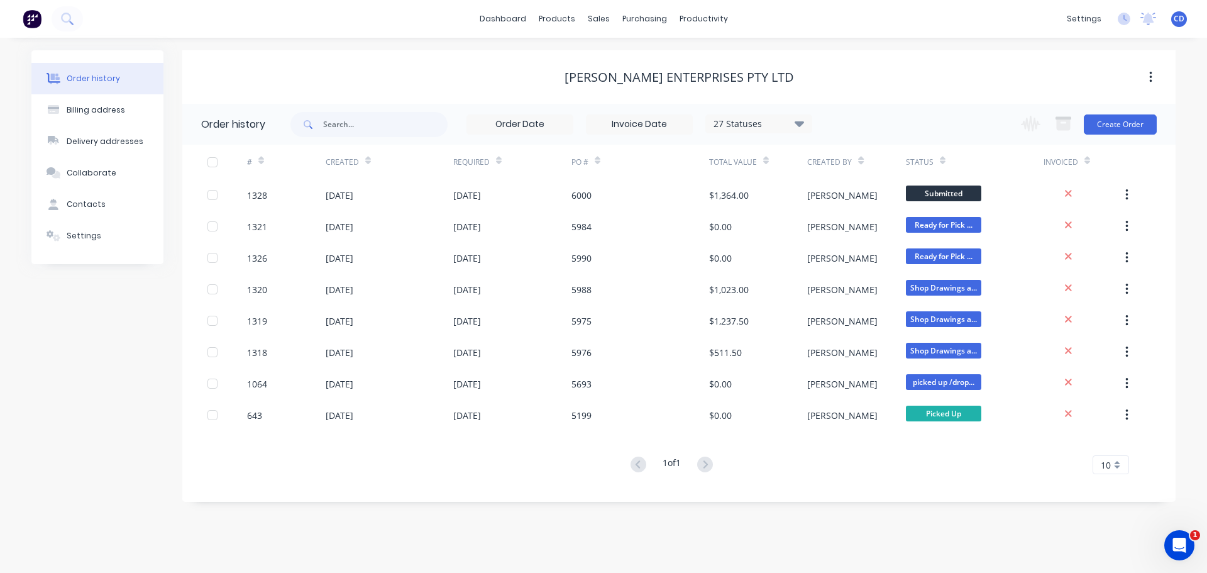
click at [800, 123] on icon at bounding box center [798, 124] width 9 height 6
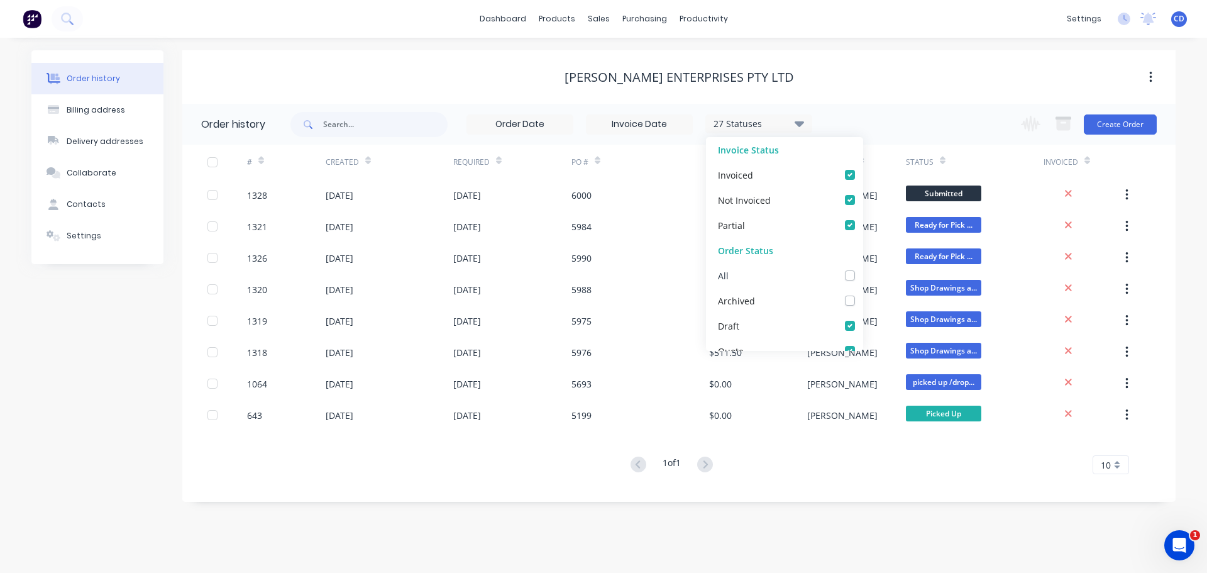
click at [862, 268] on label at bounding box center [862, 268] width 0 height 0
click at [862, 278] on input "checkbox" at bounding box center [867, 274] width 10 height 12
checkbox input "true"
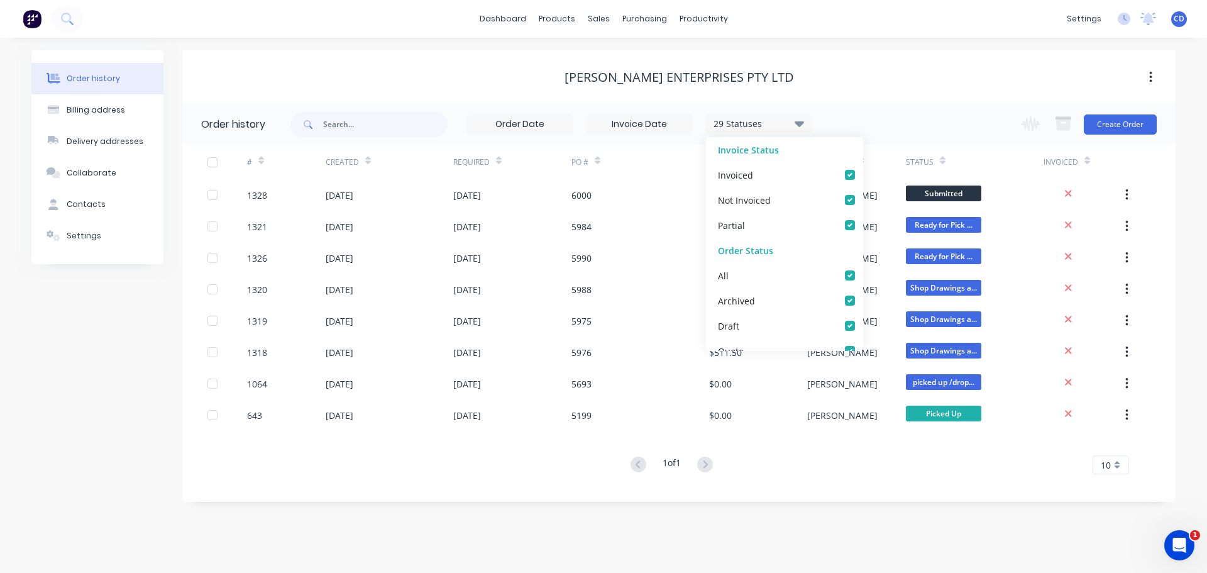
click at [337, 175] on div "Created" at bounding box center [390, 162] width 128 height 35
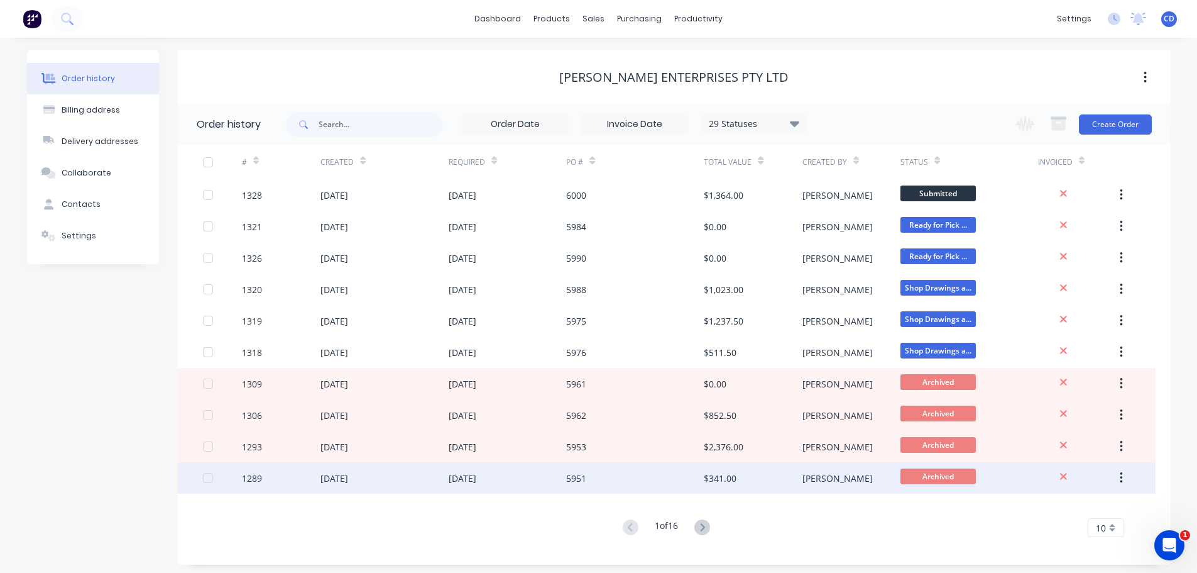
click at [348, 478] on div "[DATE]" at bounding box center [335, 477] width 28 height 13
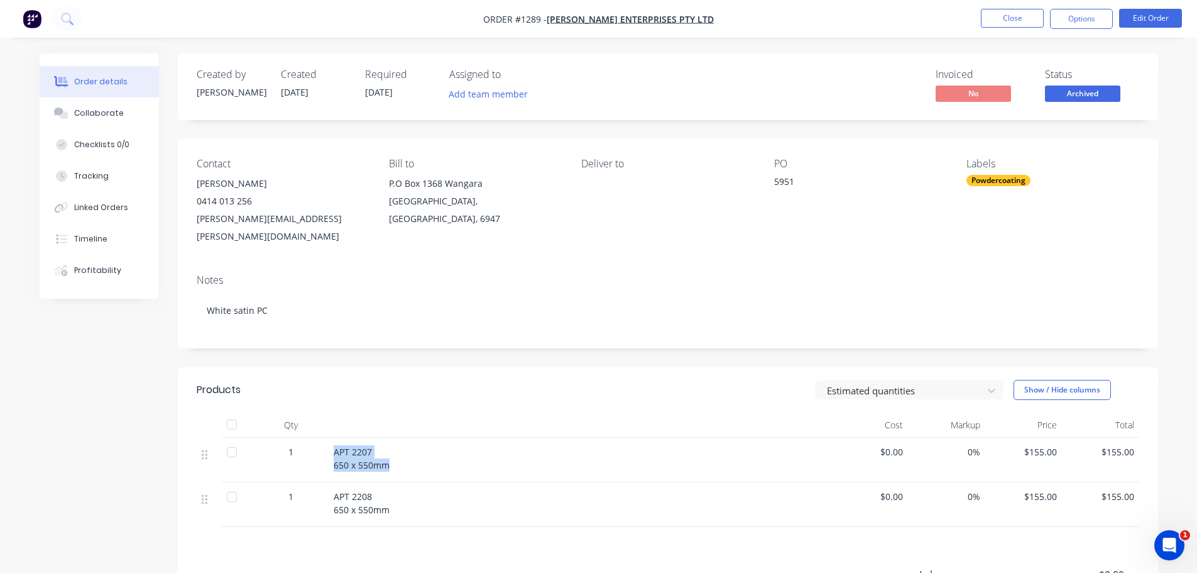
drag, startPoint x: 334, startPoint y: 433, endPoint x: 388, endPoint y: 445, distance: 55.4
click at [390, 445] on div "APT 2207 650 x 550mm" at bounding box center [580, 458] width 493 height 26
copy span "APT 2207 650 x 550mm"
click at [338, 494] on span "APT 2208 650 x 550mm" at bounding box center [362, 502] width 56 height 25
drag, startPoint x: 331, startPoint y: 479, endPoint x: 387, endPoint y: 492, distance: 57.5
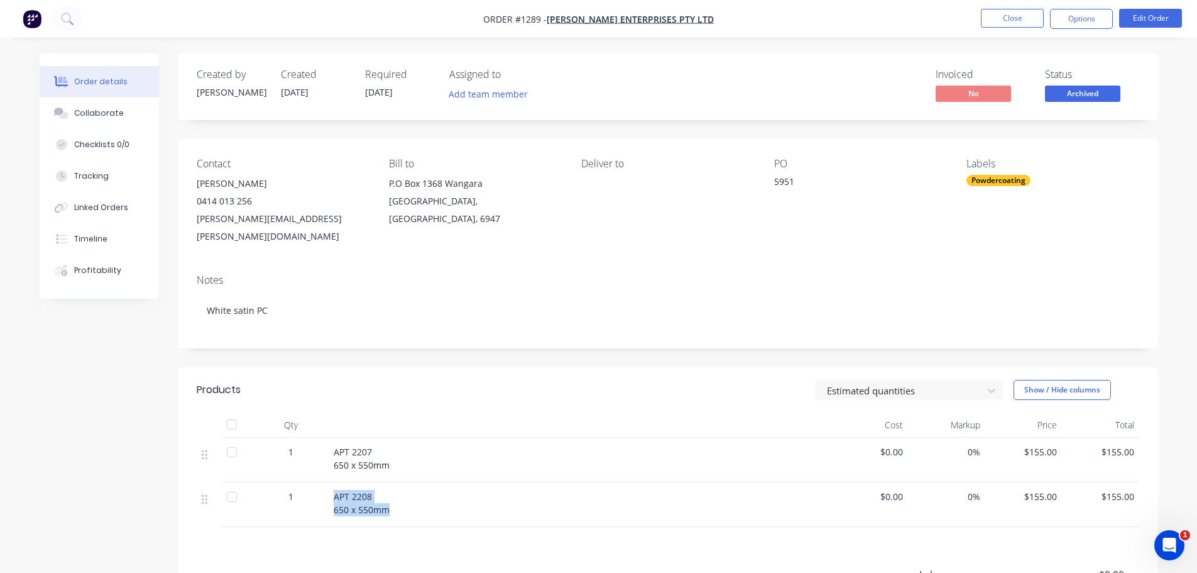
click at [387, 492] on div "APT 2208 650 x 550mm" at bounding box center [580, 504] width 503 height 45
copy span "APT 2208 650 x 550mm"
click at [998, 16] on button "Close" at bounding box center [1012, 18] width 63 height 19
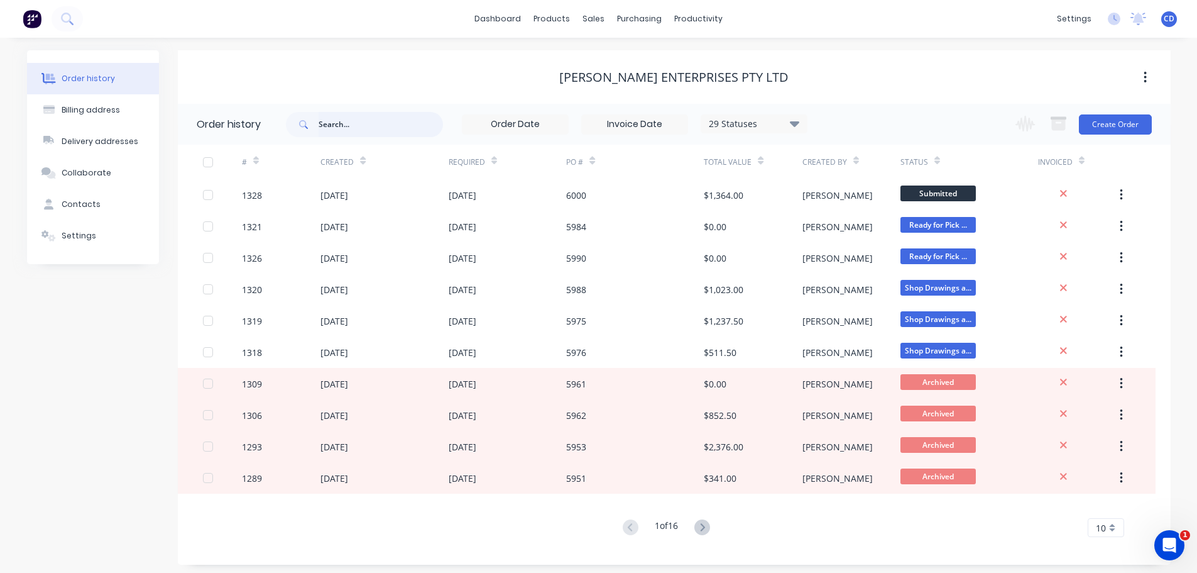
click at [364, 123] on input "text" at bounding box center [381, 124] width 124 height 25
click at [598, 18] on div "sales" at bounding box center [593, 18] width 35 height 19
click at [628, 60] on div "Sales Orders" at bounding box center [641, 60] width 52 height 11
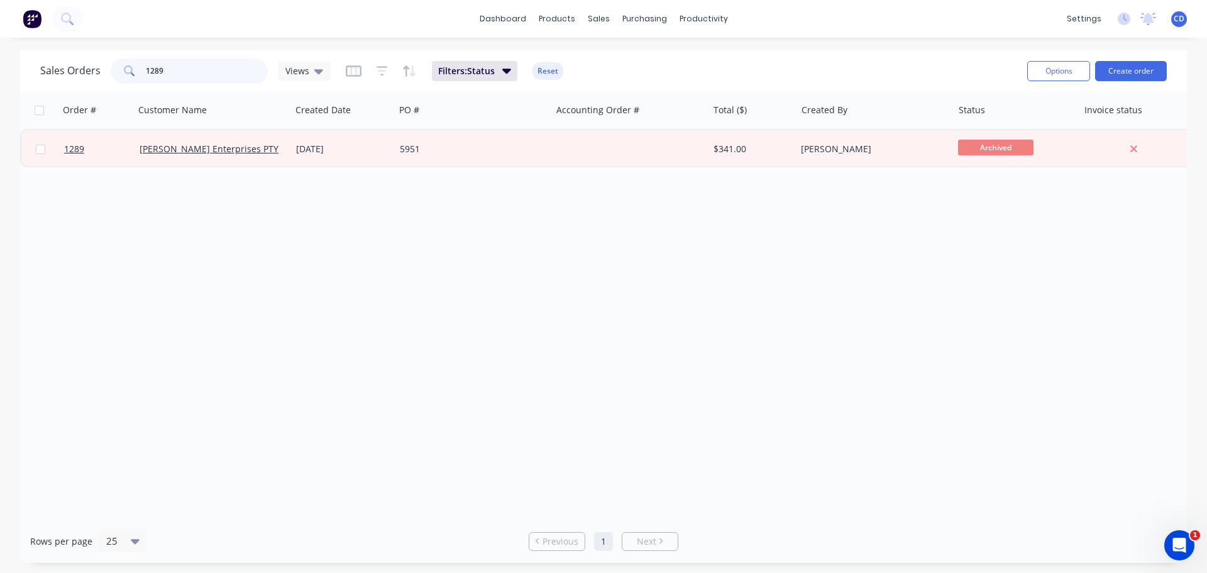
click at [232, 77] on input "1289" at bounding box center [207, 70] width 123 height 25
type input "1"
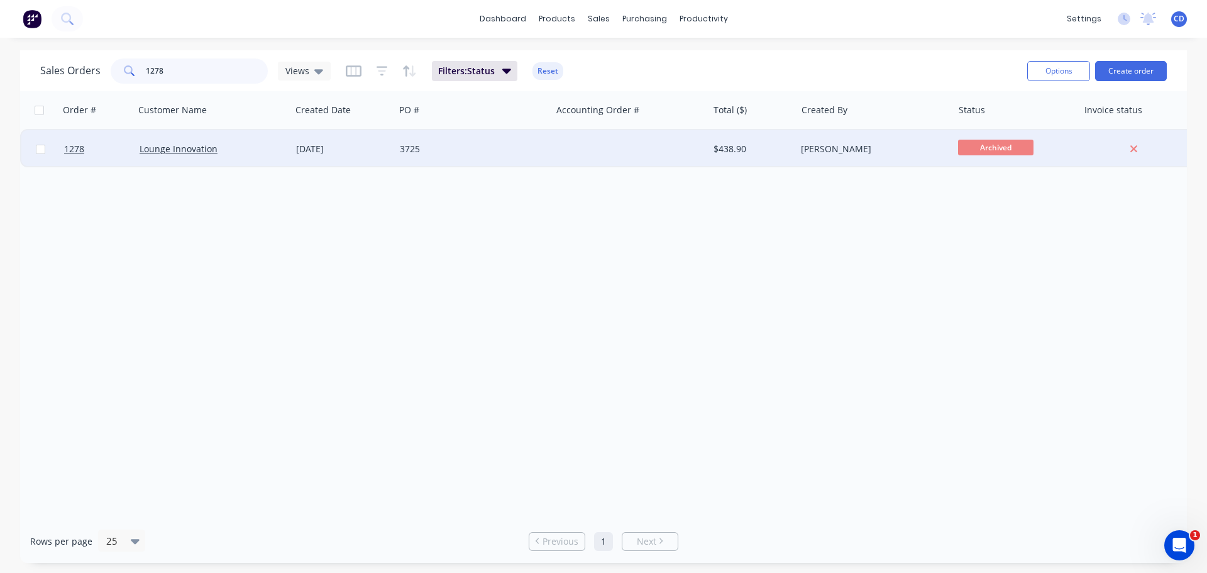
type input "1278"
click at [236, 153] on div "Lounge Innovation" at bounding box center [210, 149] width 140 height 13
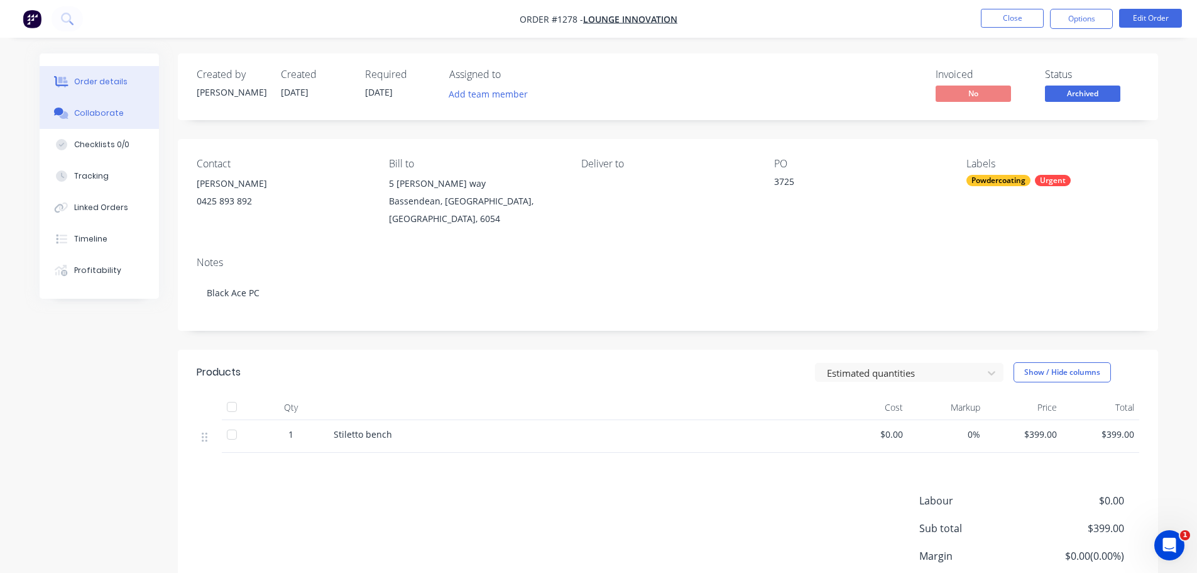
click at [106, 119] on button "Collaborate" at bounding box center [99, 112] width 119 height 31
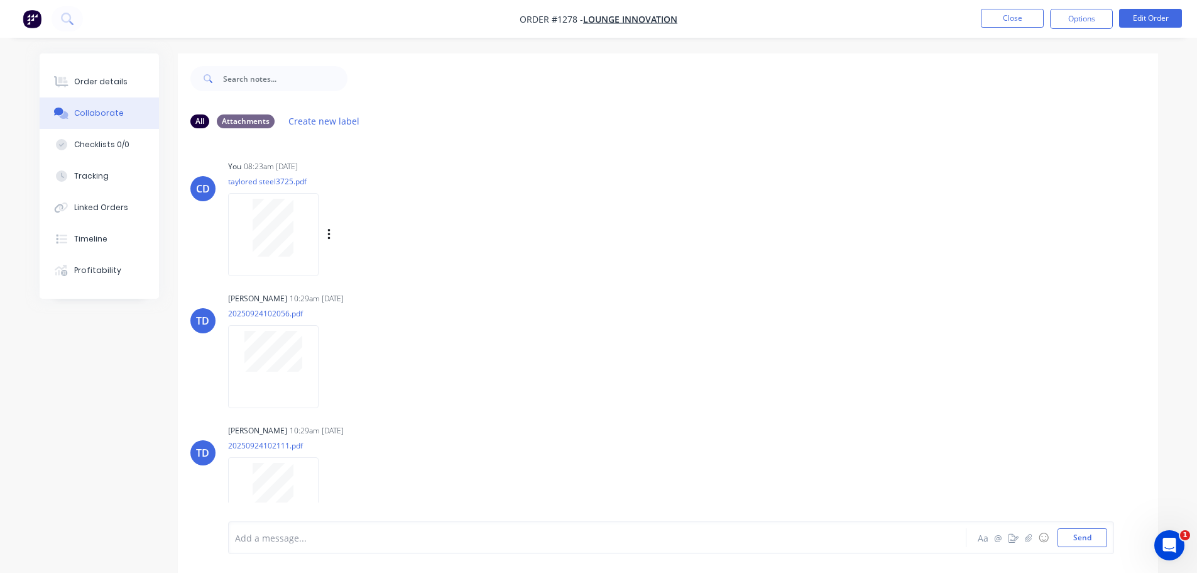
click at [247, 226] on div at bounding box center [273, 228] width 79 height 58
click at [1009, 16] on button "Close" at bounding box center [1012, 18] width 63 height 19
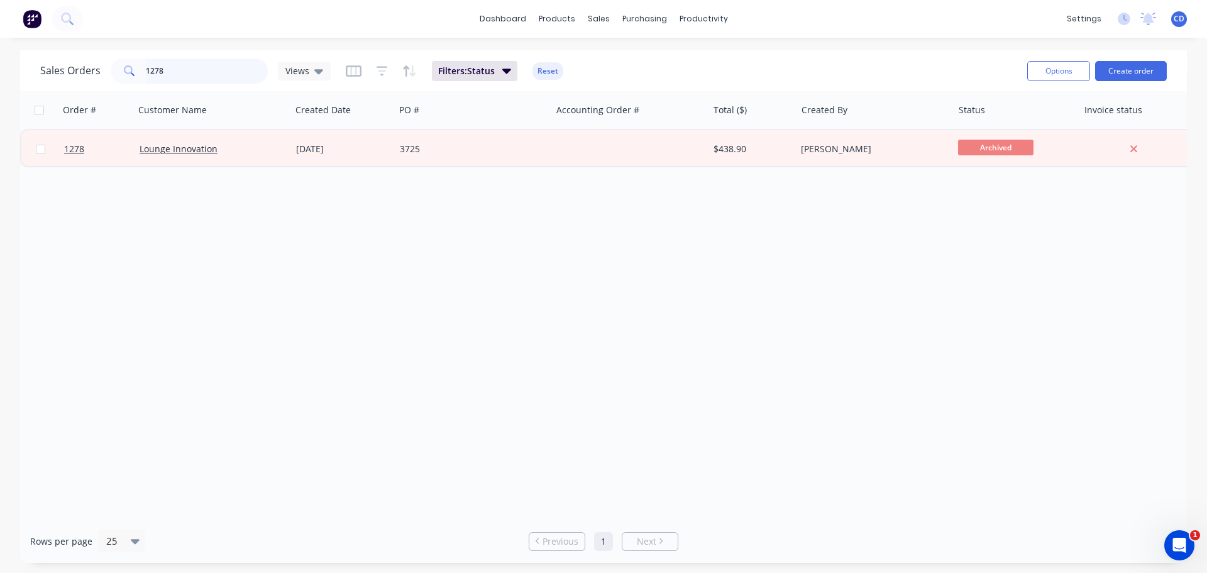
click at [241, 75] on input "1278" at bounding box center [207, 70] width 123 height 25
type input "1"
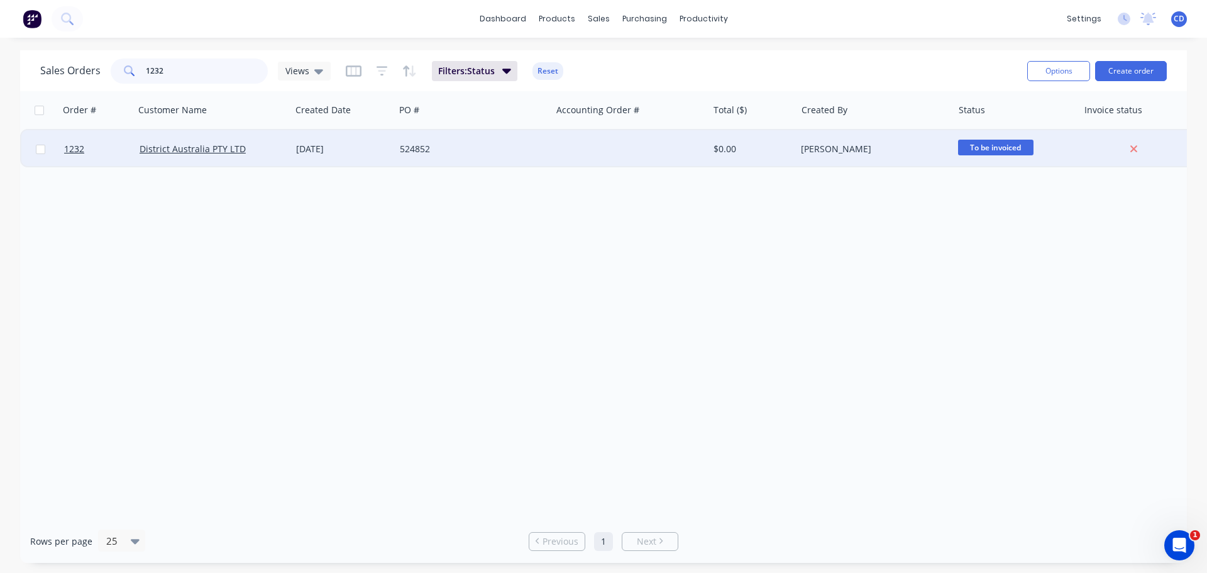
type input "1232"
click at [159, 138] on div "District Australia PTY LTD" at bounding box center [213, 149] width 157 height 38
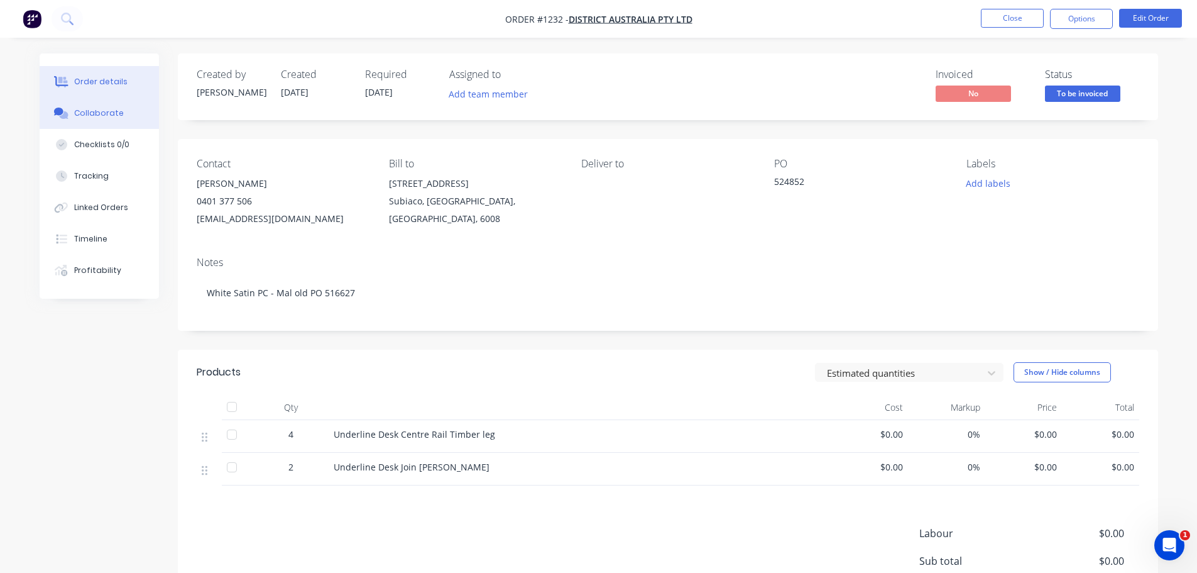
click at [87, 115] on div "Collaborate" at bounding box center [99, 112] width 50 height 11
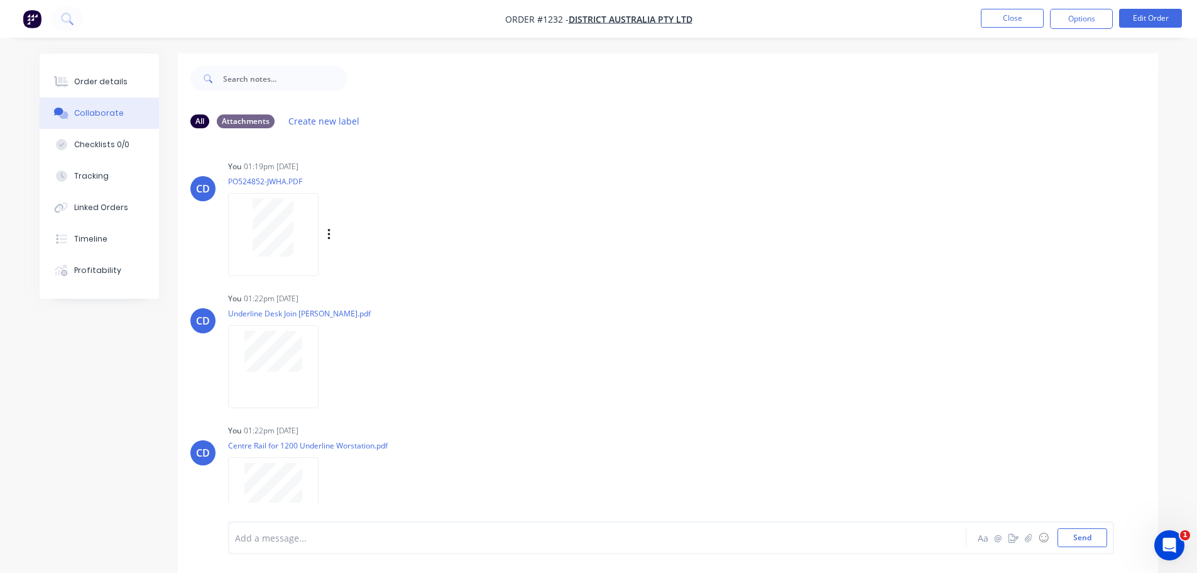
click at [299, 233] on div at bounding box center [273, 228] width 79 height 58
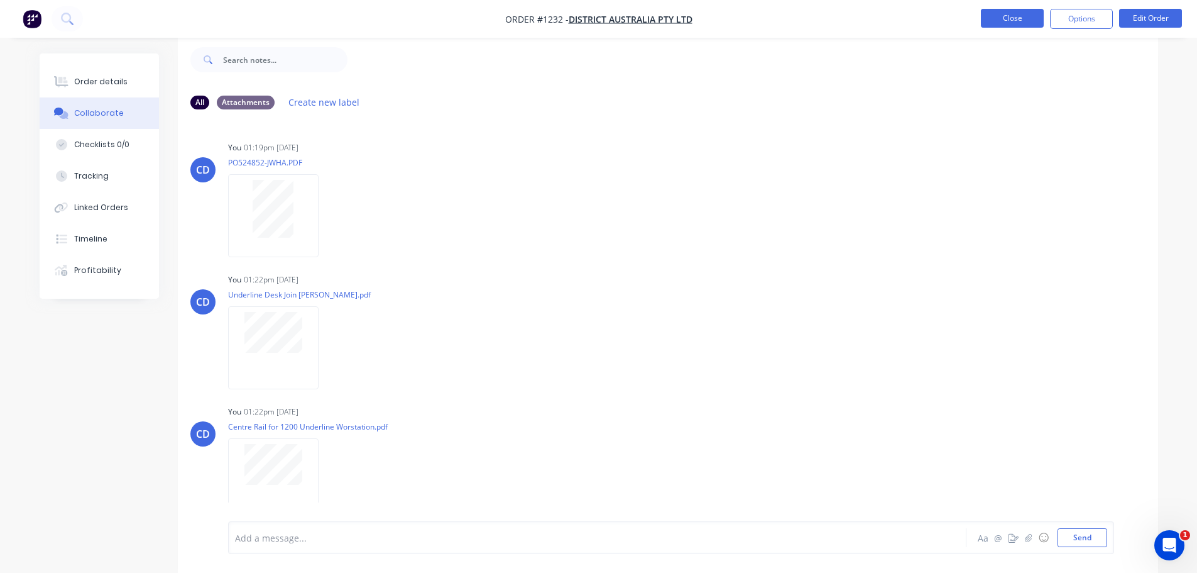
click at [1015, 25] on button "Close" at bounding box center [1012, 18] width 63 height 19
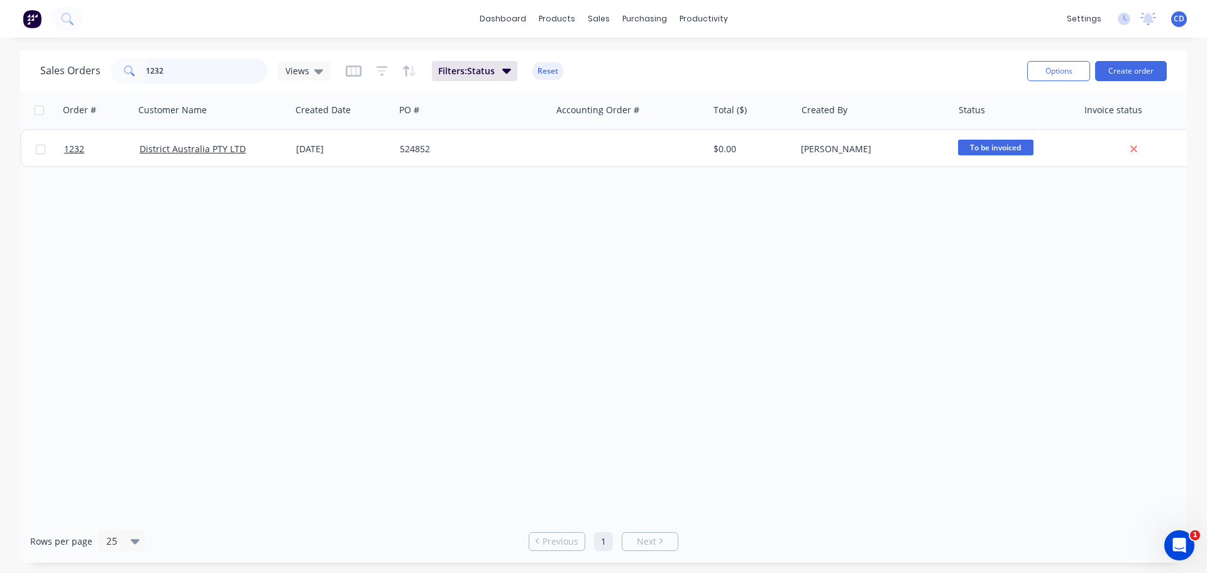
click at [209, 75] on input "1232" at bounding box center [207, 70] width 123 height 25
type input "1"
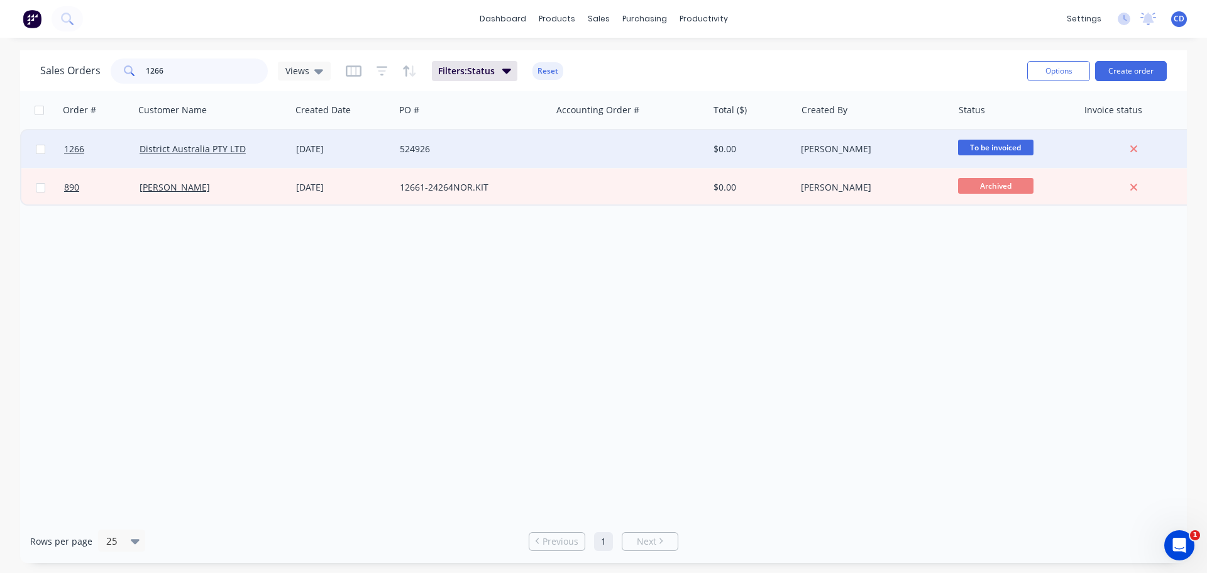
type input "1266"
click at [186, 160] on div "District Australia PTY LTD" at bounding box center [213, 149] width 157 height 38
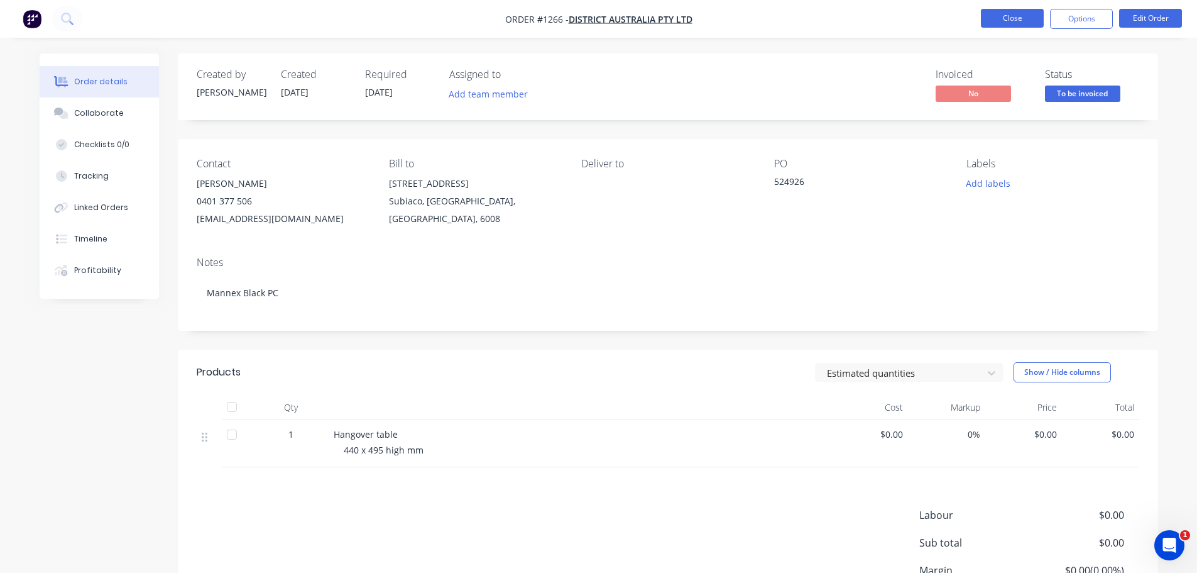
click at [1011, 19] on button "Close" at bounding box center [1012, 18] width 63 height 19
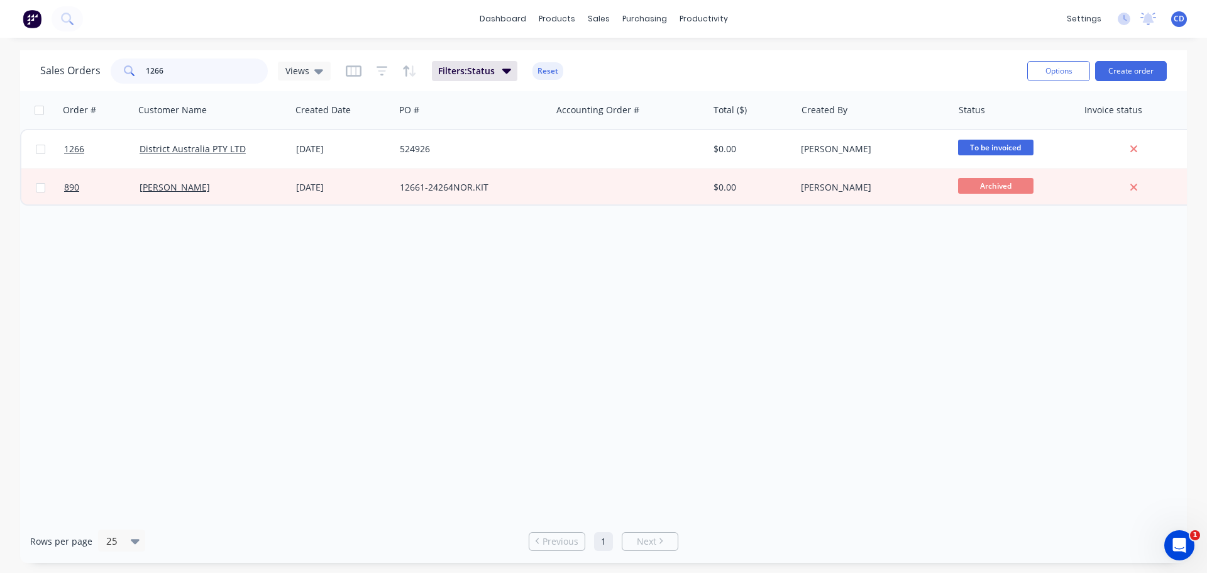
click at [213, 75] on input "1266" at bounding box center [207, 70] width 123 height 25
type input "1"
type input "1266"
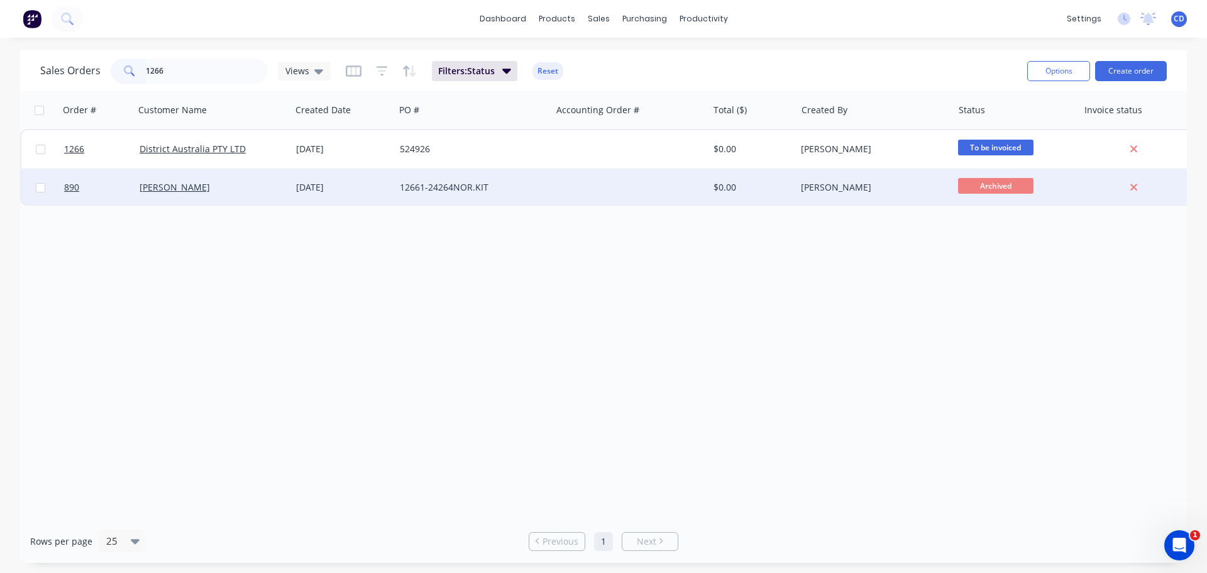
click at [254, 177] on div "[PERSON_NAME]" at bounding box center [213, 187] width 157 height 38
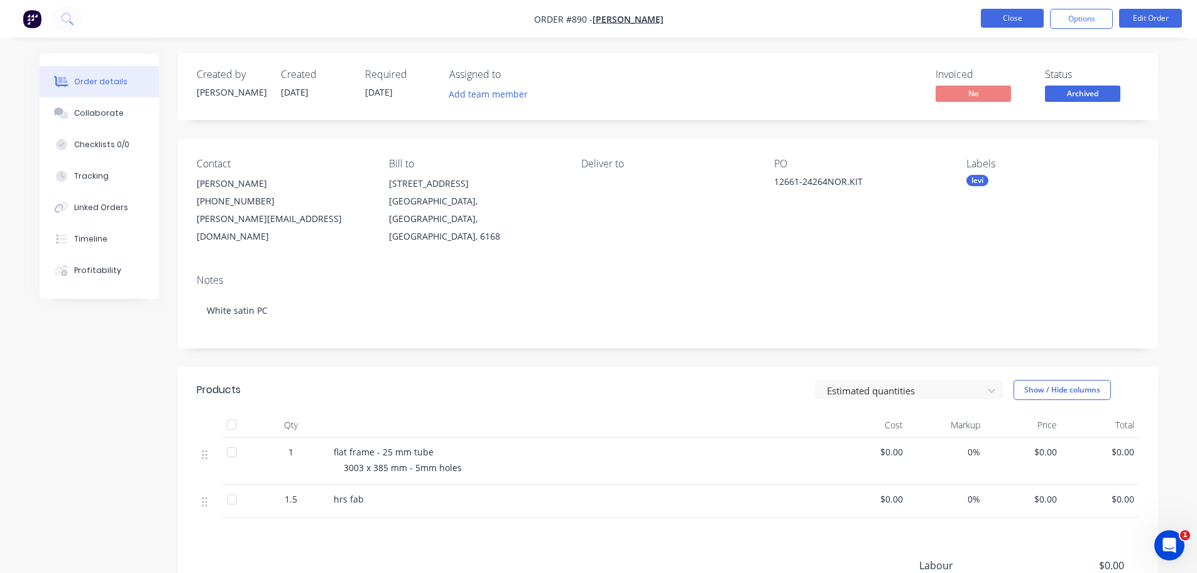
click at [1037, 13] on button "Close" at bounding box center [1012, 18] width 63 height 19
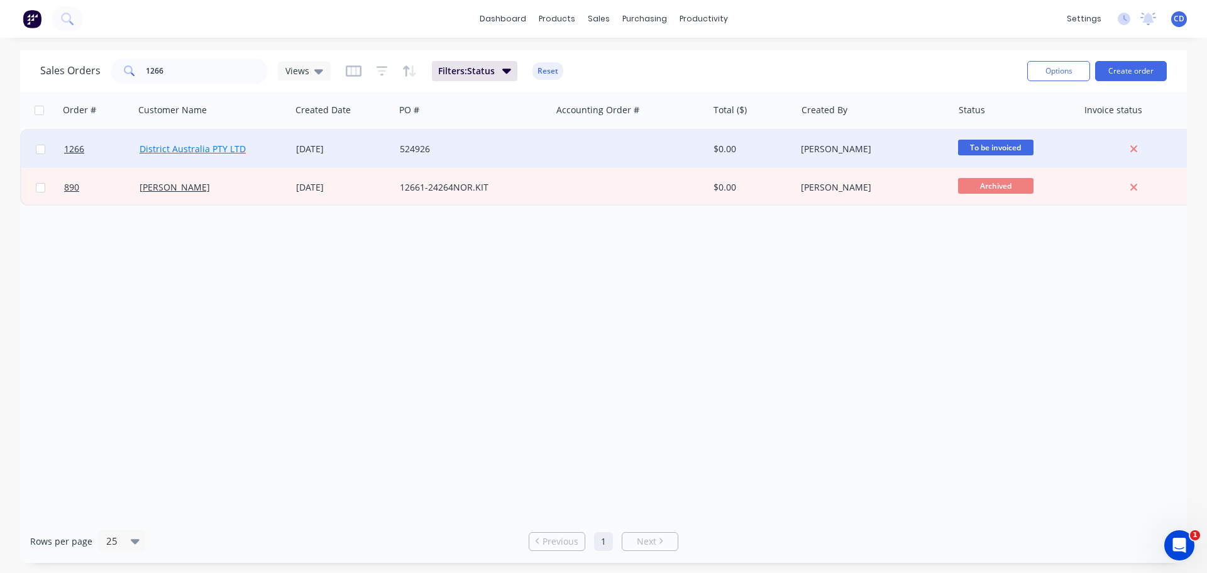
click at [241, 149] on link "District Australia PTY LTD" at bounding box center [193, 149] width 106 height 12
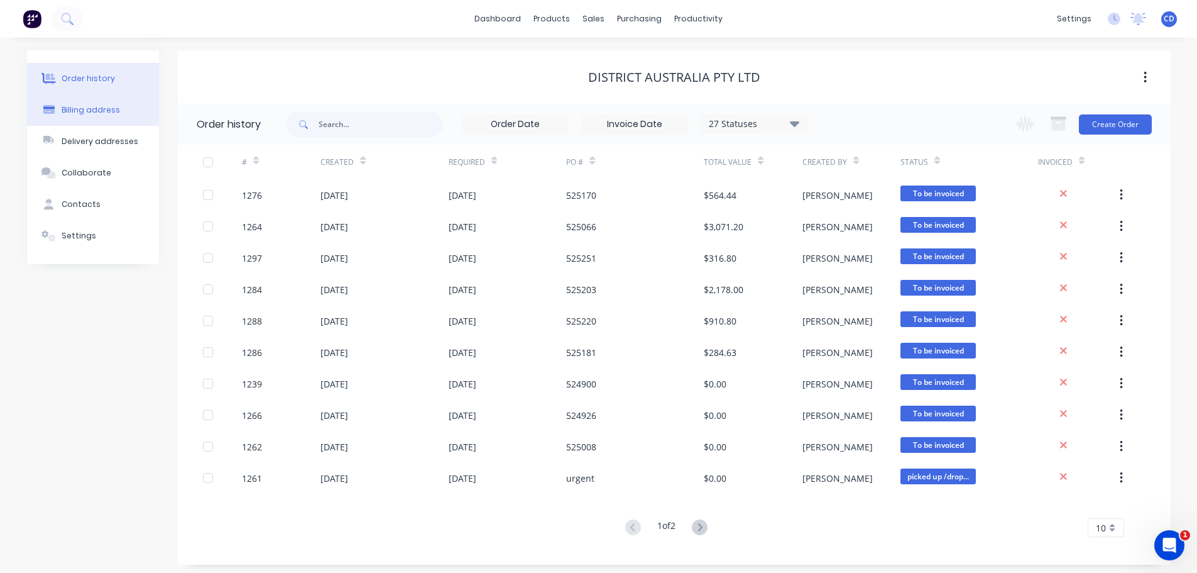
click at [100, 109] on div "Billing address" at bounding box center [91, 109] width 58 height 11
select select "AU"
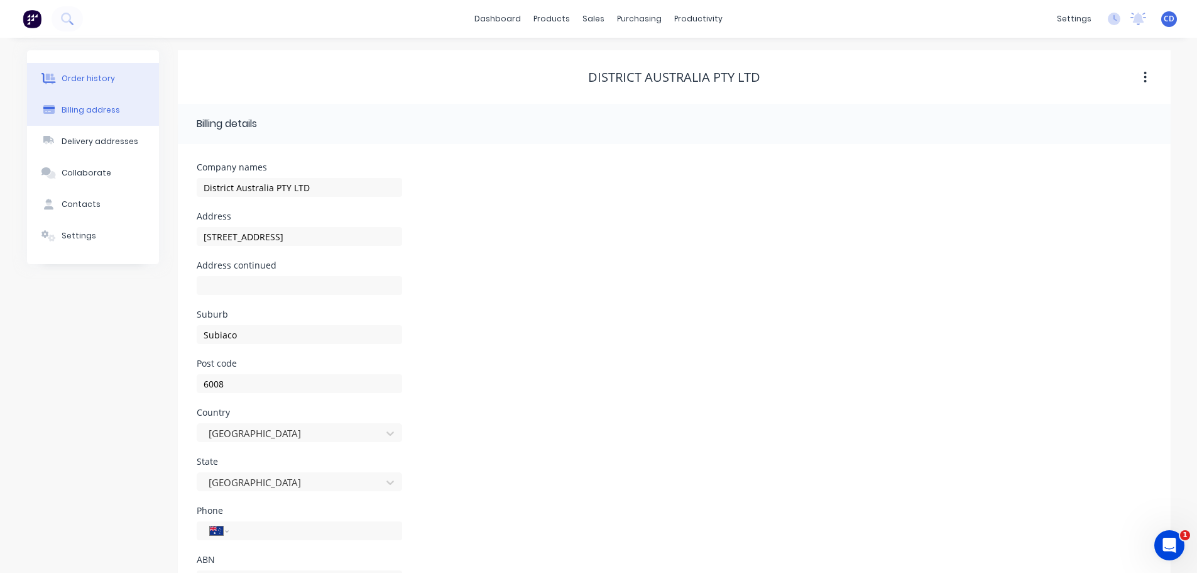
click at [124, 74] on button "Order history" at bounding box center [93, 78] width 132 height 31
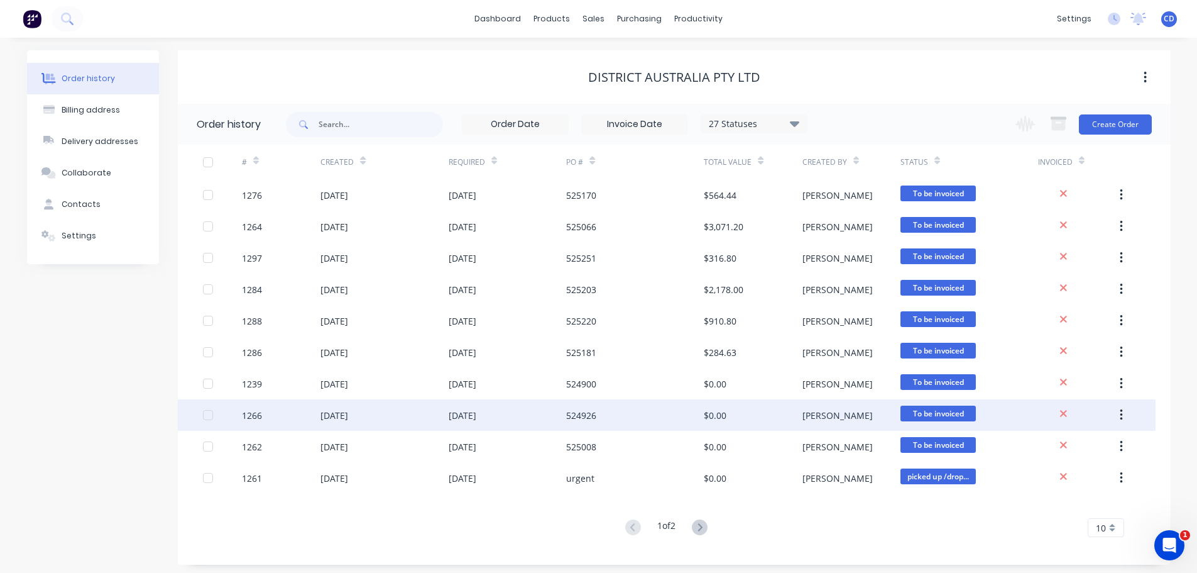
click at [348, 409] on div "[DATE]" at bounding box center [335, 415] width 28 height 13
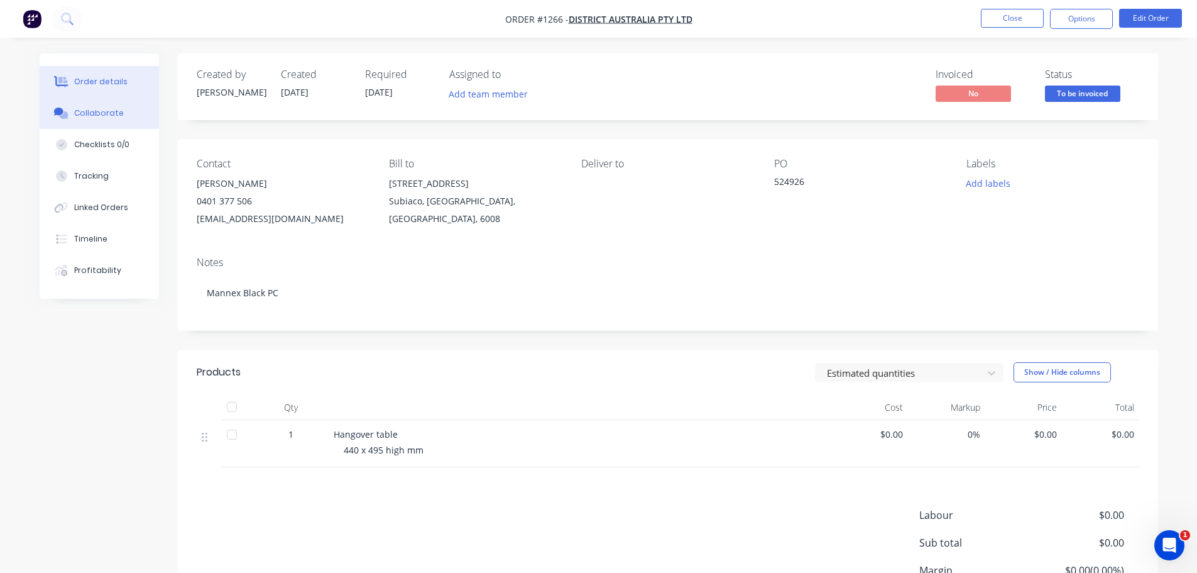
click at [119, 125] on button "Collaborate" at bounding box center [99, 112] width 119 height 31
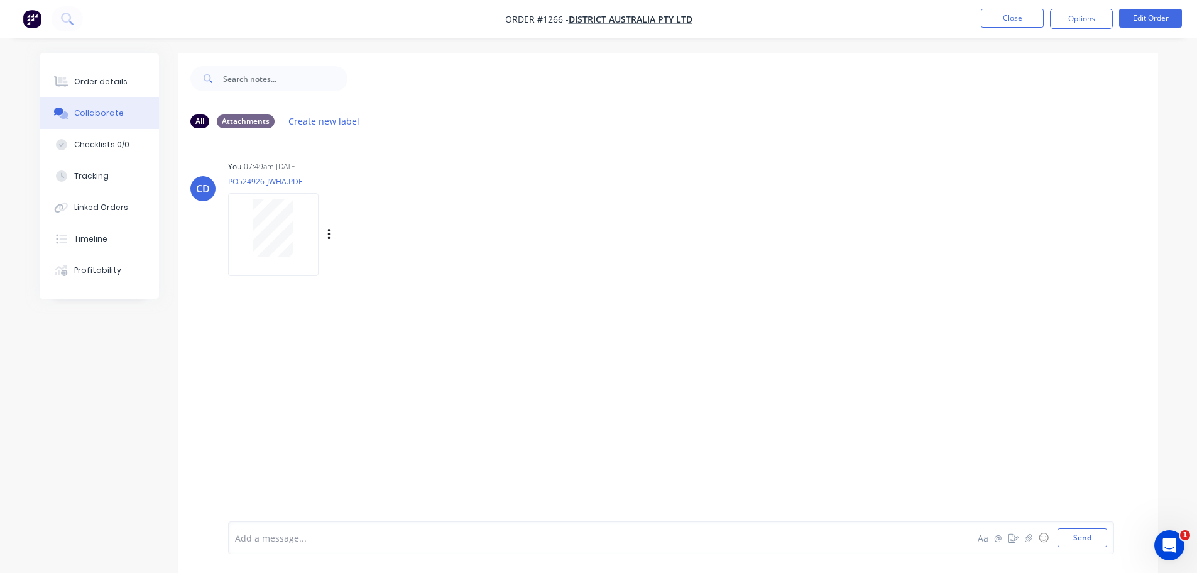
click at [274, 263] on div at bounding box center [273, 234] width 91 height 82
click at [987, 15] on button "Close" at bounding box center [1012, 18] width 63 height 19
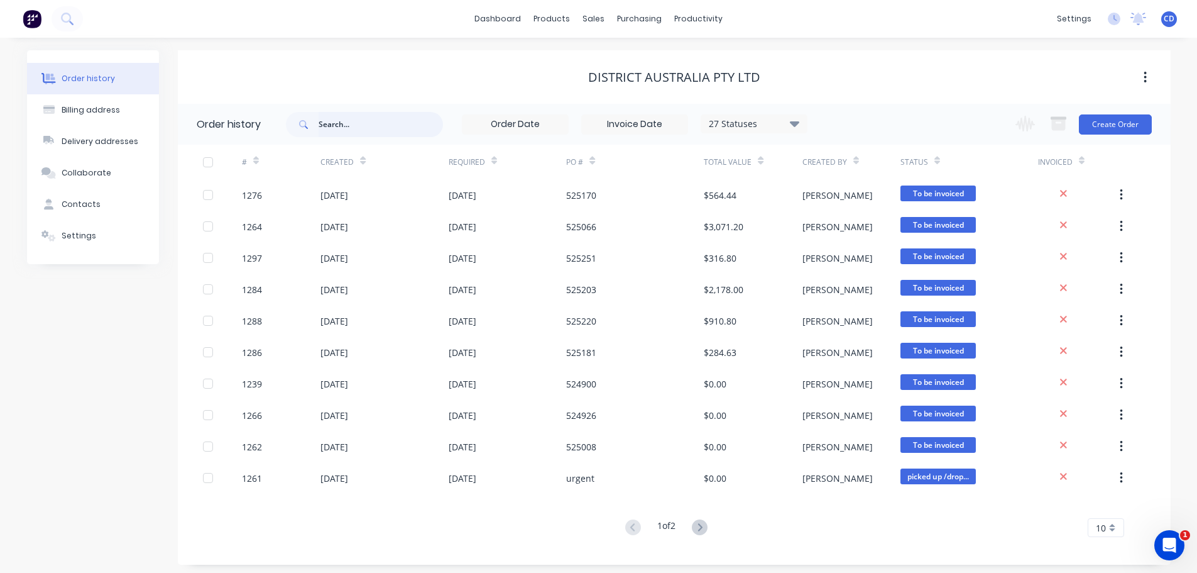
click at [360, 128] on input "text" at bounding box center [381, 124] width 124 height 25
click at [638, 58] on div "Sales Orders" at bounding box center [641, 60] width 52 height 11
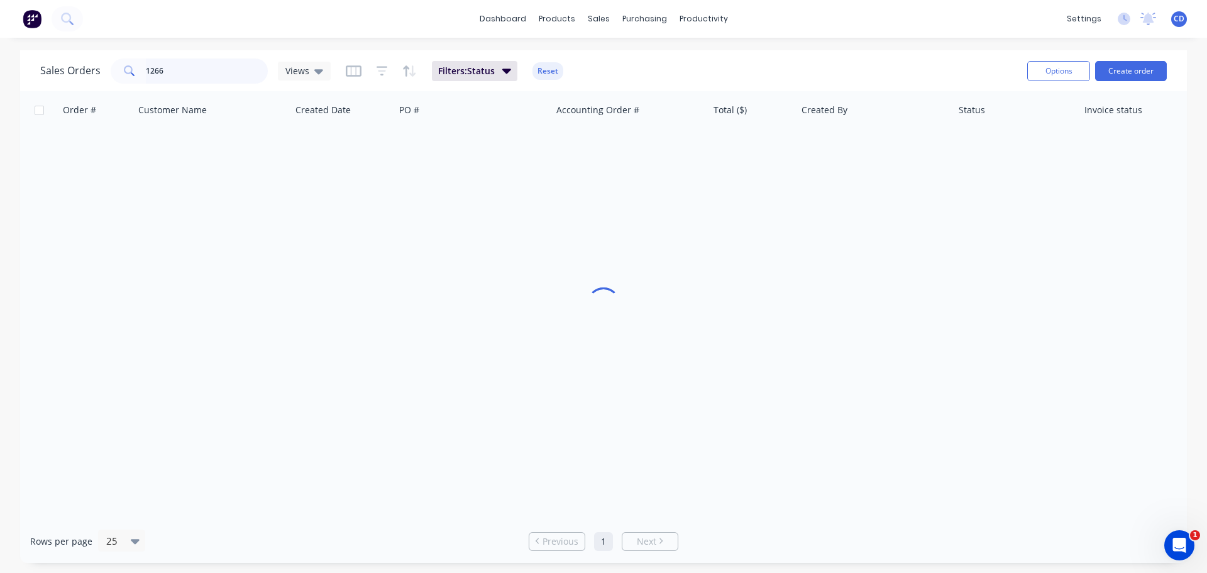
click at [216, 74] on input "1266" at bounding box center [207, 70] width 123 height 25
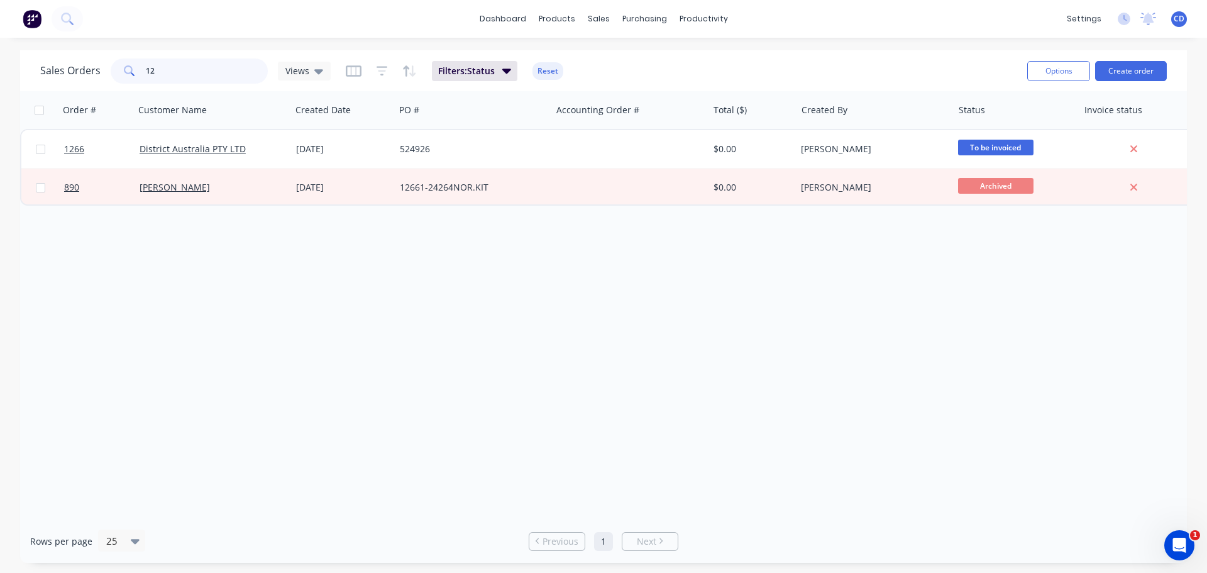
type input "1"
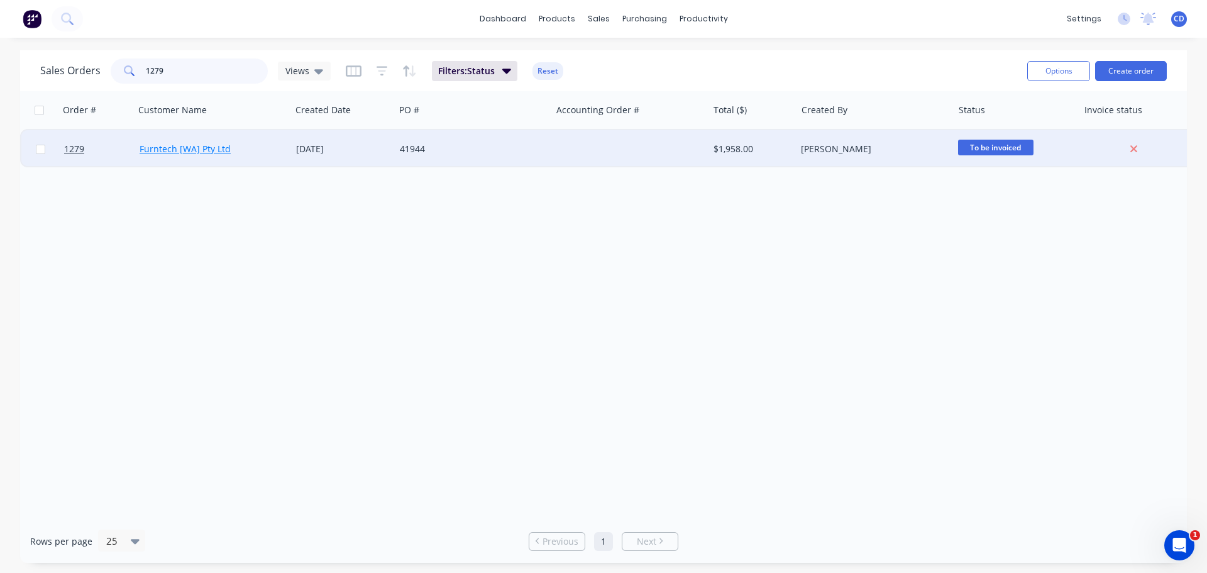
type input "1279"
click at [204, 149] on link "Furntech [WA] Pty Ltd" at bounding box center [185, 149] width 91 height 12
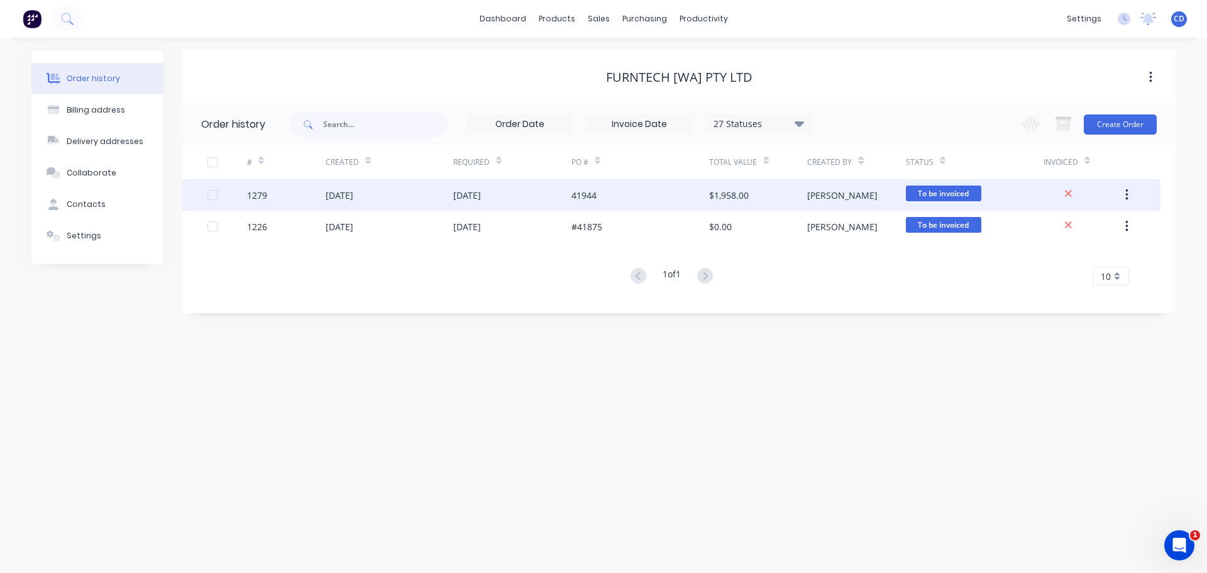
click at [597, 199] on div "41944" at bounding box center [640, 194] width 138 height 31
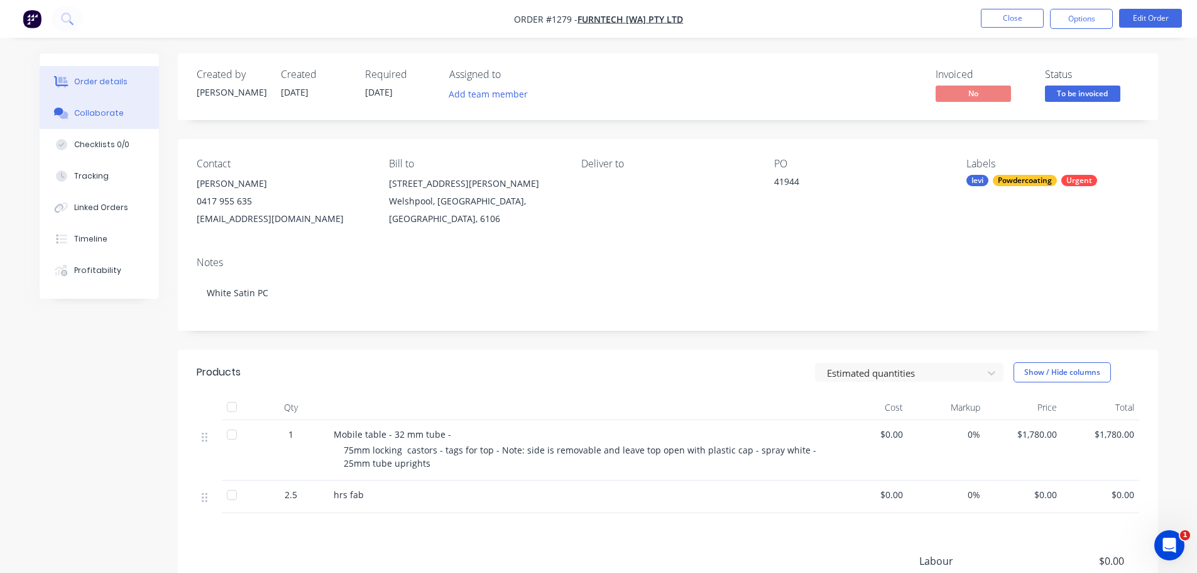
click at [111, 118] on div "Collaborate" at bounding box center [99, 112] width 50 height 11
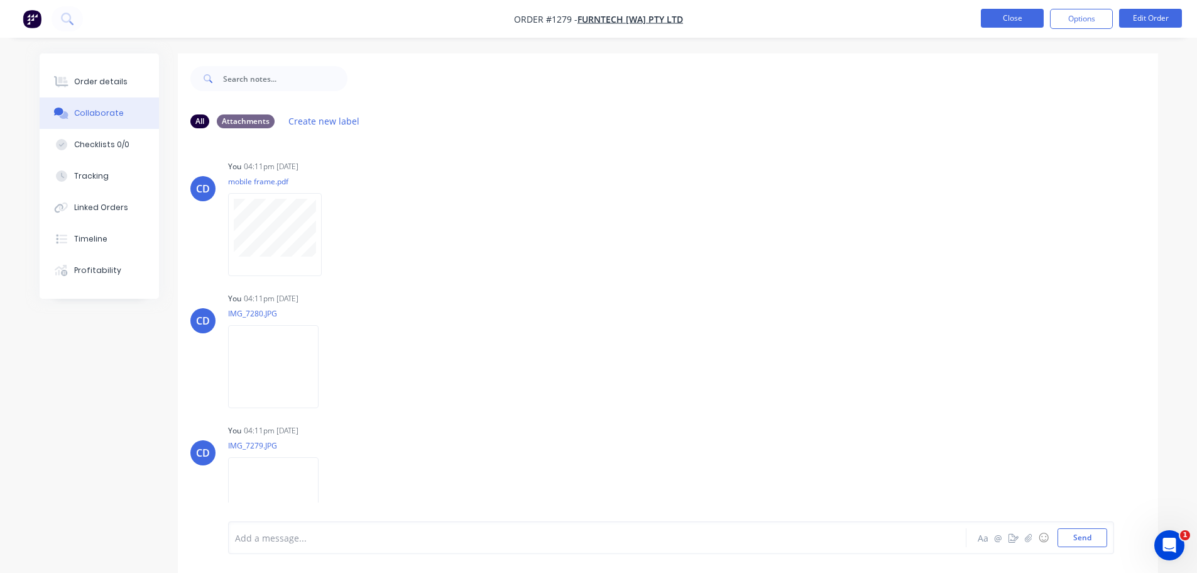
click at [1012, 11] on button "Close" at bounding box center [1012, 18] width 63 height 19
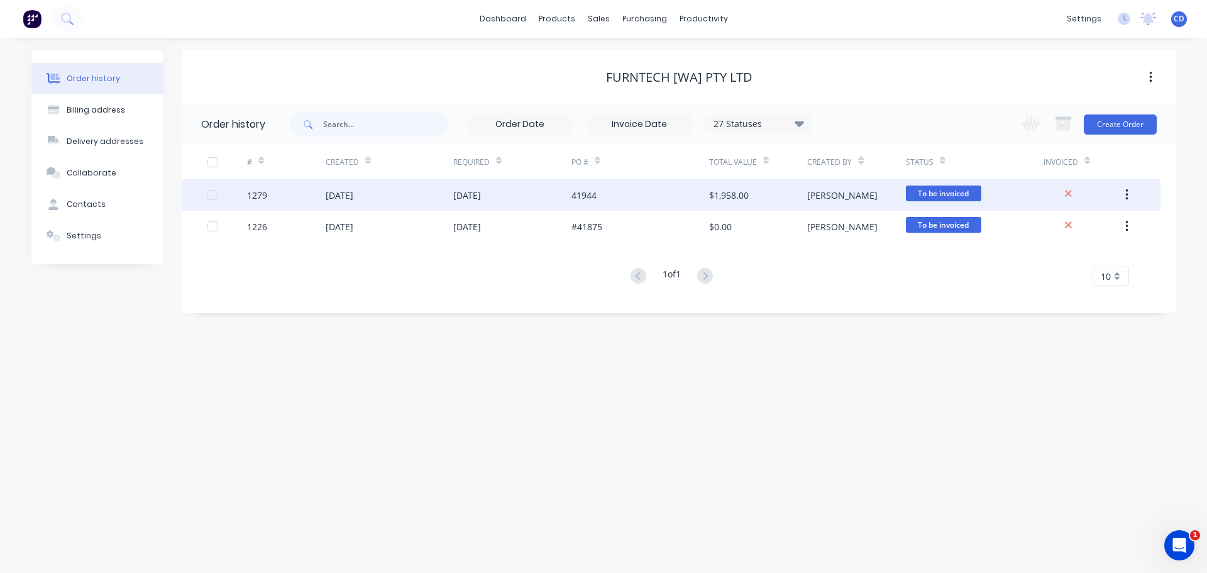
click at [319, 191] on div "1279" at bounding box center [286, 194] width 79 height 31
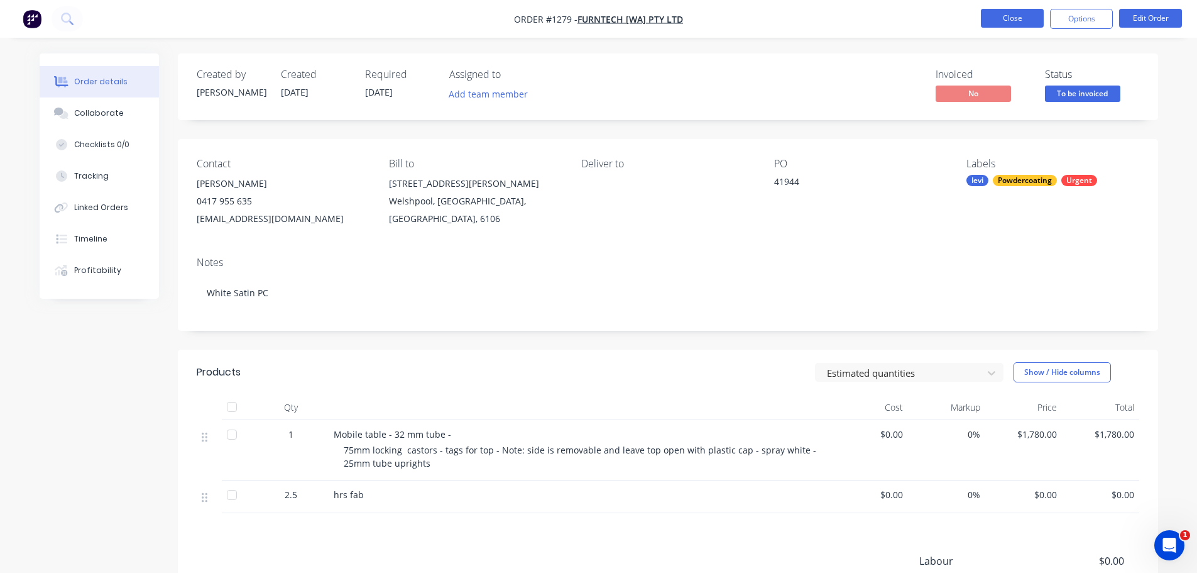
click at [1021, 21] on button "Close" at bounding box center [1012, 18] width 63 height 19
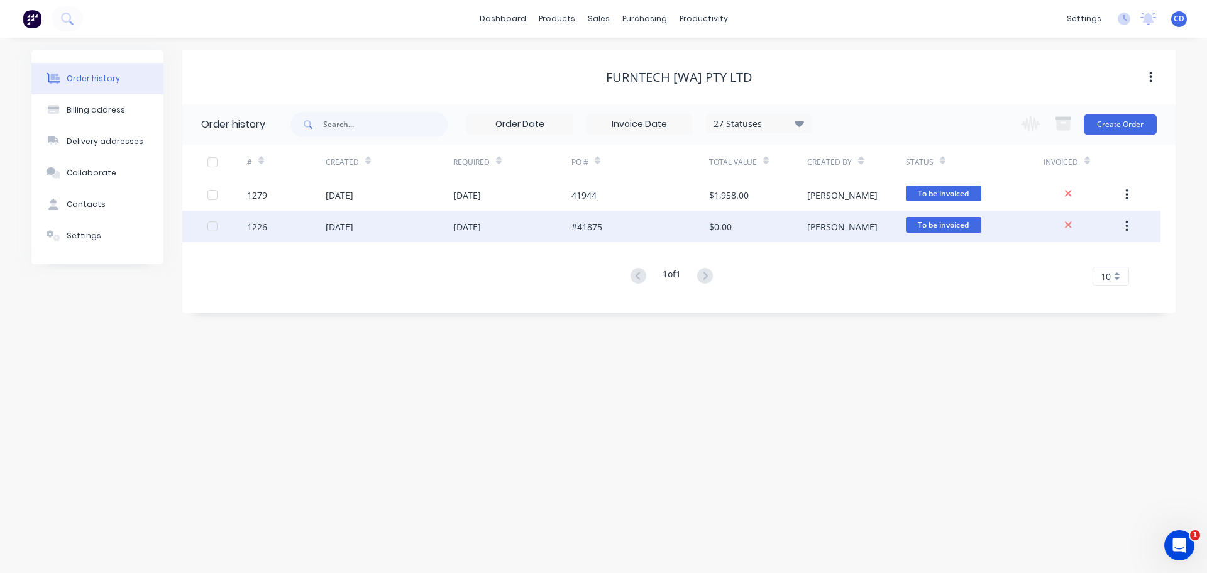
click at [1127, 223] on icon "button" at bounding box center [1126, 226] width 3 height 11
click at [1070, 255] on div "Archive" at bounding box center [1081, 259] width 97 height 18
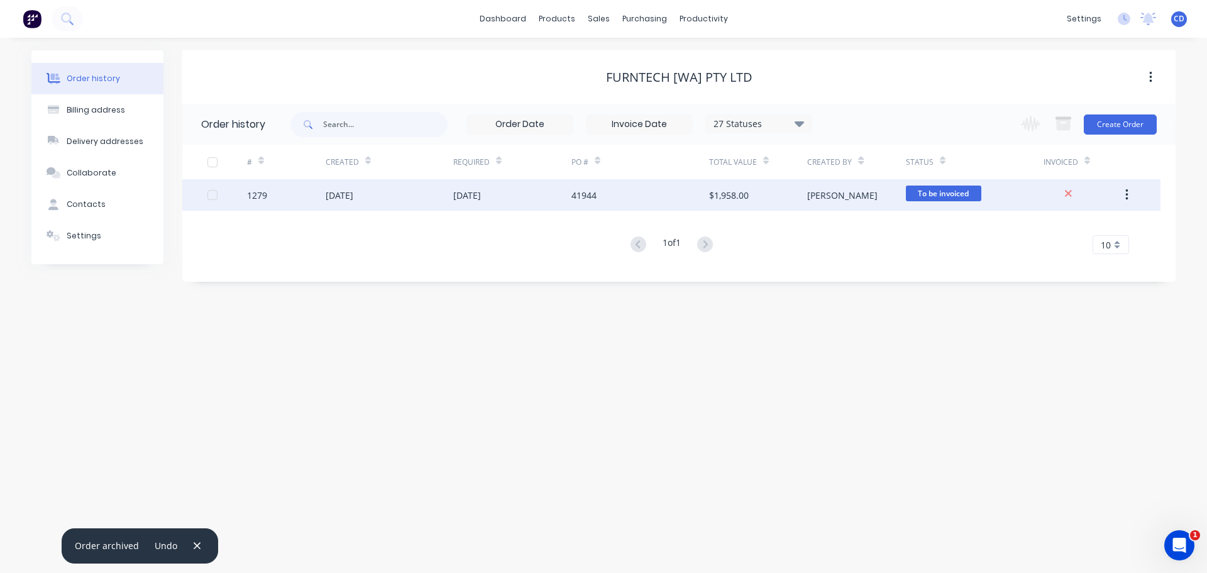
click at [1128, 191] on button "button" at bounding box center [1127, 195] width 30 height 23
click at [1068, 230] on div "Archive" at bounding box center [1081, 228] width 97 height 18
